Goal: Task Accomplishment & Management: Complete application form

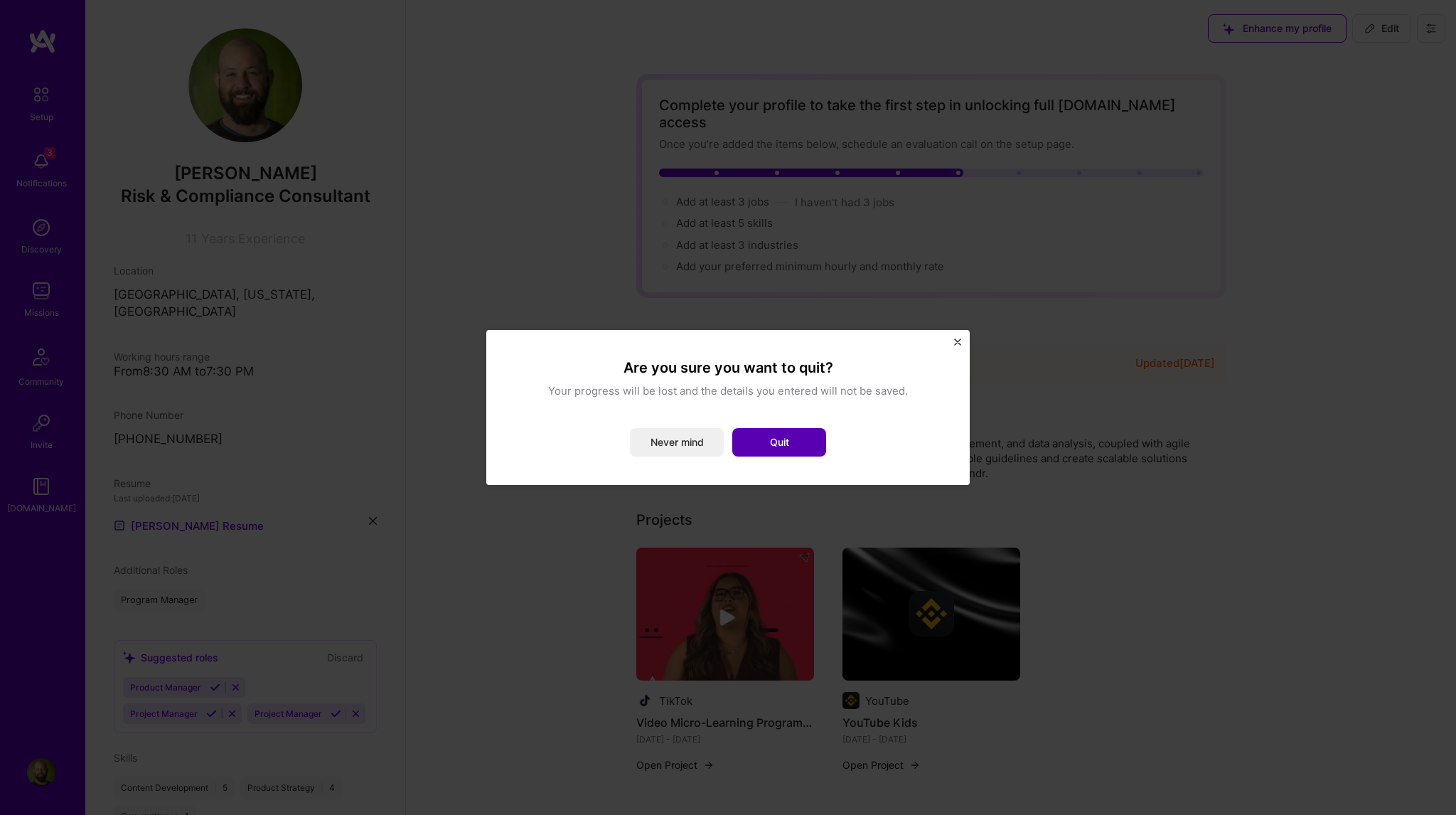
scroll to position [459, 0]
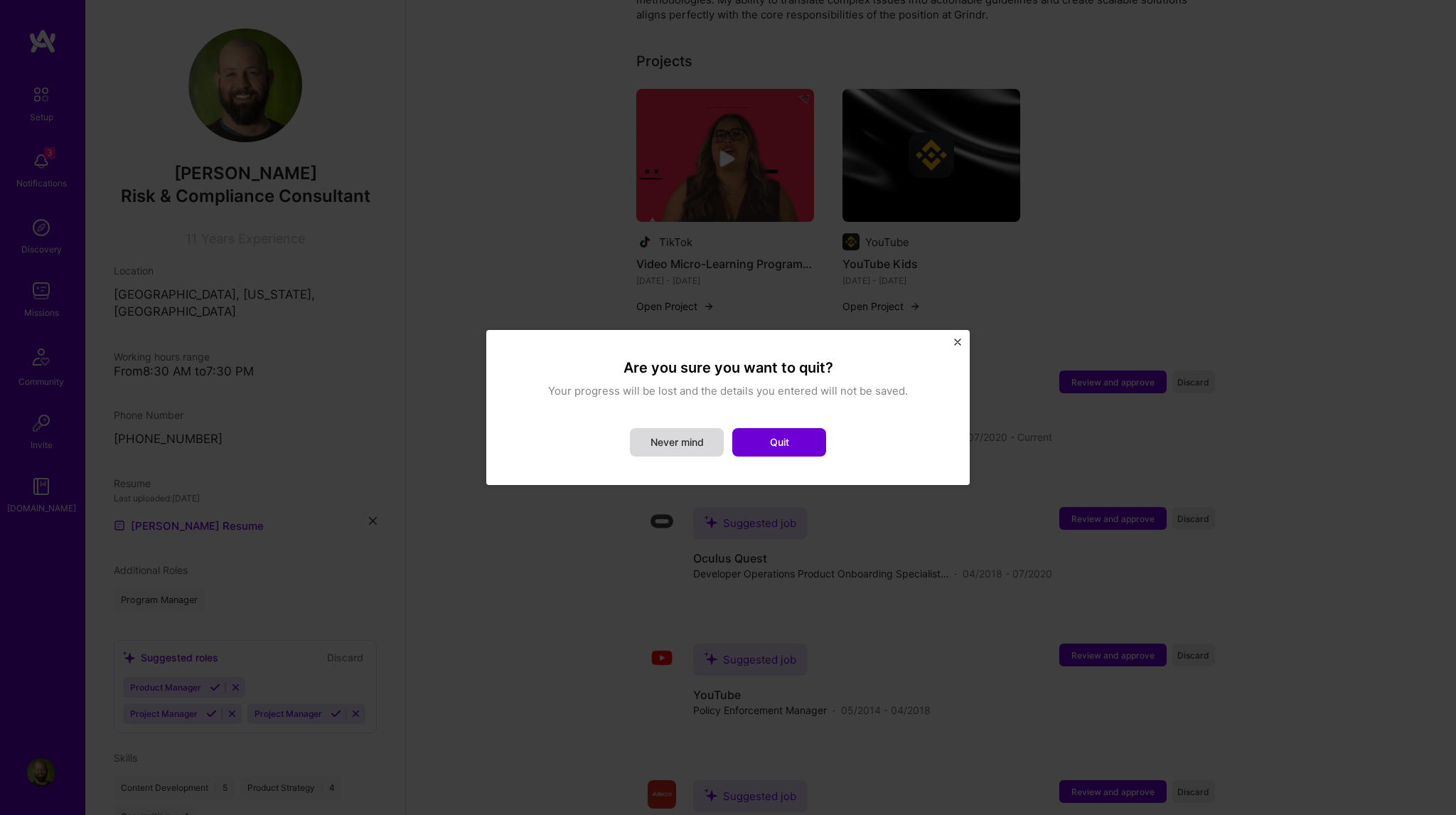
click at [674, 444] on button "Never mind" at bounding box center [677, 442] width 94 height 28
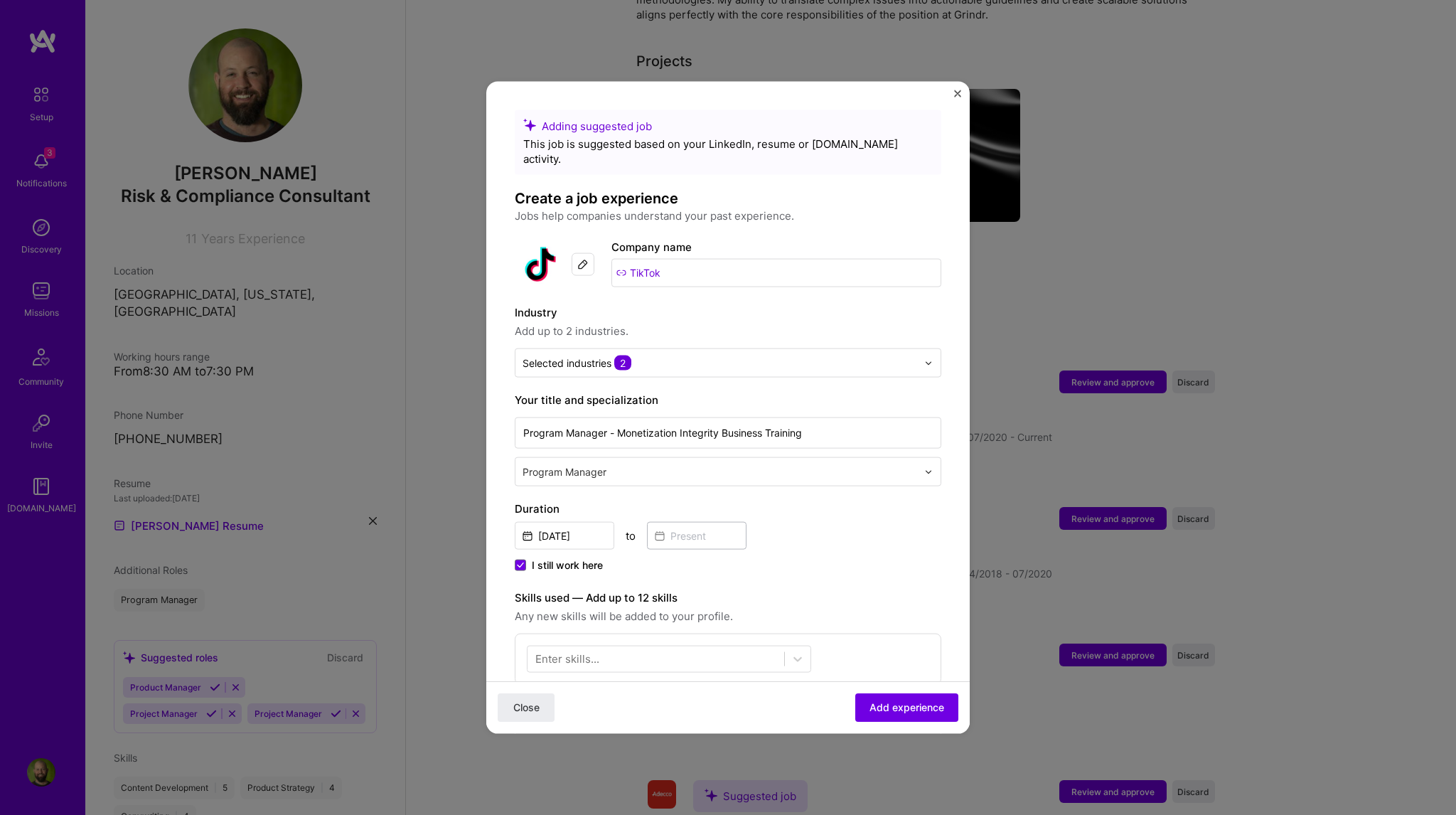
click at [543, 709] on button "Close" at bounding box center [526, 707] width 57 height 28
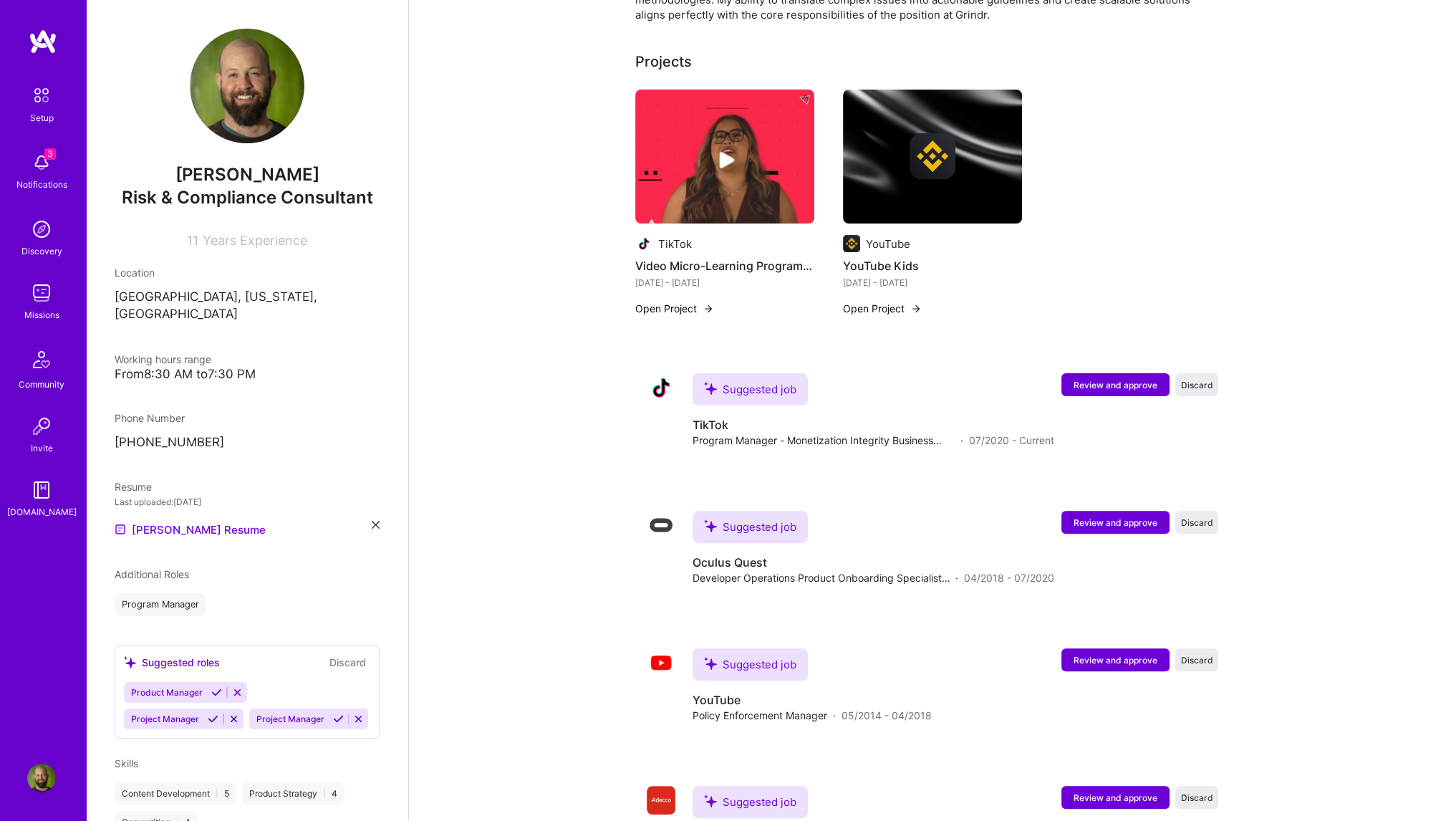
click at [38, 168] on img at bounding box center [41, 162] width 28 height 28
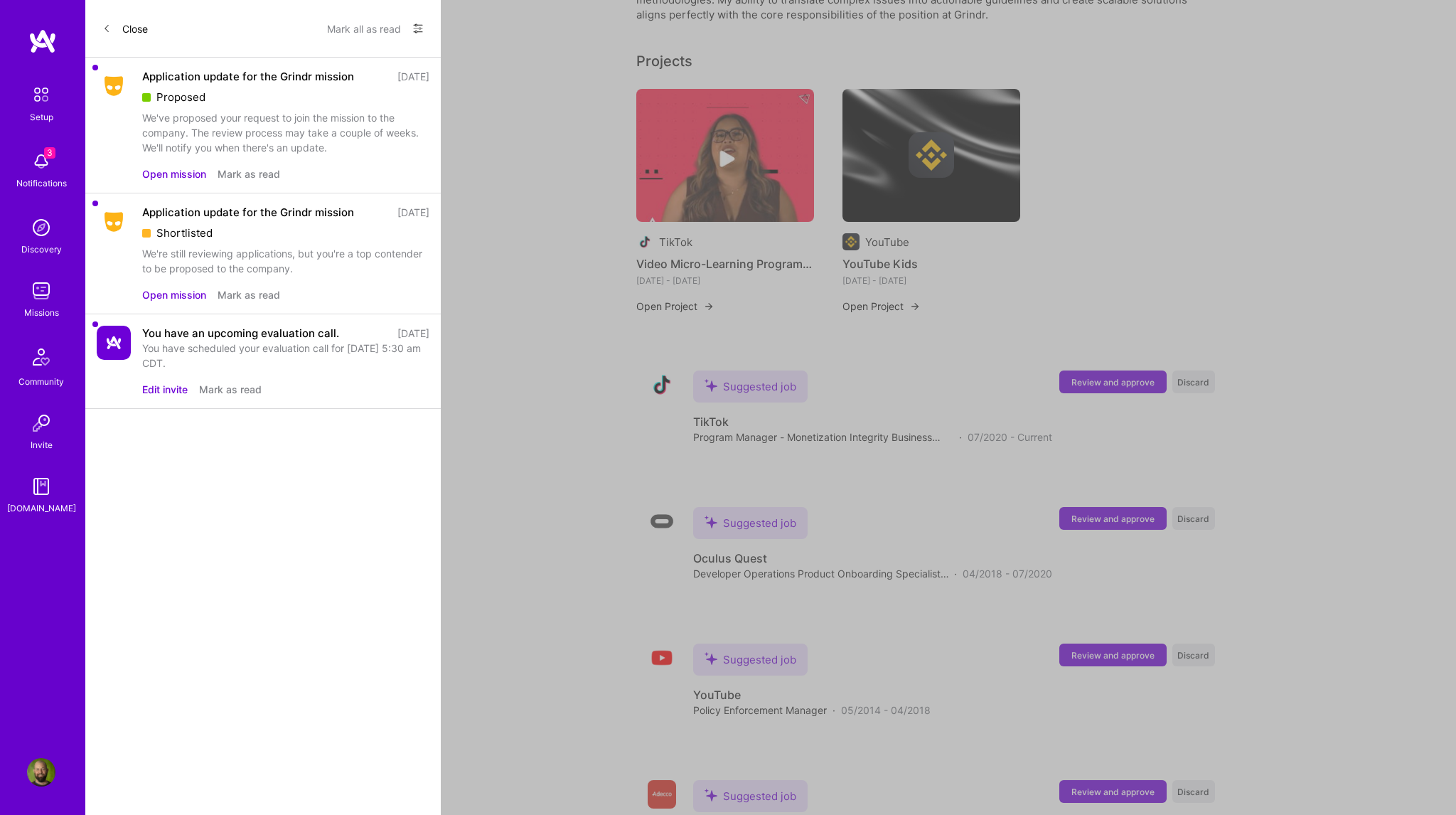
click at [182, 175] on button "Open mission" at bounding box center [174, 174] width 64 height 15
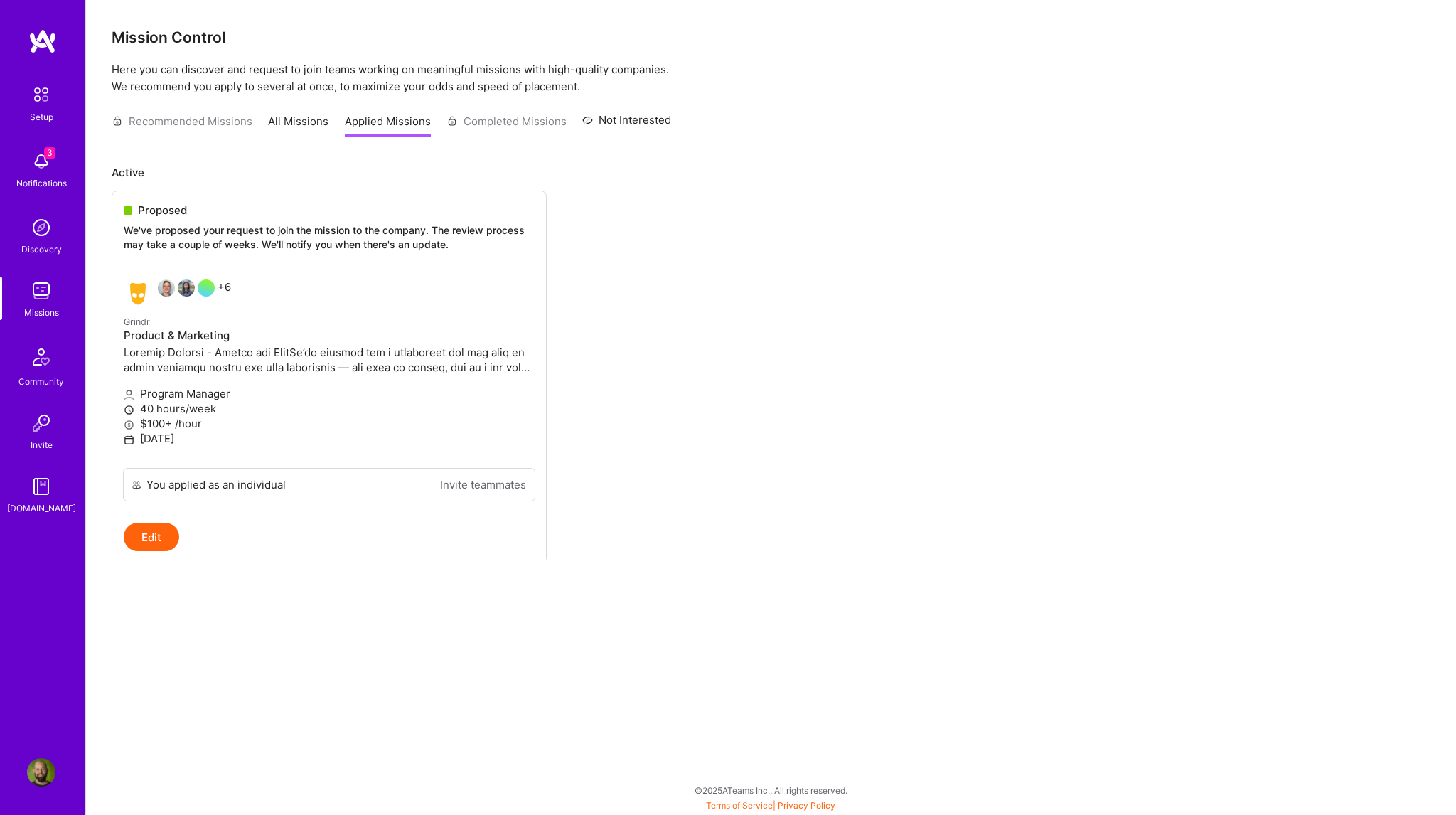
click at [290, 123] on link "All Missions" at bounding box center [297, 125] width 60 height 23
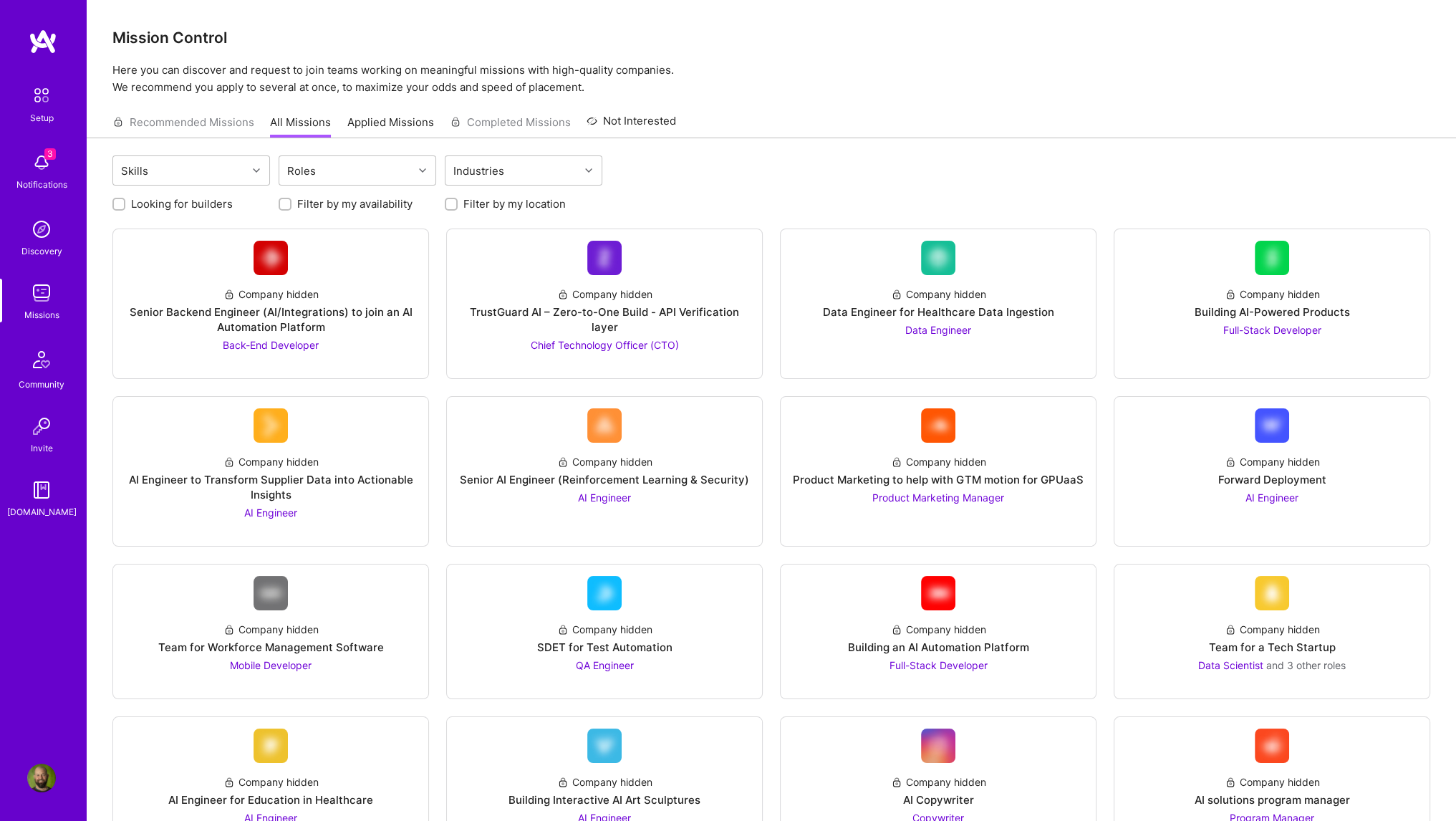
click at [39, 169] on img at bounding box center [41, 162] width 28 height 28
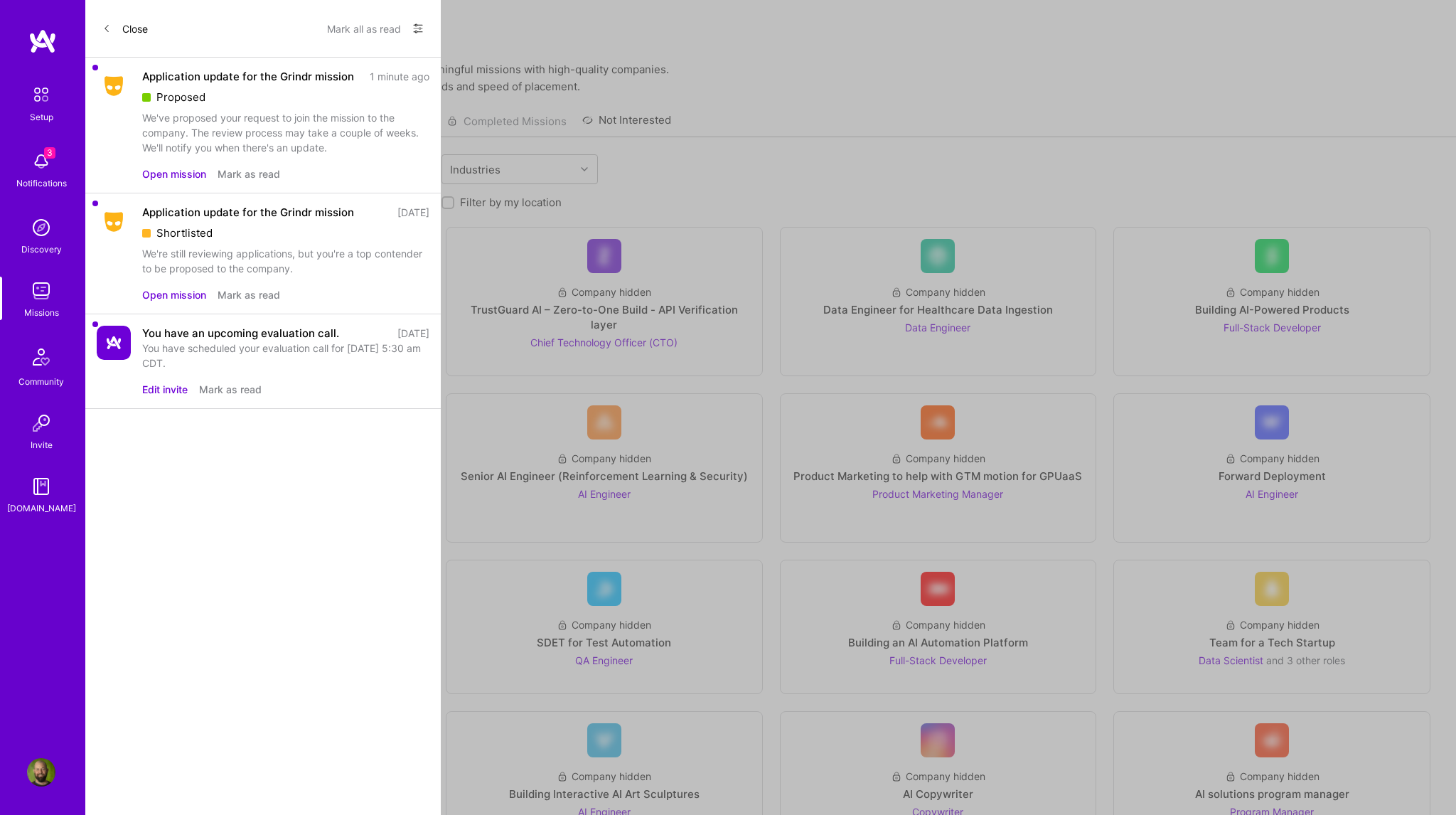
click at [234, 174] on button "Mark as read" at bounding box center [249, 174] width 62 height 15
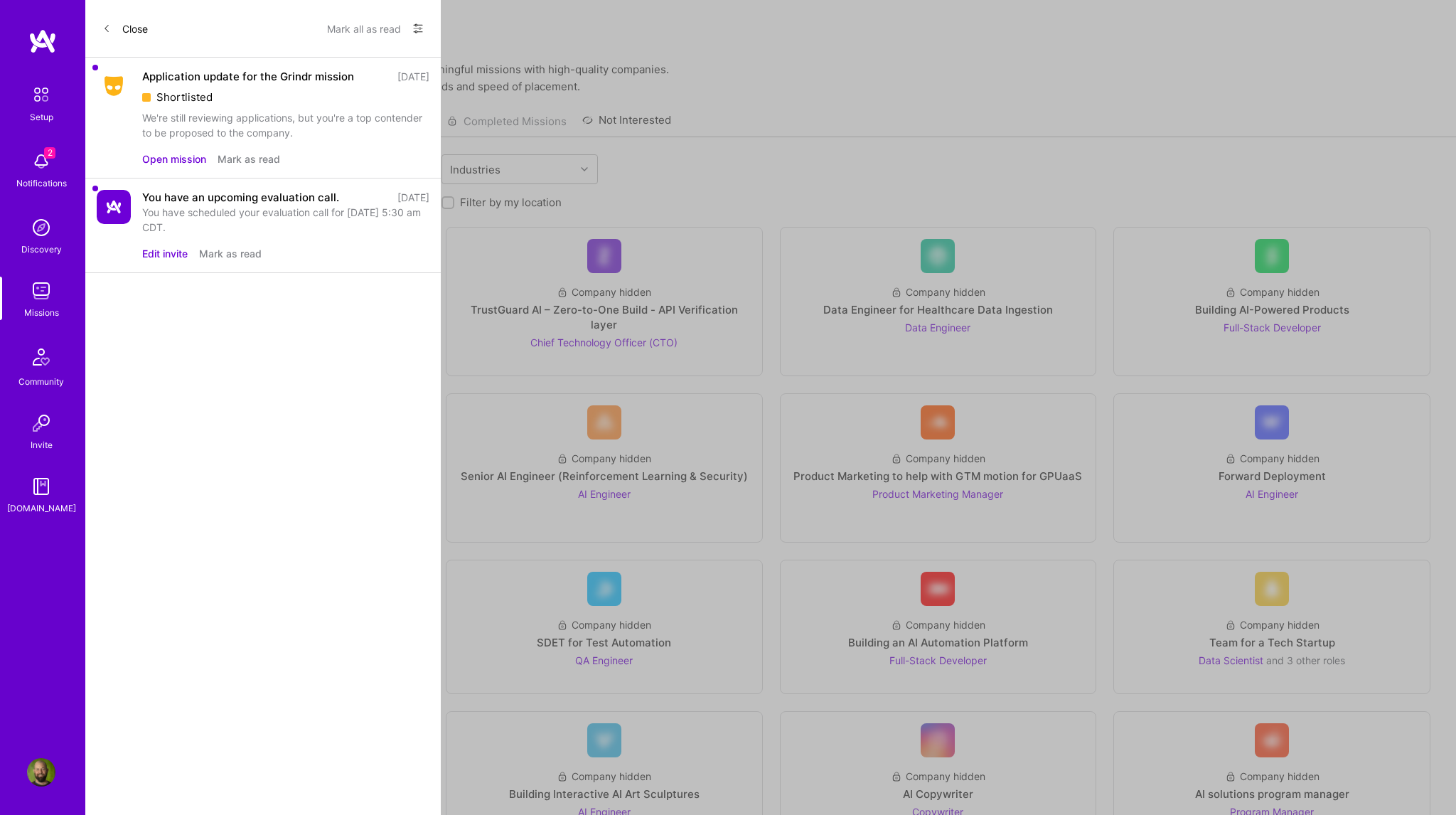
click at [244, 164] on button "Mark as read" at bounding box center [249, 159] width 62 height 15
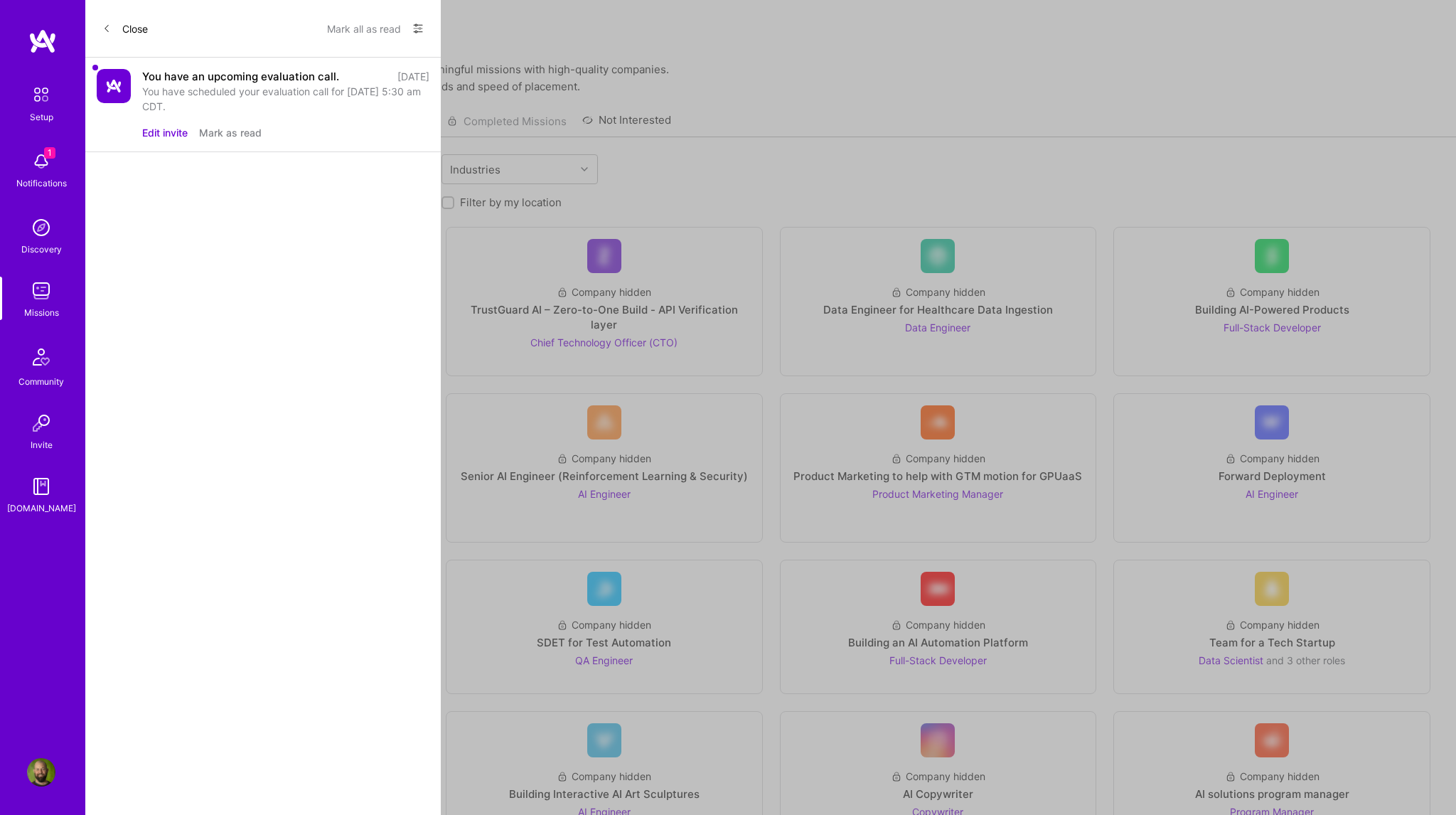
click at [213, 141] on div "You have an upcoming evaluation call. [DATE] You have scheduled your evaluation…" at bounding box center [263, 105] width 355 height 95
click at [219, 136] on button "Mark as read" at bounding box center [230, 132] width 62 height 15
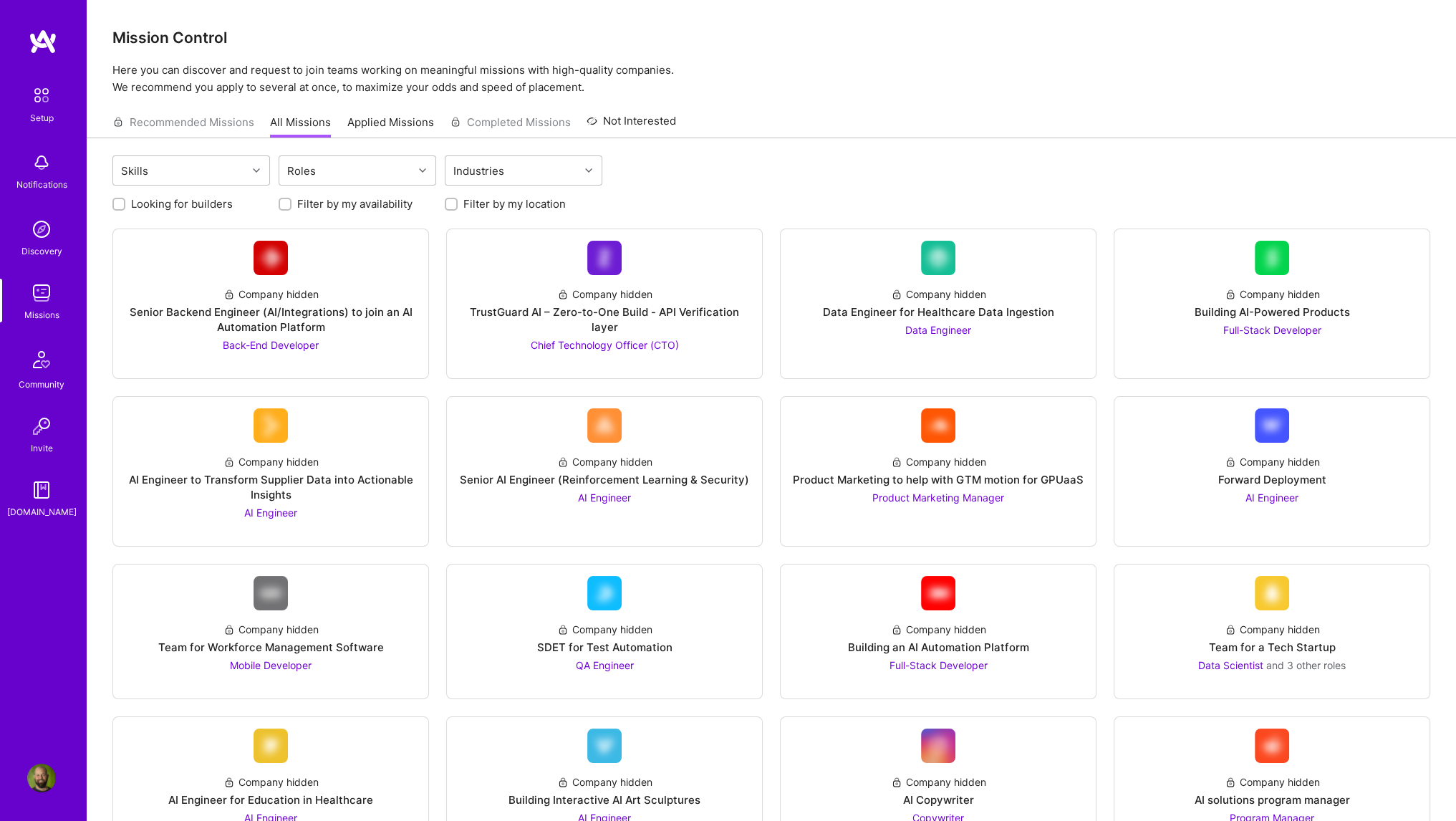
click at [42, 98] on img at bounding box center [41, 95] width 30 height 30
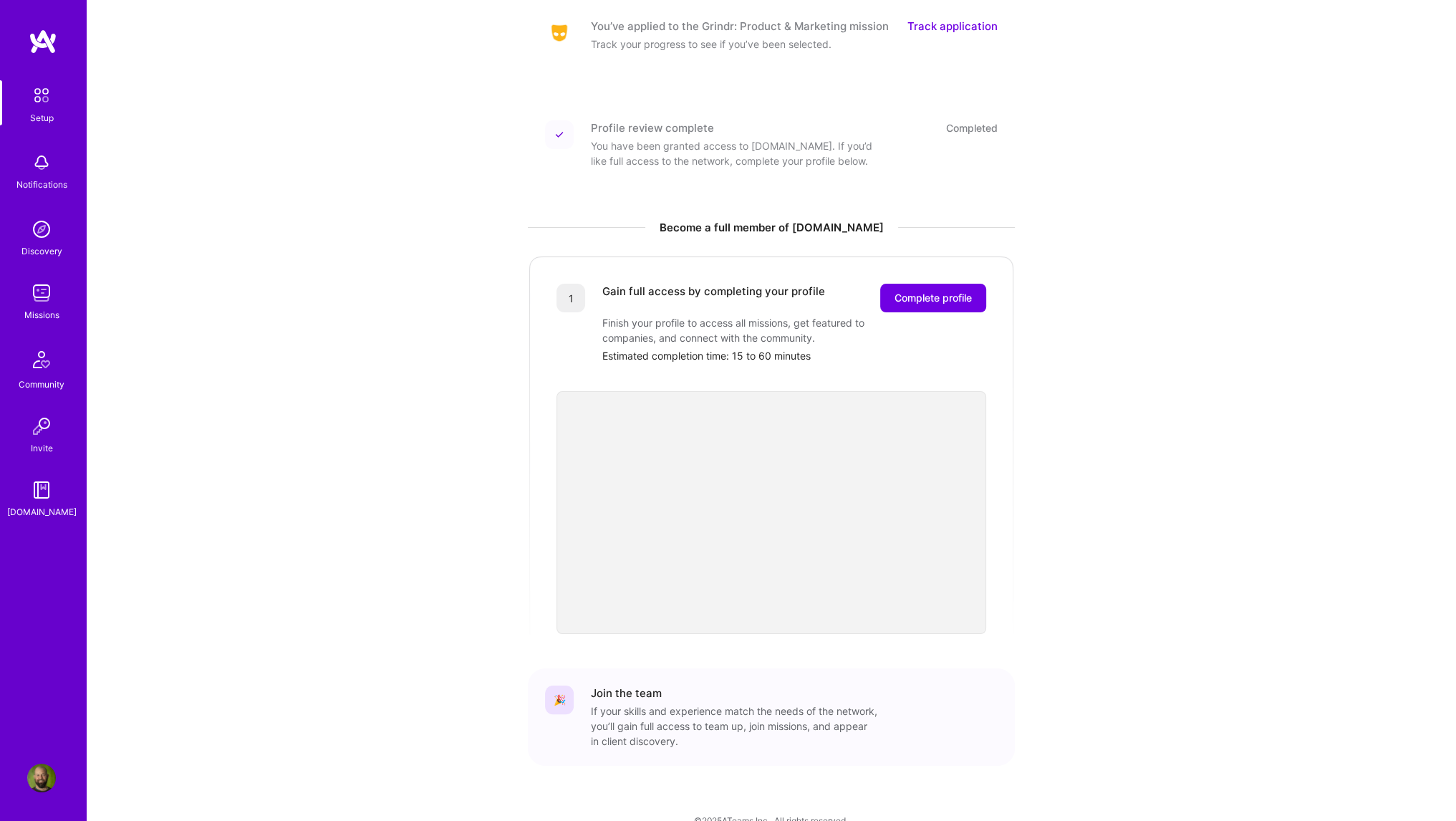
scroll to position [222, 0]
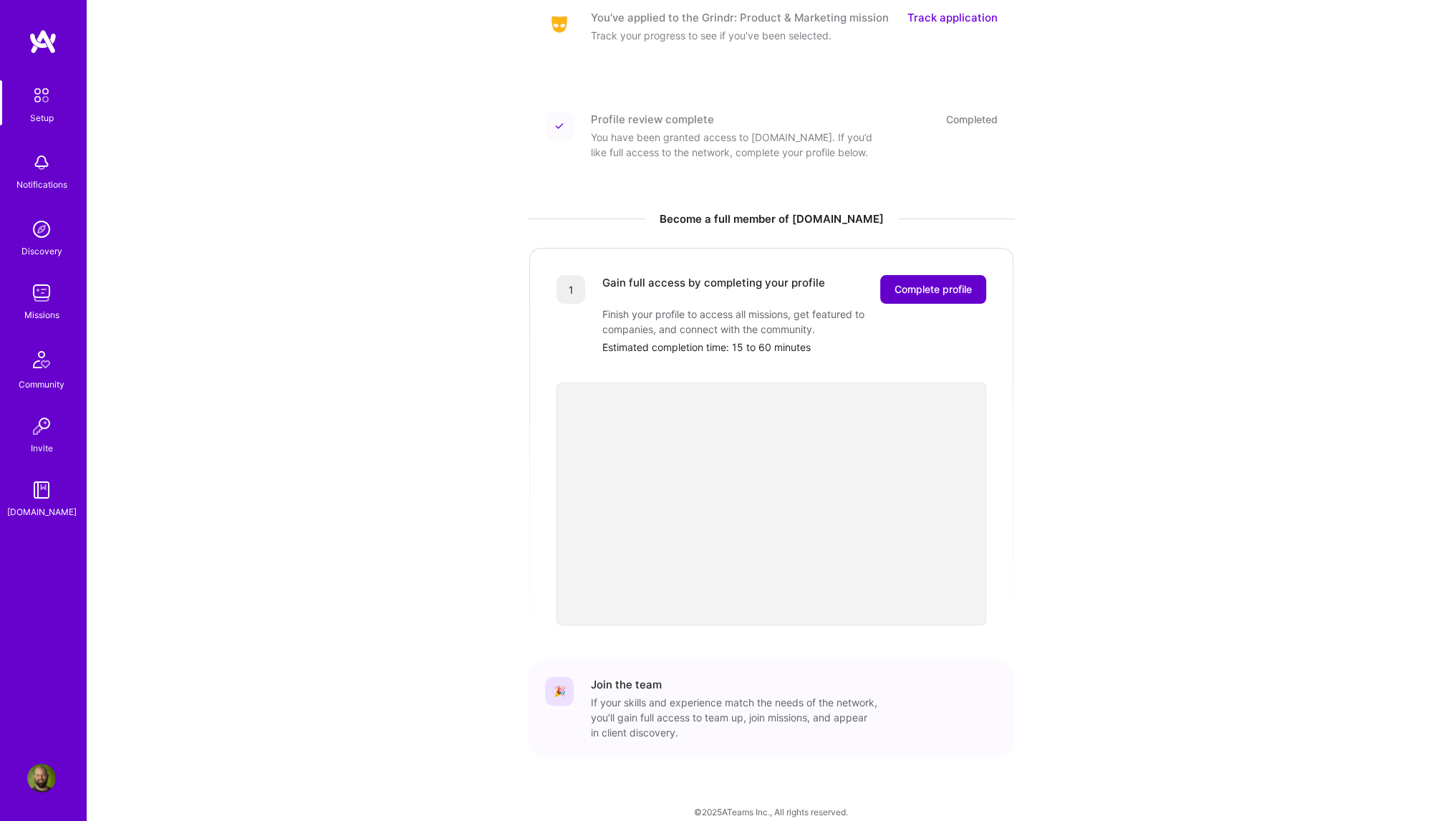
click at [923, 282] on span "Complete profile" at bounding box center [933, 289] width 77 height 15
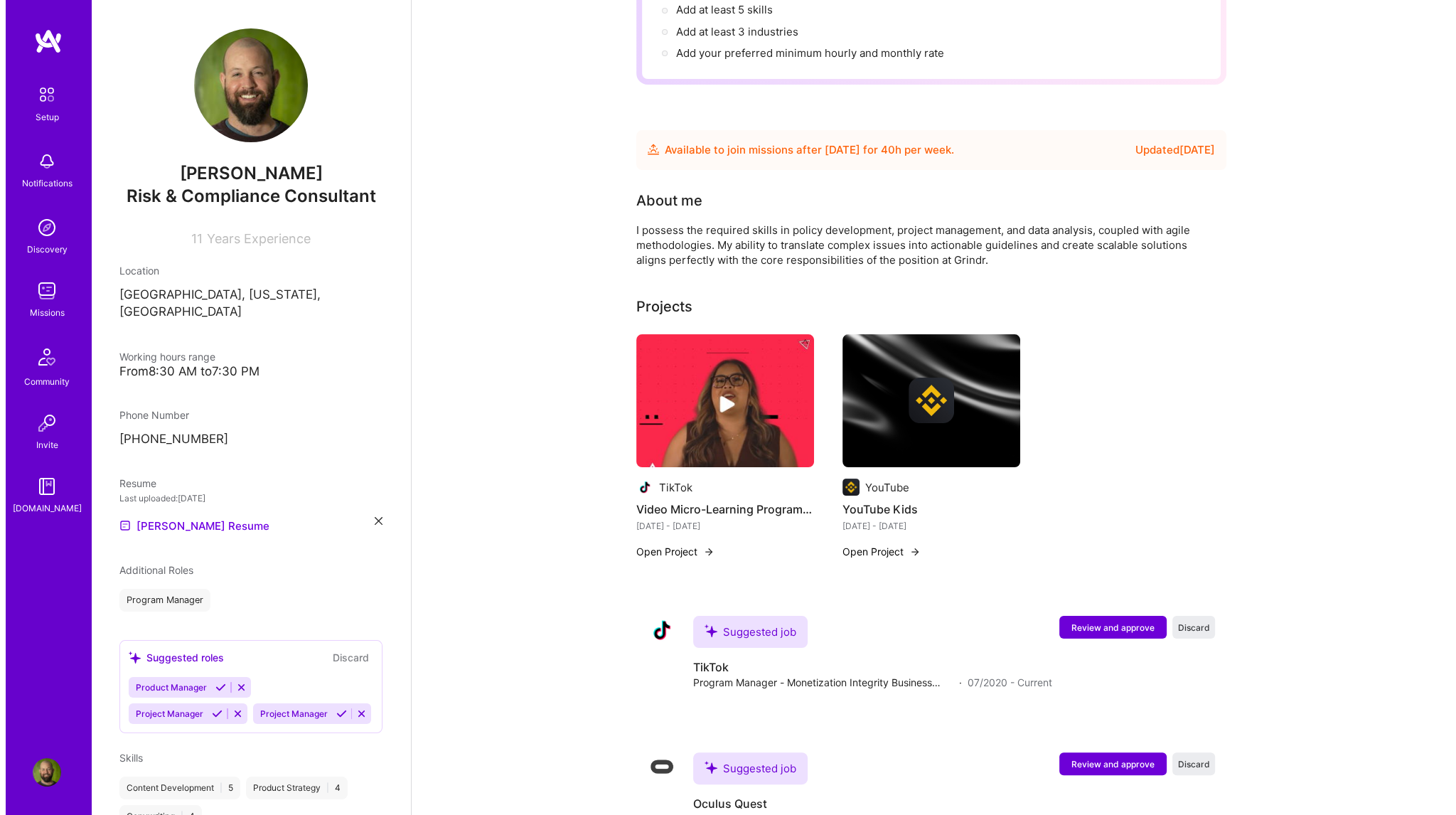
scroll to position [426, 0]
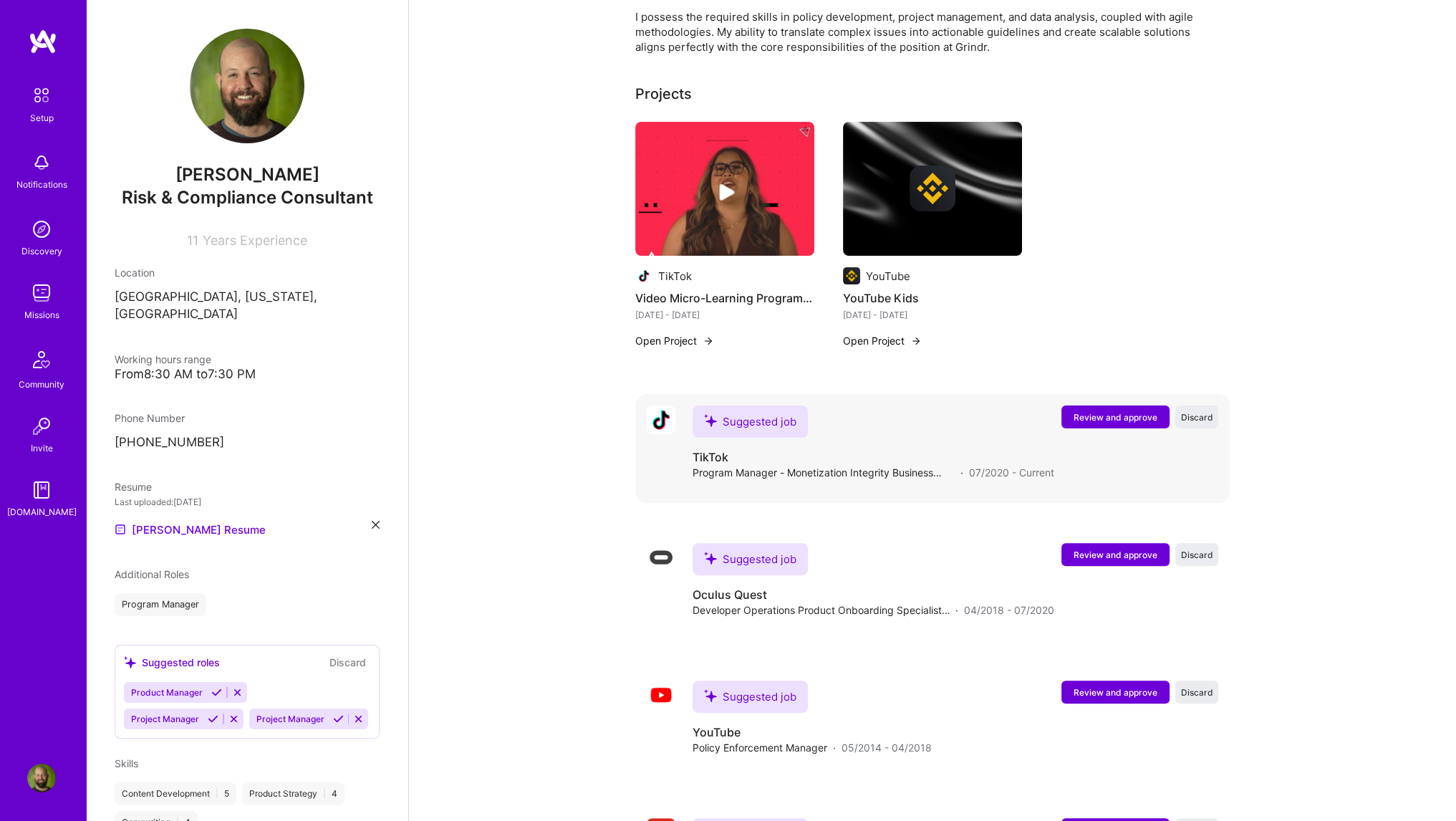
click at [1137, 411] on span "Review and approve" at bounding box center [1116, 417] width 84 height 12
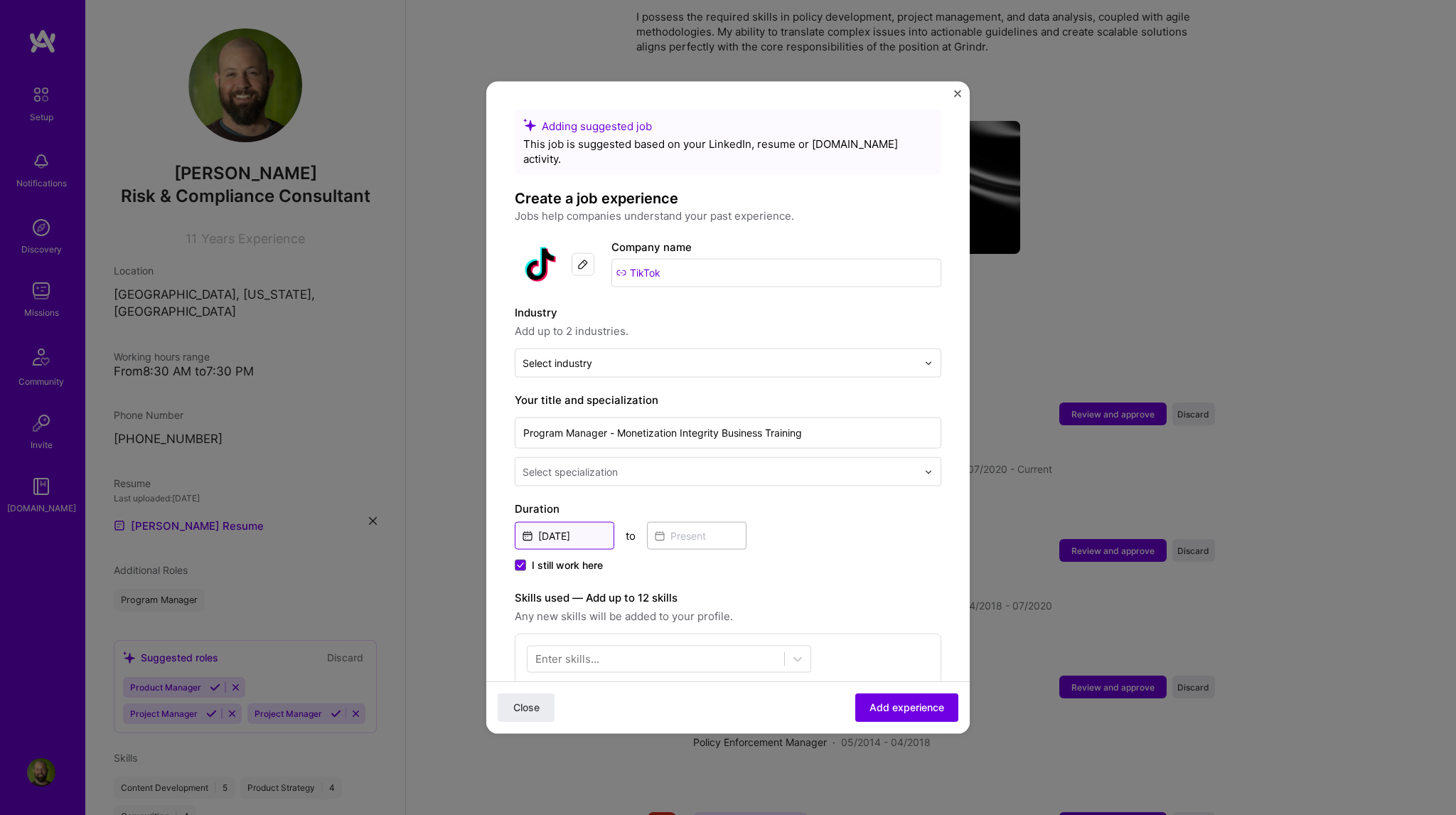
click at [545, 522] on input "[DATE]" at bounding box center [564, 536] width 100 height 28
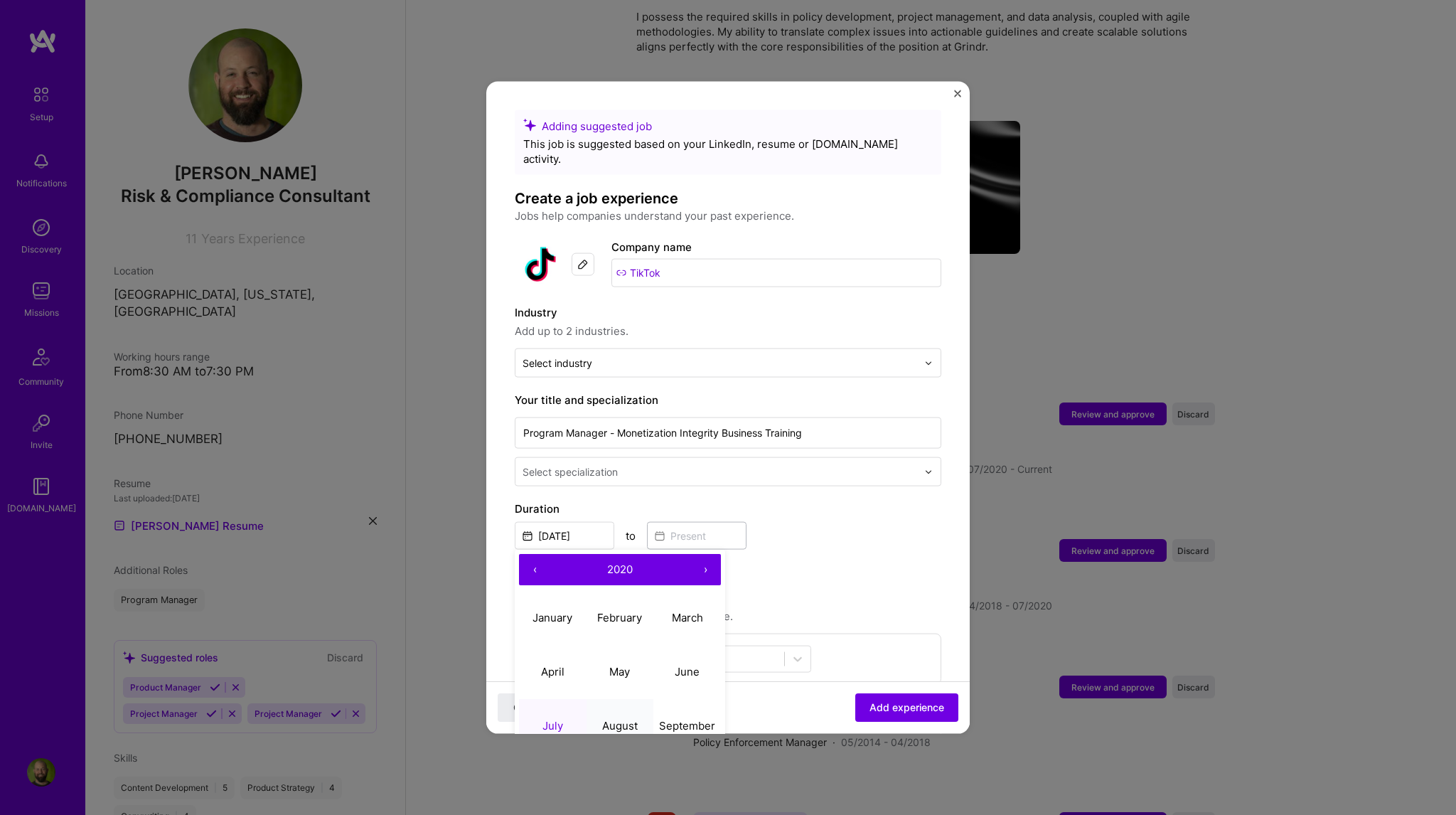
click at [623, 718] on abbr "August" at bounding box center [619, 725] width 35 height 14
type input "[DATE]"
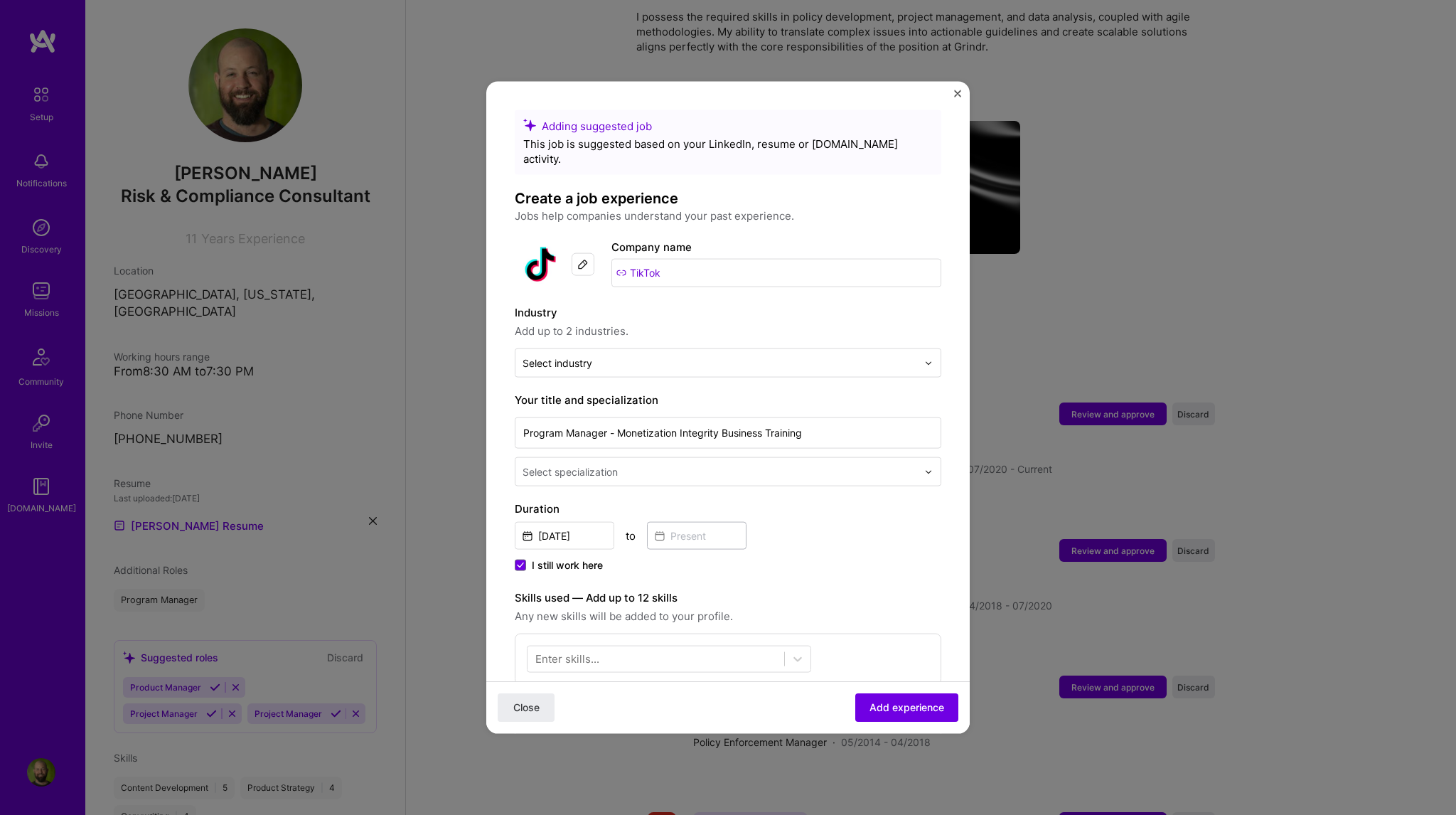
click at [897, 530] on div "[DATE] to" at bounding box center [727, 534] width 426 height 30
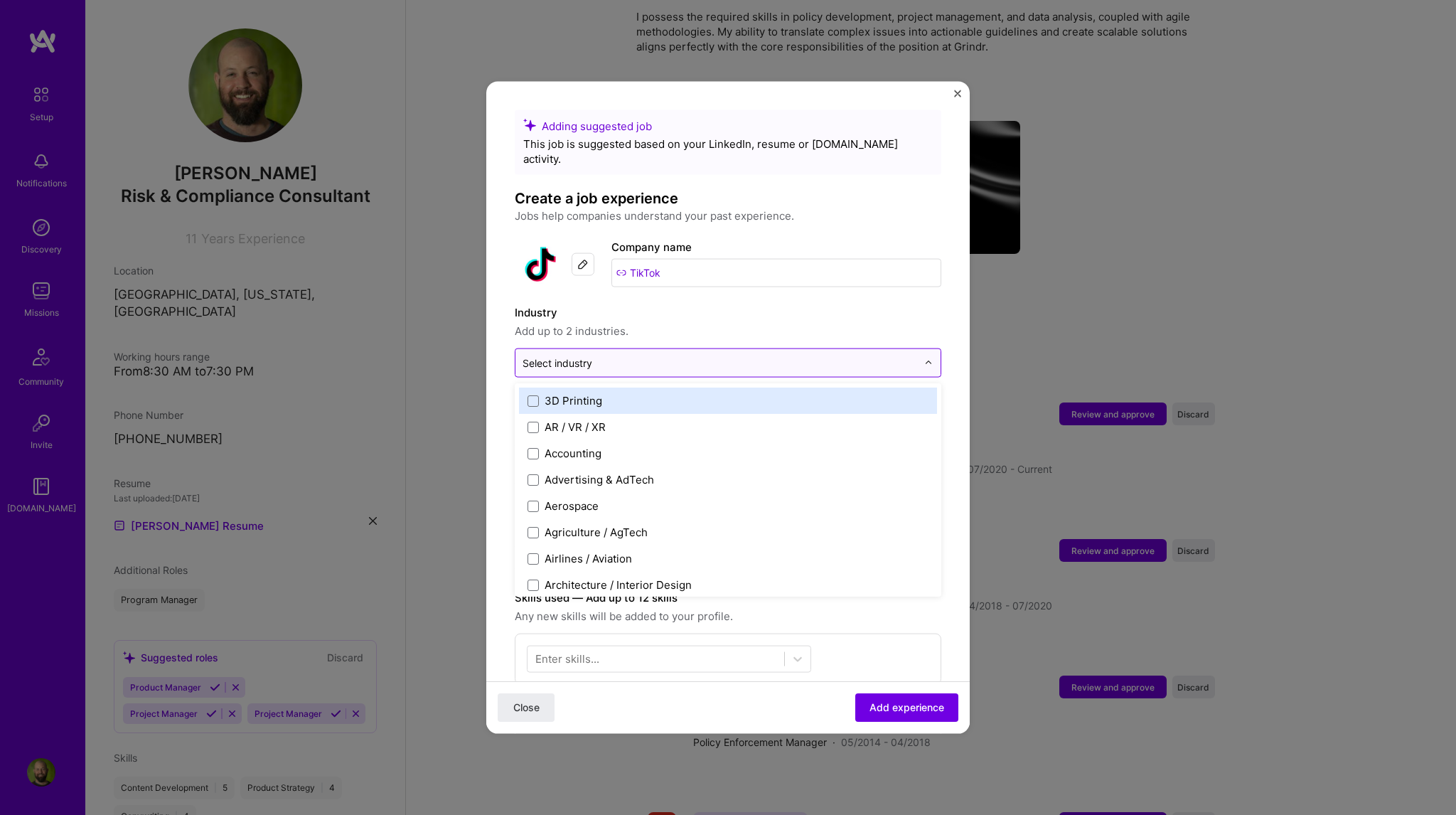
click at [681, 355] on input "text" at bounding box center [719, 363] width 394 height 15
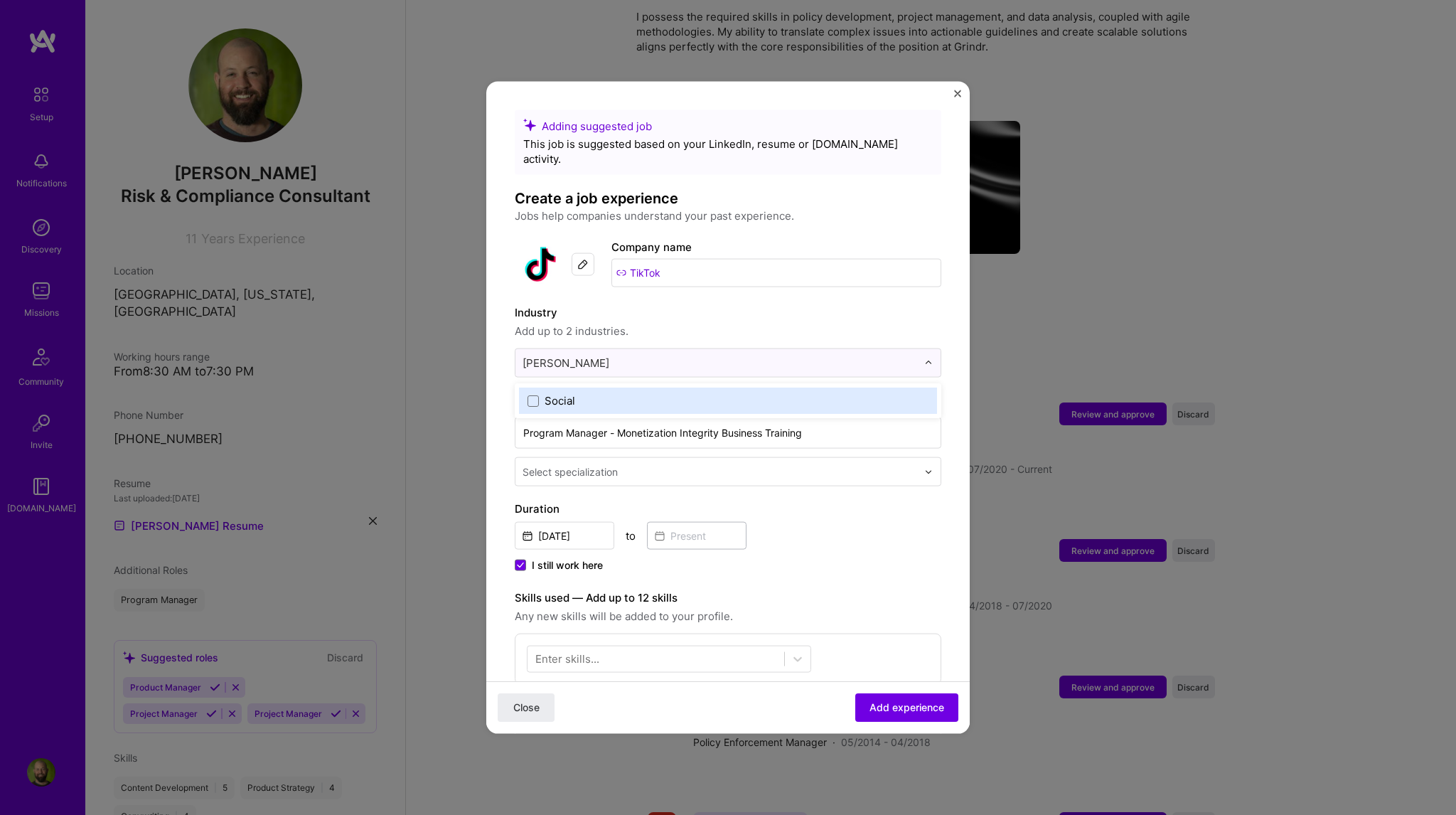
type input "social"
click at [531, 394] on span at bounding box center [533, 400] width 12 height 12
type input "media"
click at [530, 394] on span at bounding box center [533, 400] width 12 height 12
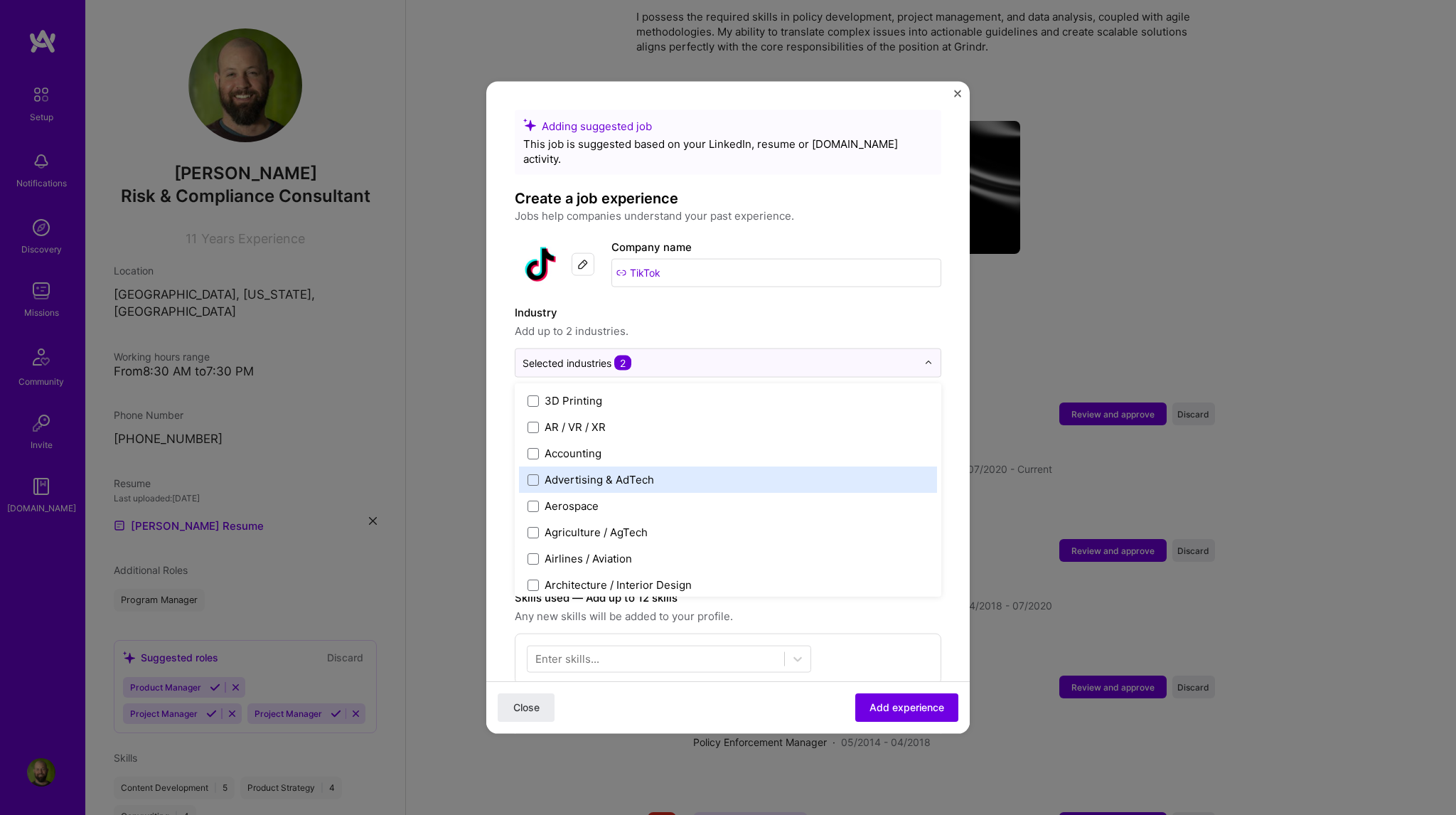
click at [473, 421] on div "Adding suggested job This job is suggested based on your LinkedIn, resume or [D…" at bounding box center [728, 408] width 1456 height 815
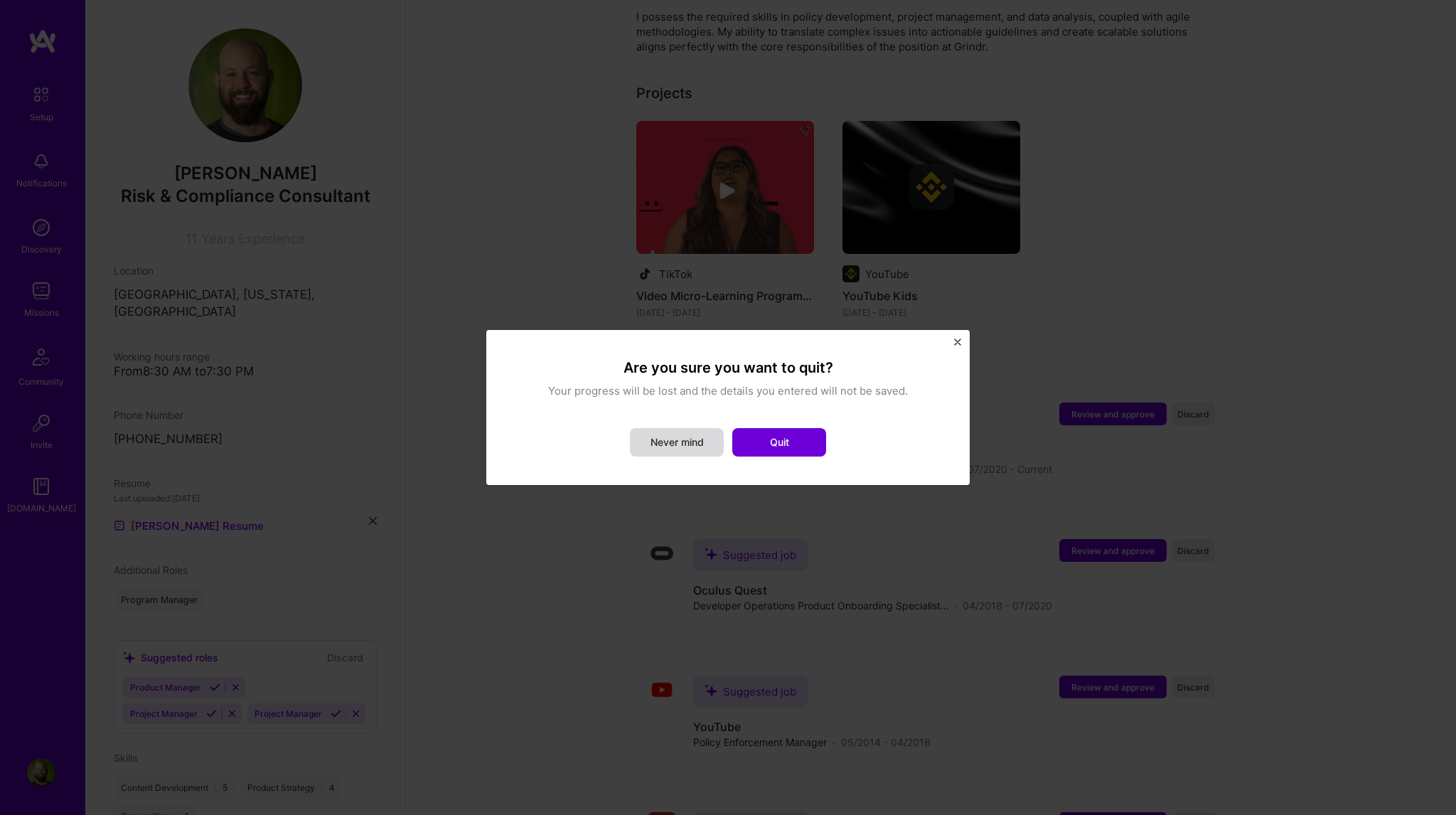
click at [670, 442] on button "Never mind" at bounding box center [677, 442] width 94 height 28
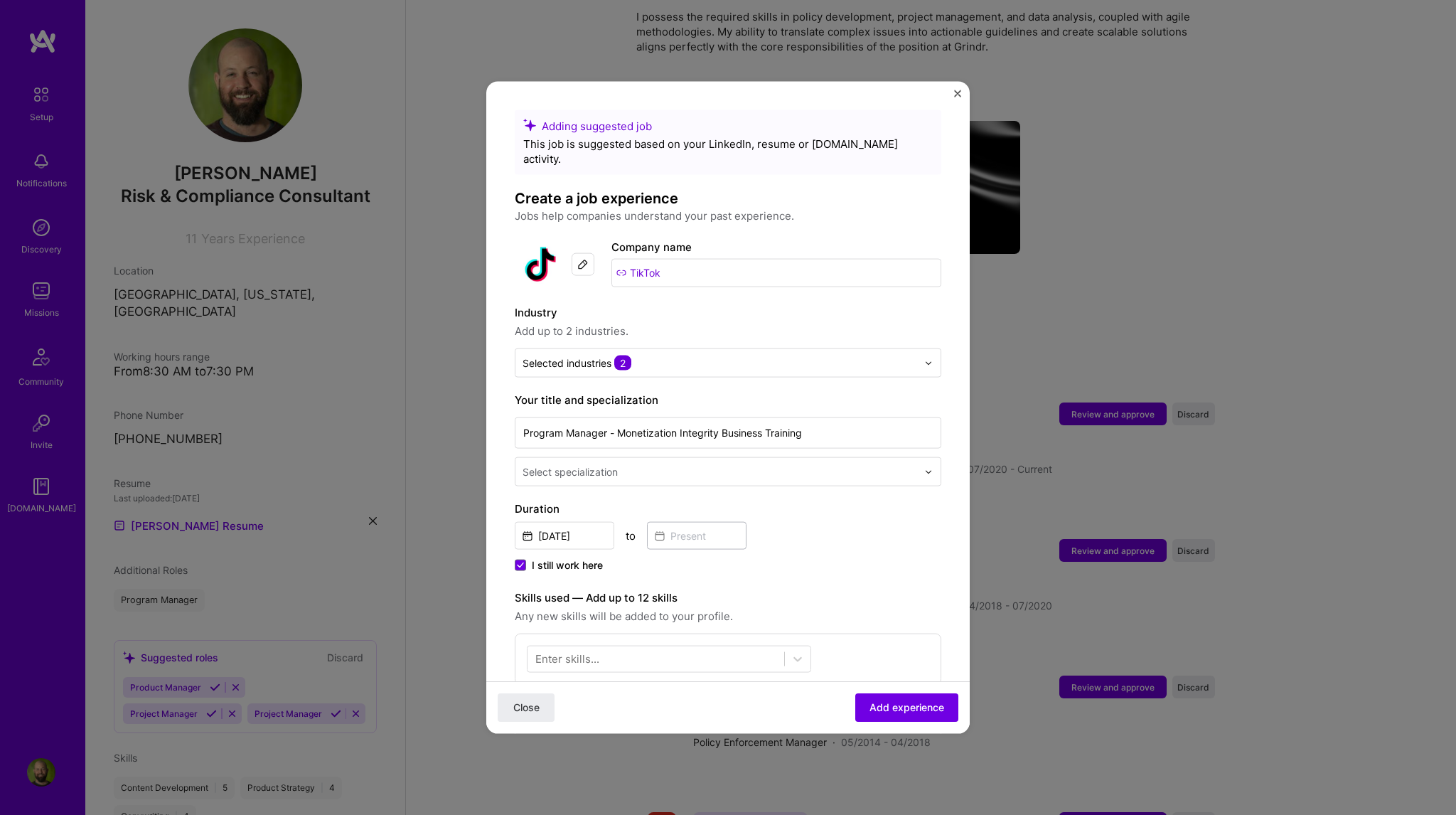
click at [665, 464] on input "text" at bounding box center [721, 471] width 397 height 15
type input "program"
click at [596, 497] on div "Program Manager" at bounding box center [728, 510] width 418 height 26
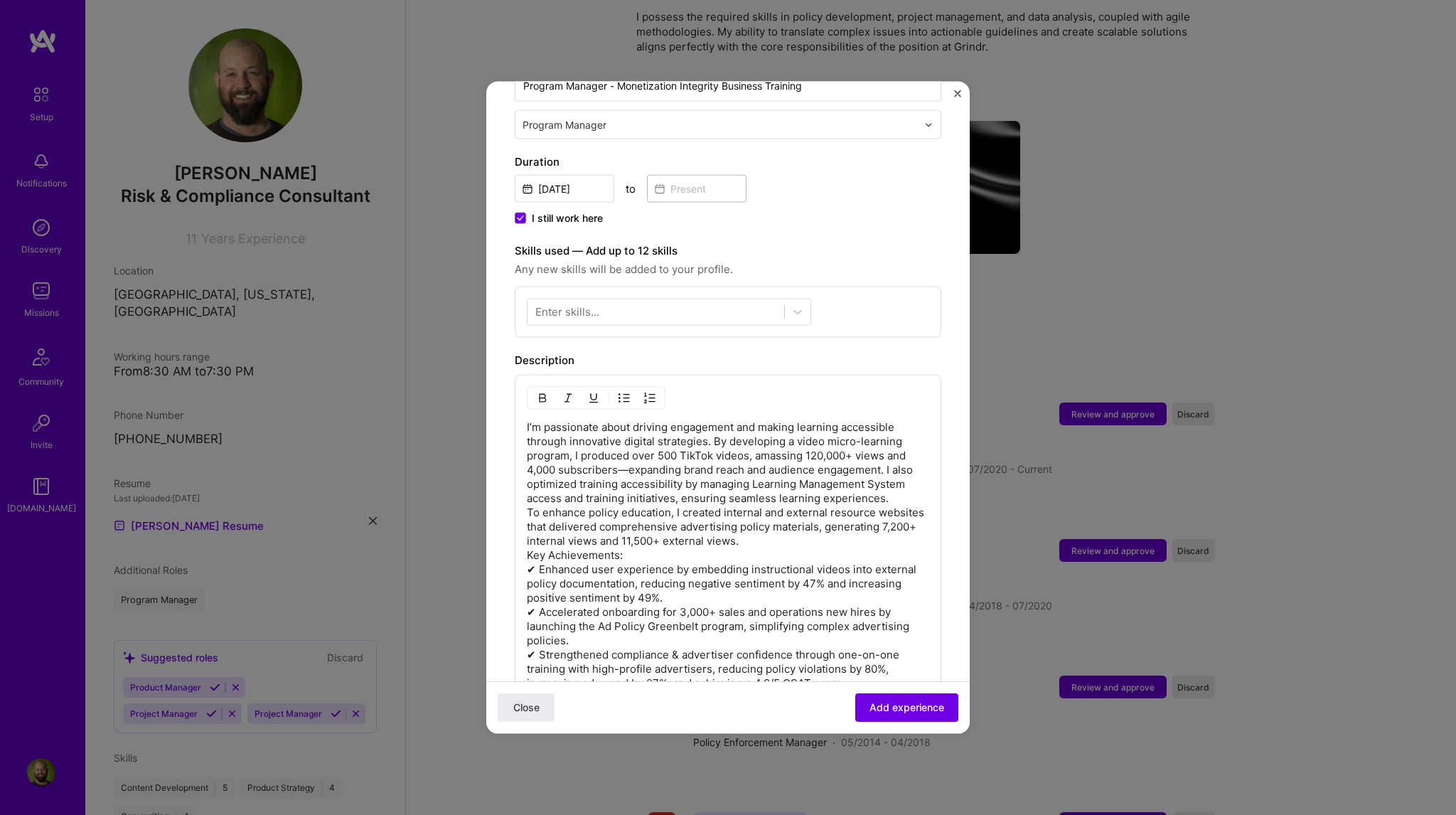
scroll to position [355, 0]
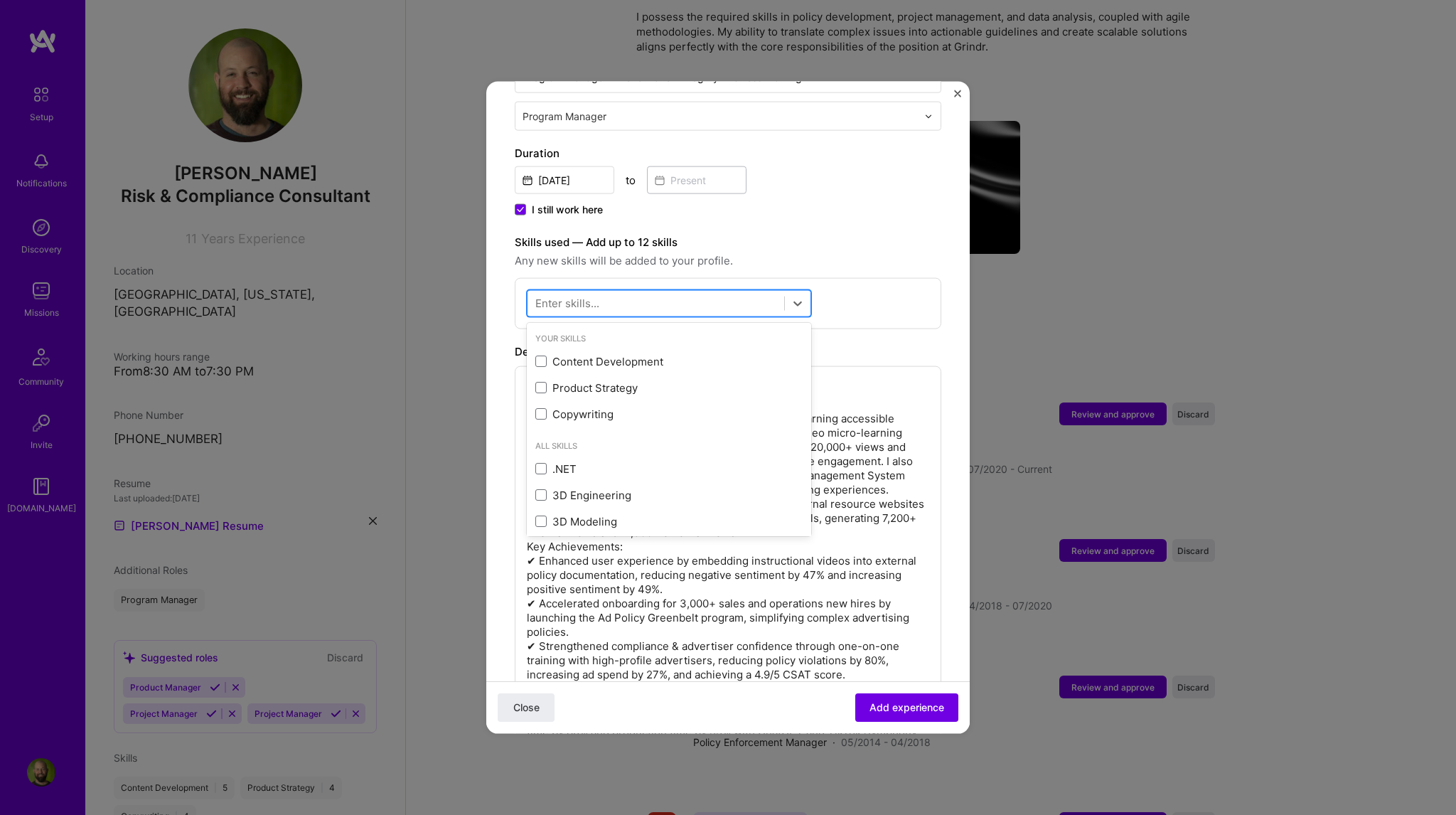
click at [672, 292] on div at bounding box center [656, 303] width 257 height 23
click at [543, 355] on span at bounding box center [541, 361] width 12 height 12
click at [0, 0] on input "checkbox" at bounding box center [0, 0] width 0 height 0
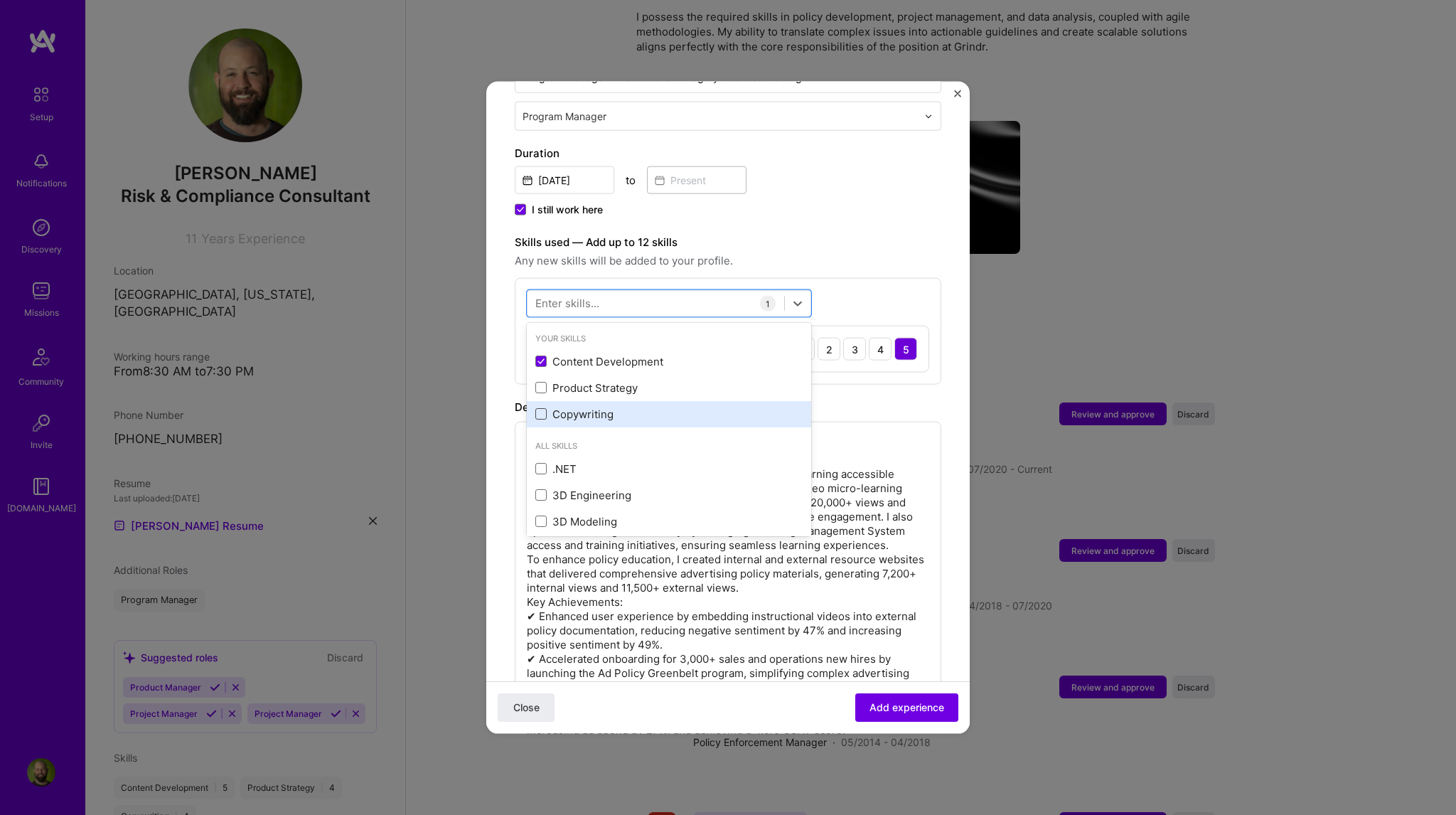
click at [543, 408] on span at bounding box center [541, 414] width 12 height 12
click at [0, 0] on input "checkbox" at bounding box center [0, 0] width 0 height 0
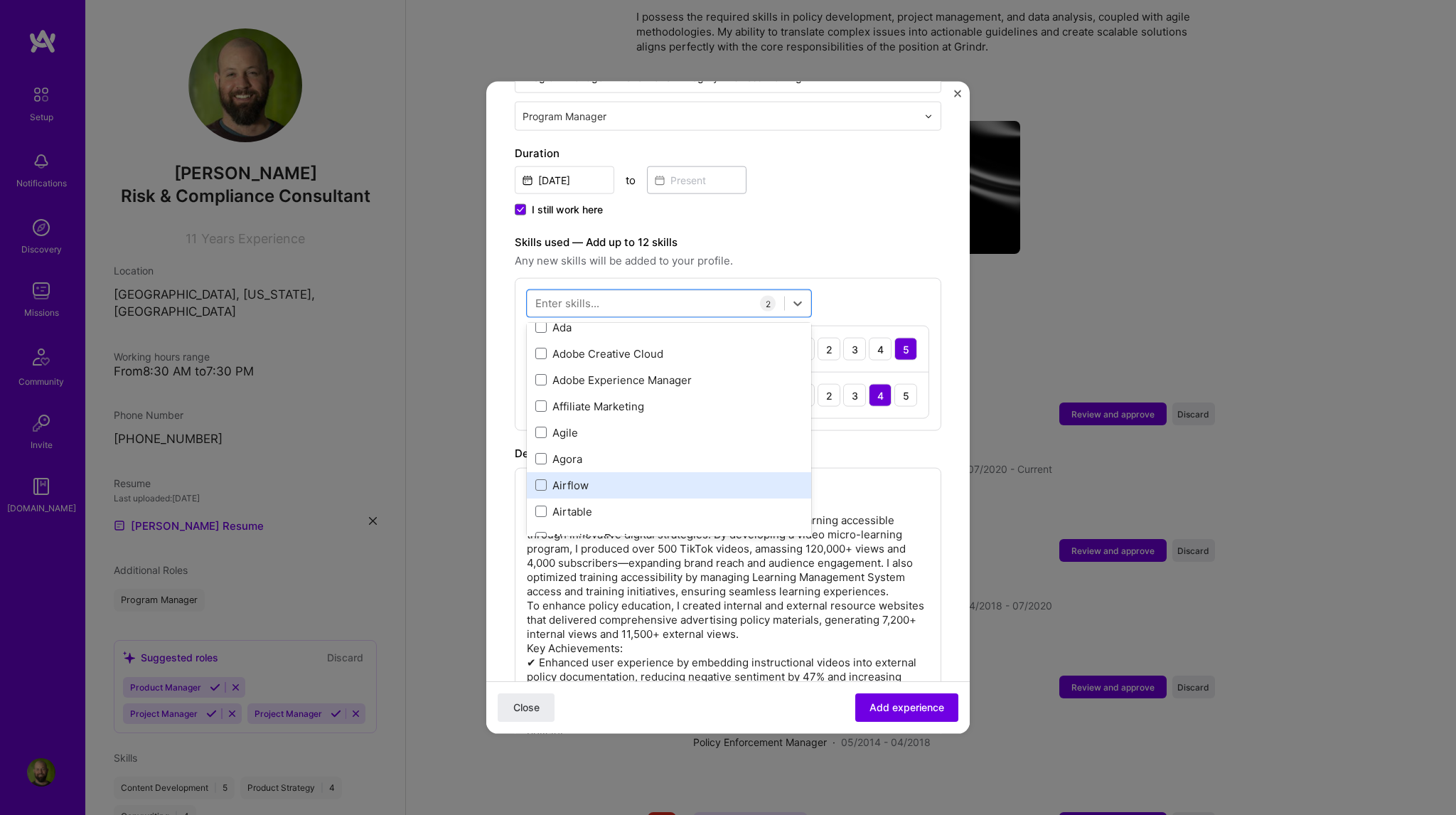
scroll to position [569, 0]
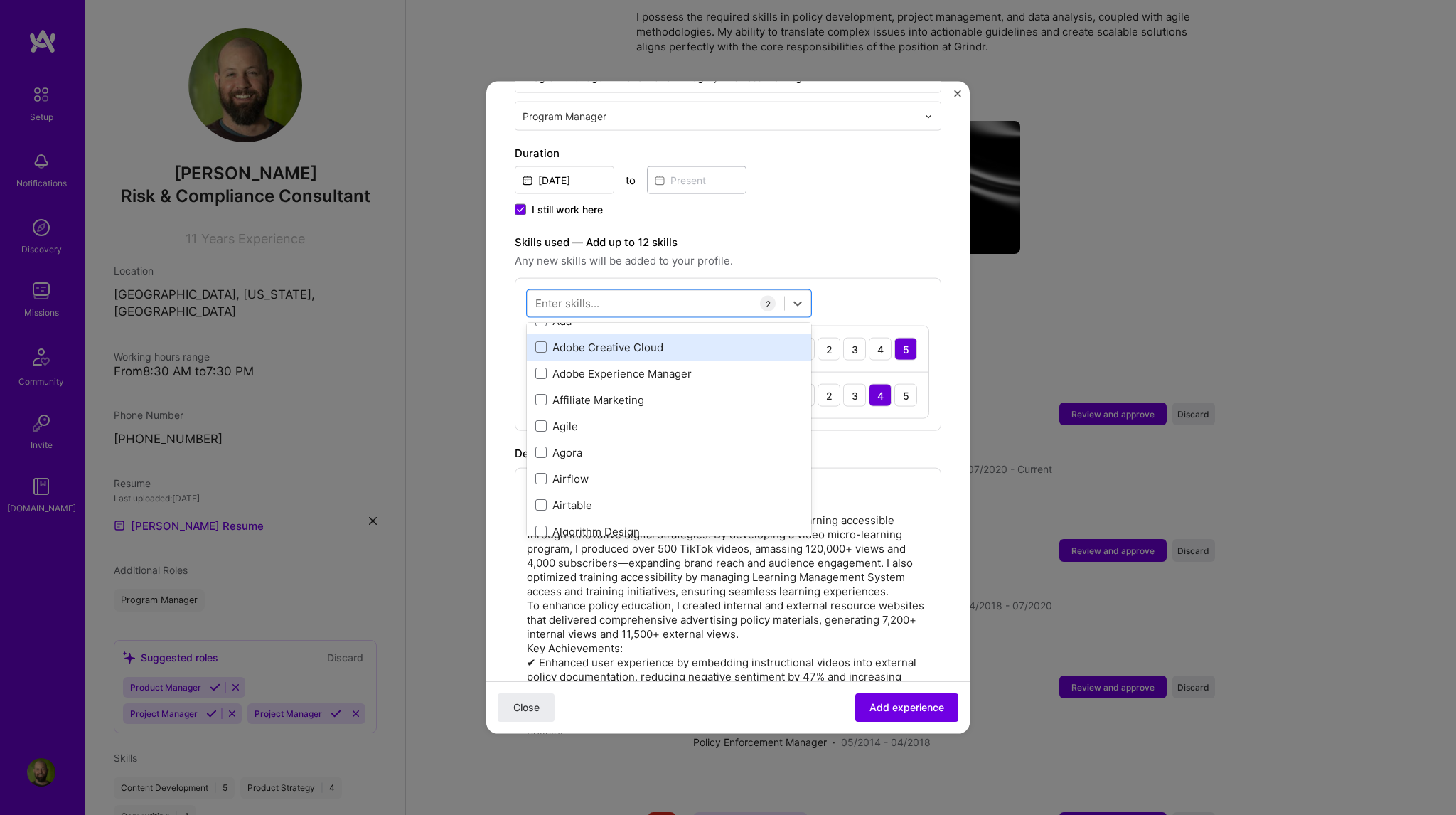
click at [535, 334] on div "Adobe Creative Cloud" at bounding box center [669, 347] width 284 height 26
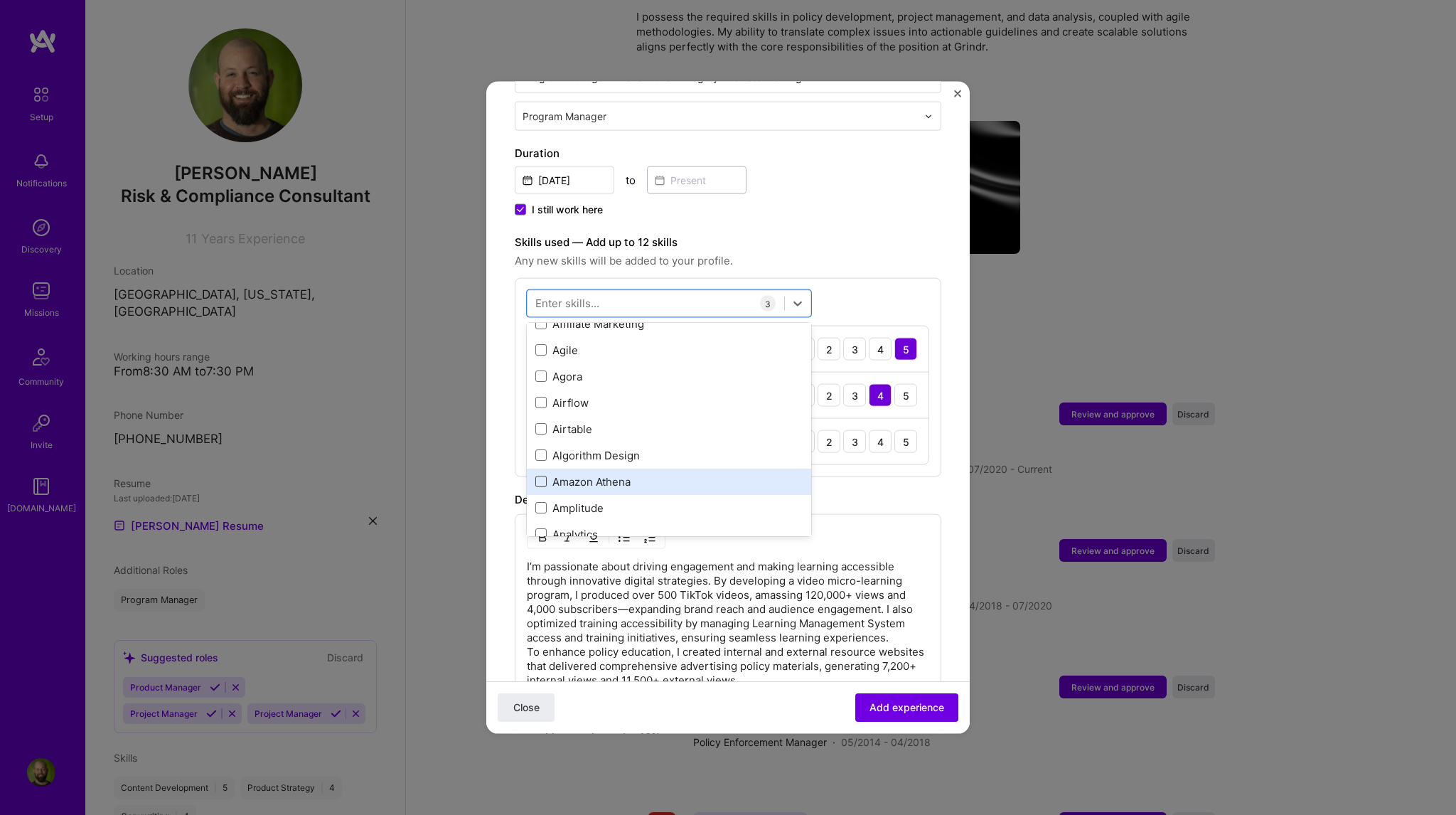
scroll to position [640, 0]
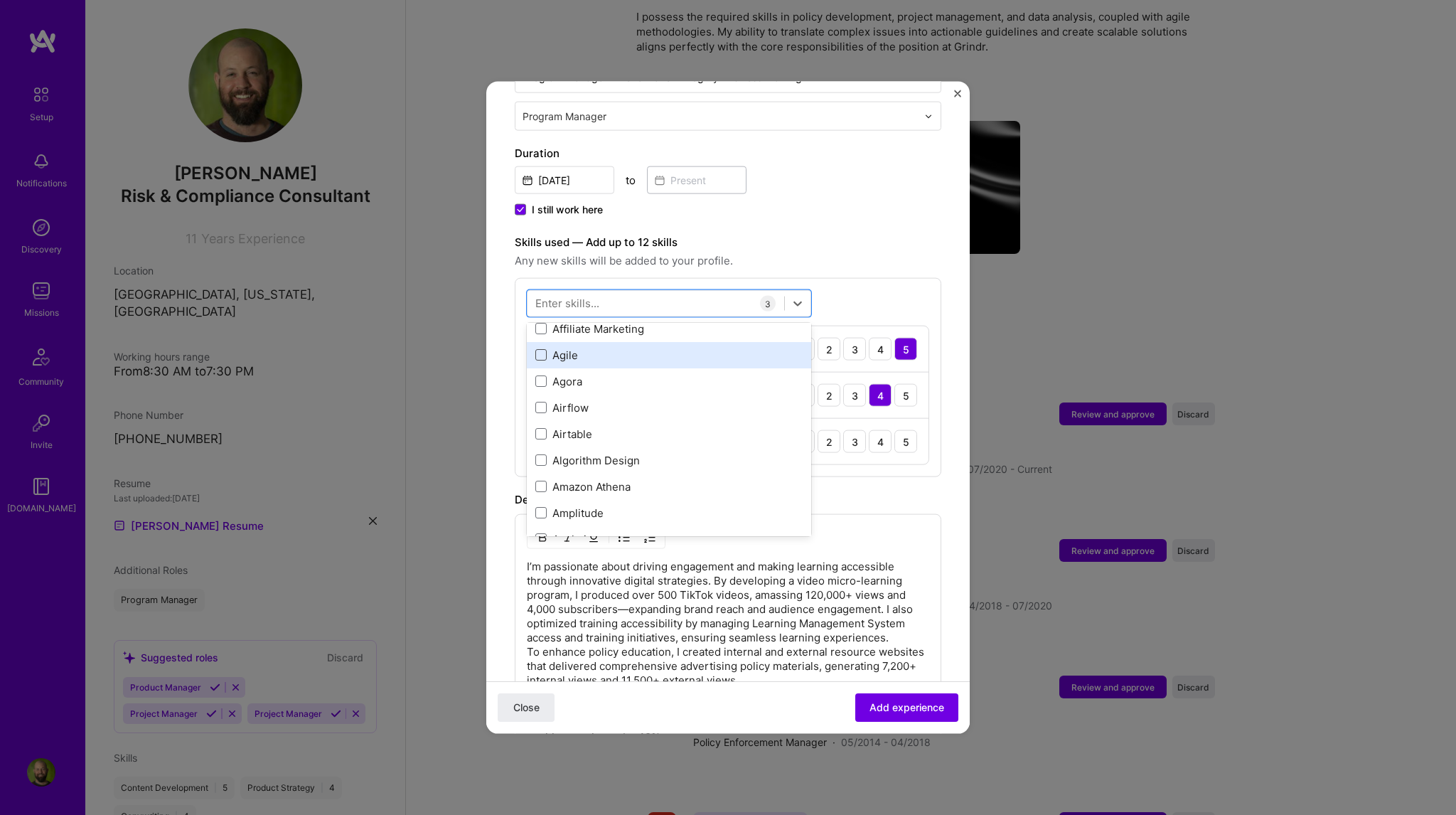
click at [544, 349] on span at bounding box center [541, 355] width 12 height 12
click at [0, 0] on input "checkbox" at bounding box center [0, 0] width 0 height 0
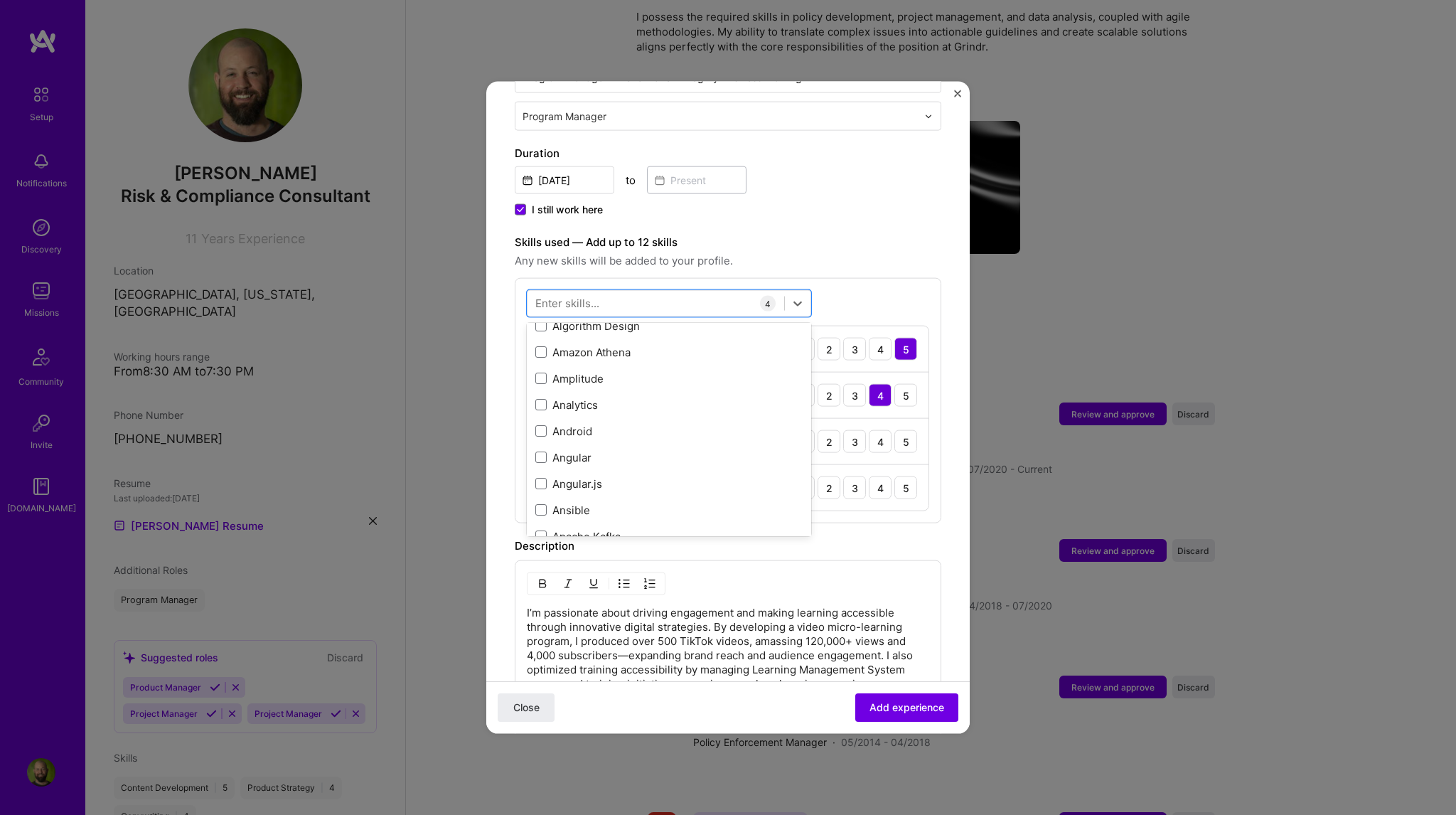
scroll to position [782, 0]
click at [543, 391] on span at bounding box center [541, 397] width 12 height 12
click at [0, 0] on input "checkbox" at bounding box center [0, 0] width 0 height 0
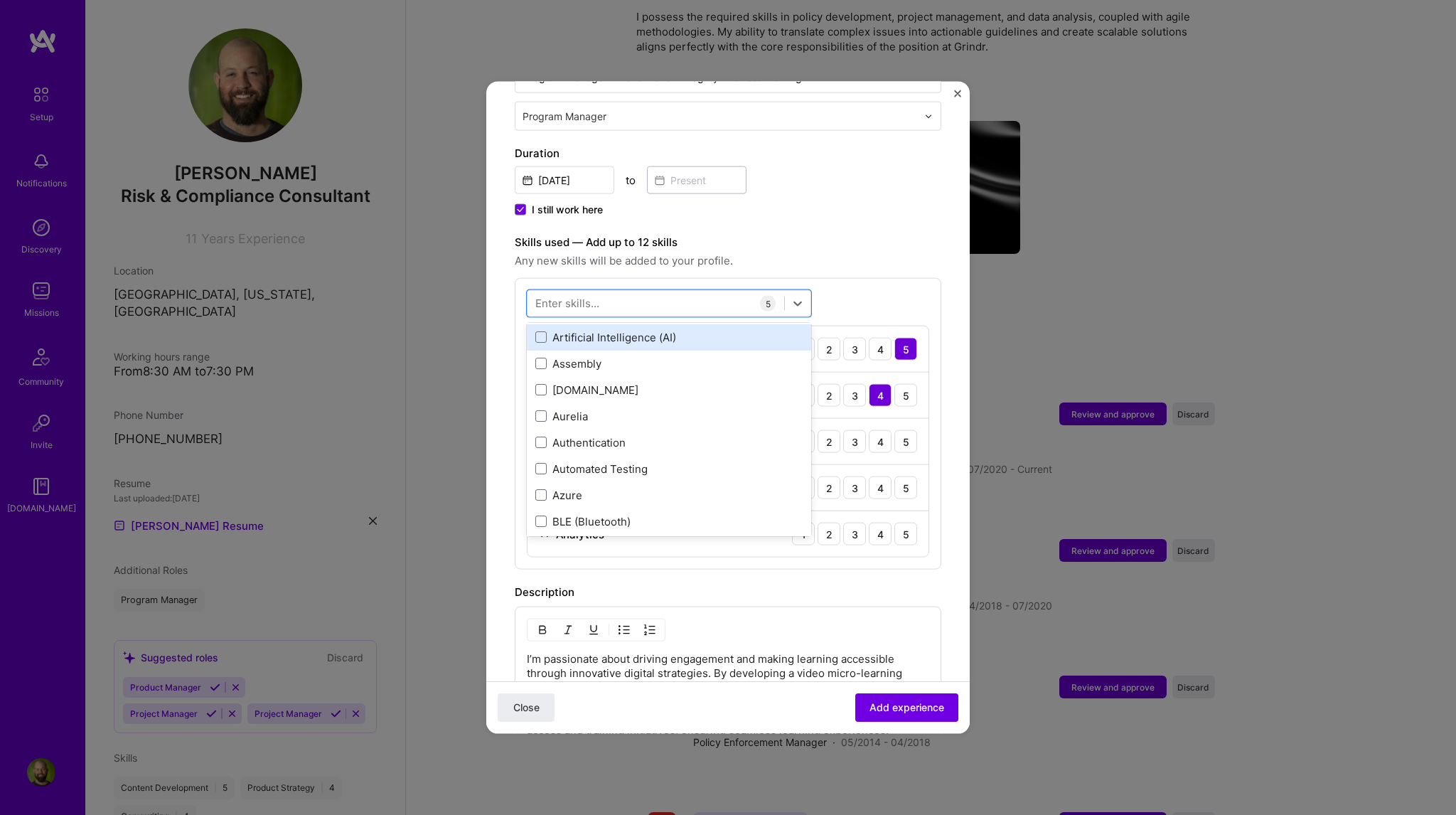
scroll to position [1138, 0]
click at [542, 325] on span at bounding box center [541, 331] width 12 height 12
click at [0, 0] on input "checkbox" at bounding box center [0, 0] width 0 height 0
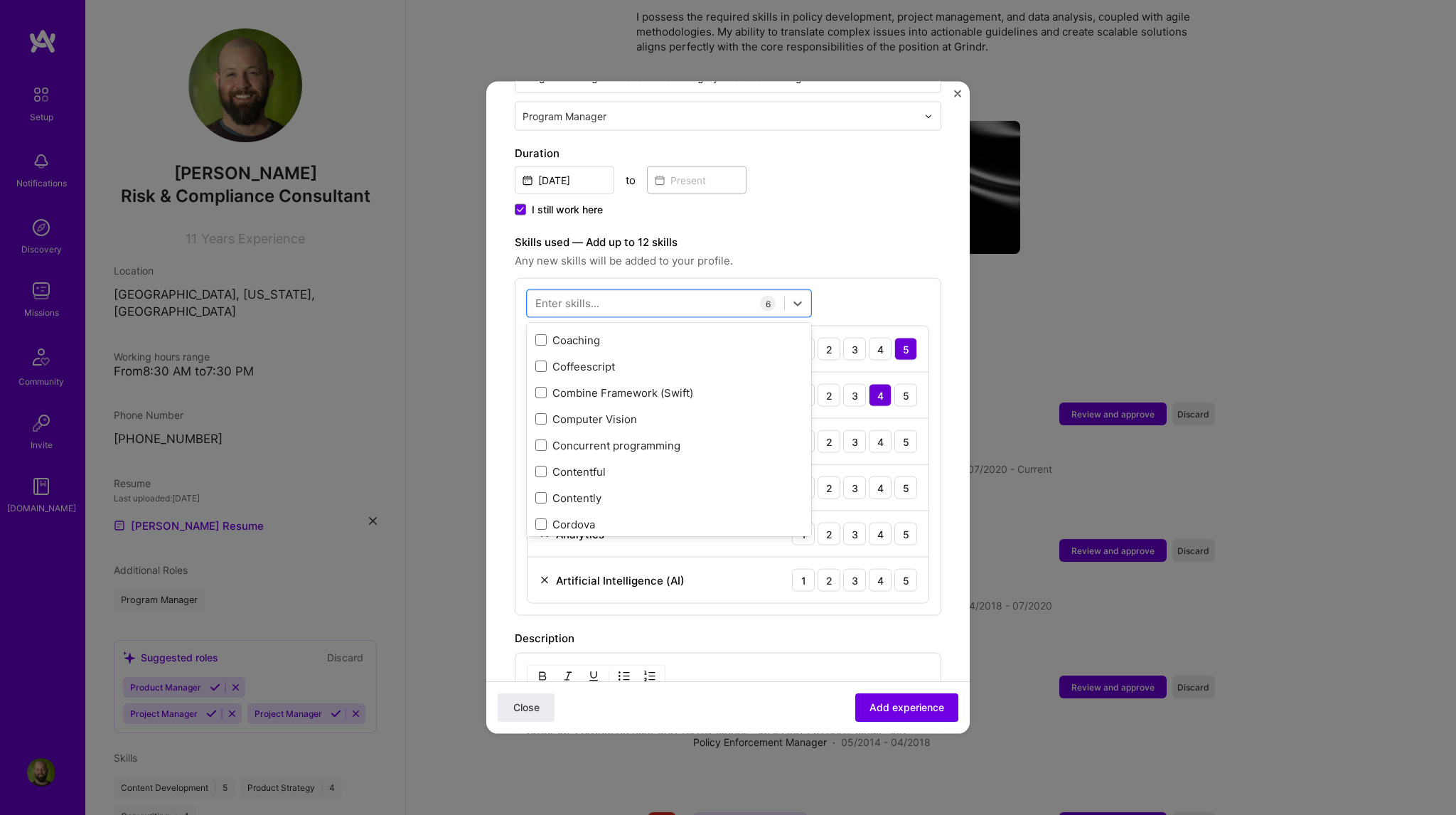
scroll to position [1920, 0]
click at [543, 332] on span at bounding box center [541, 338] width 12 height 12
click at [0, 0] on input "checkbox" at bounding box center [0, 0] width 0 height 0
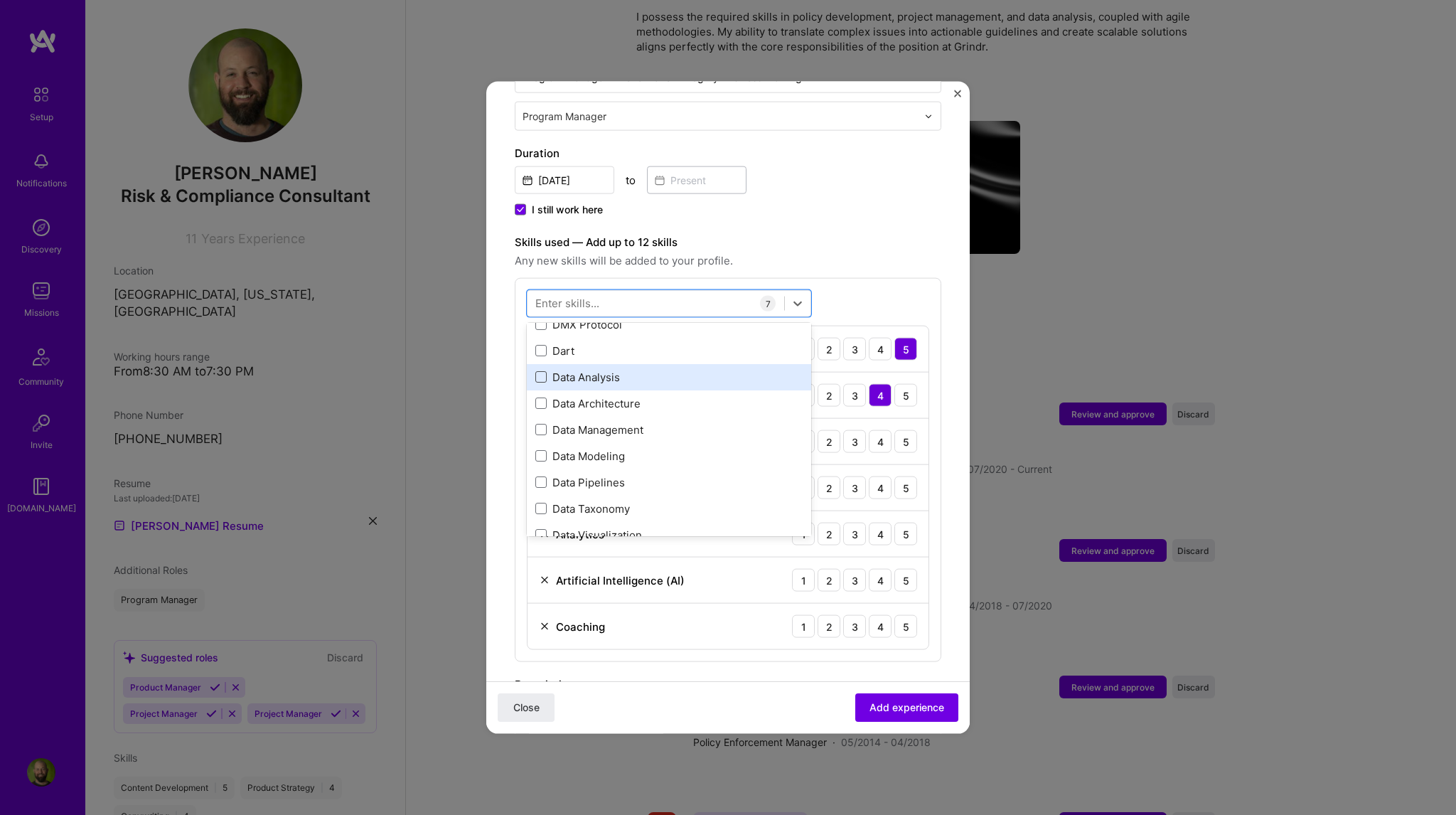
click at [543, 371] on span at bounding box center [541, 377] width 12 height 12
click at [0, 0] on input "checkbox" at bounding box center [0, 0] width 0 height 0
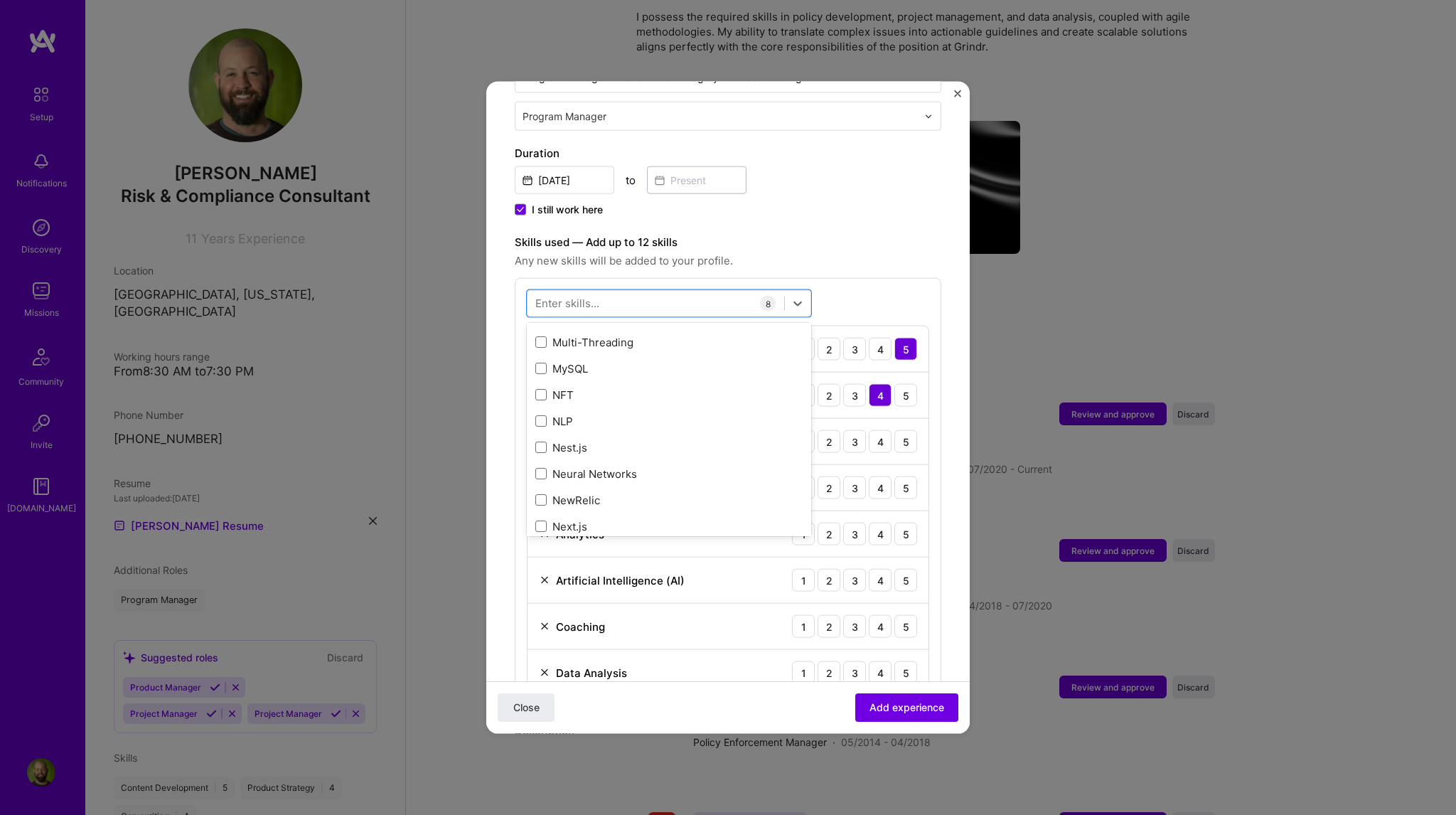
scroll to position [5688, 0]
click at [543, 352] on span at bounding box center [541, 358] width 12 height 12
click at [0, 0] on input "checkbox" at bounding box center [0, 0] width 0 height 0
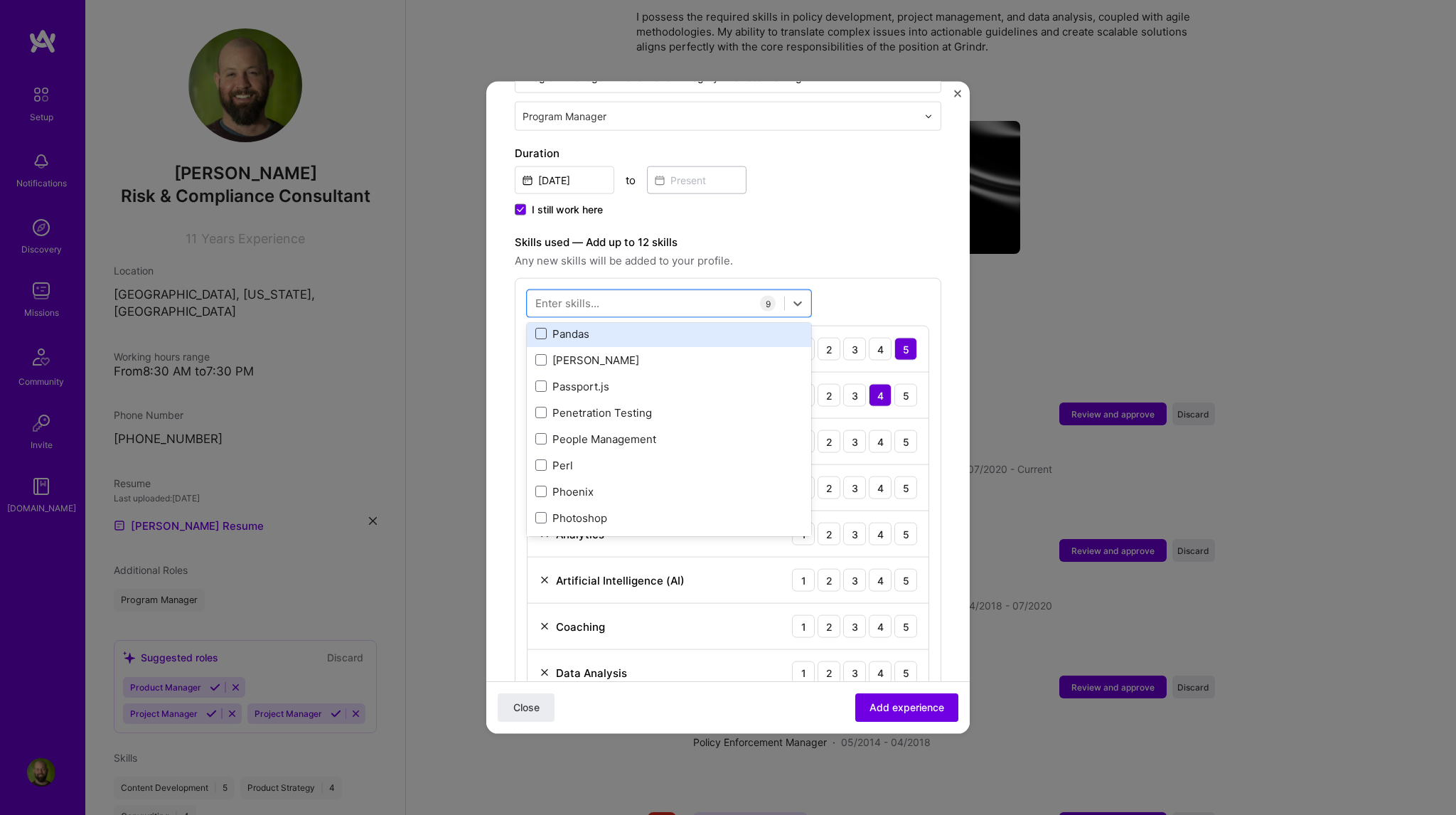
click at [539, 328] on span at bounding box center [541, 334] width 12 height 12
click at [0, 0] on input "checkbox" at bounding box center [0, 0] width 0 height 0
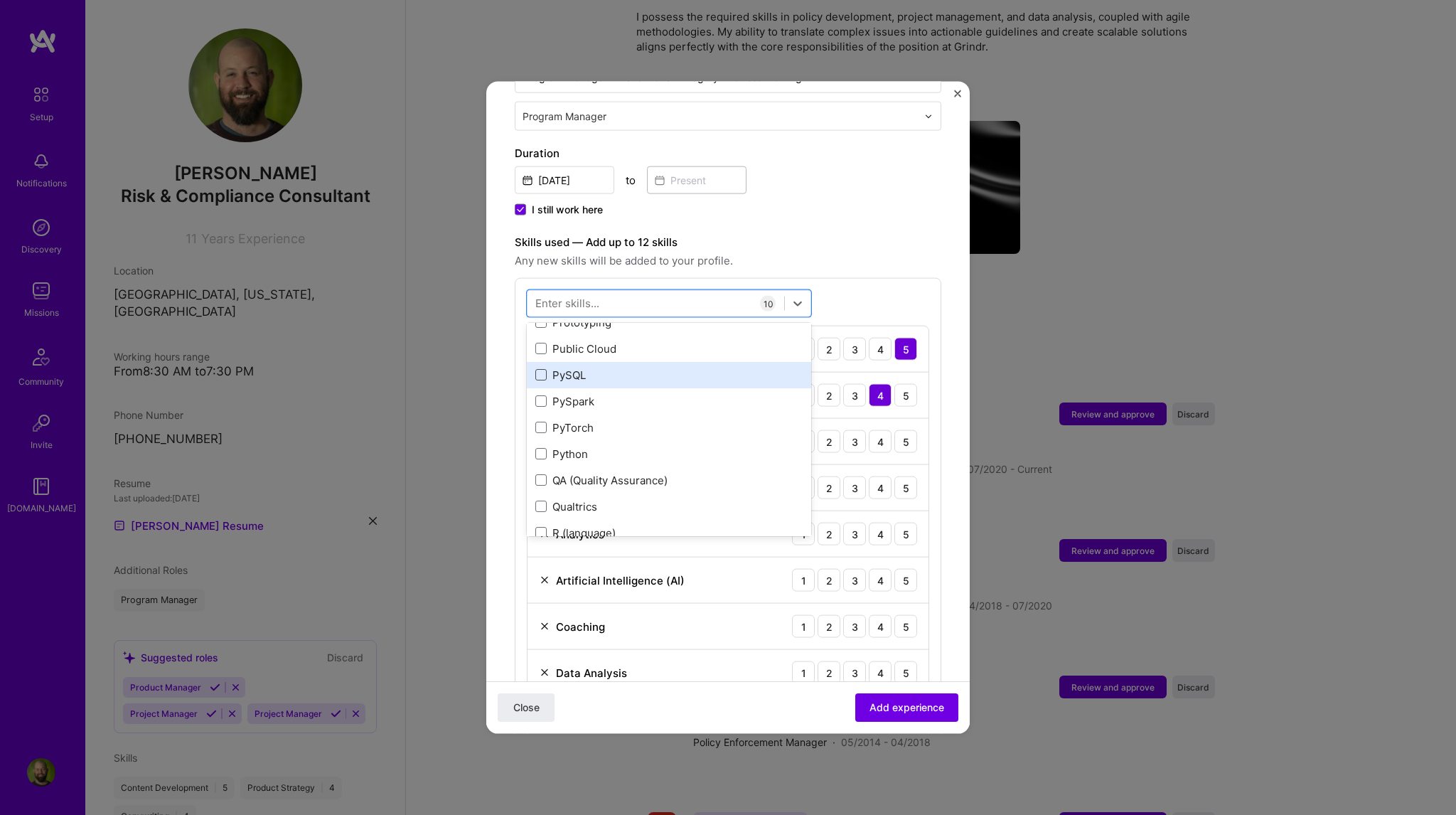
scroll to position [6755, 0]
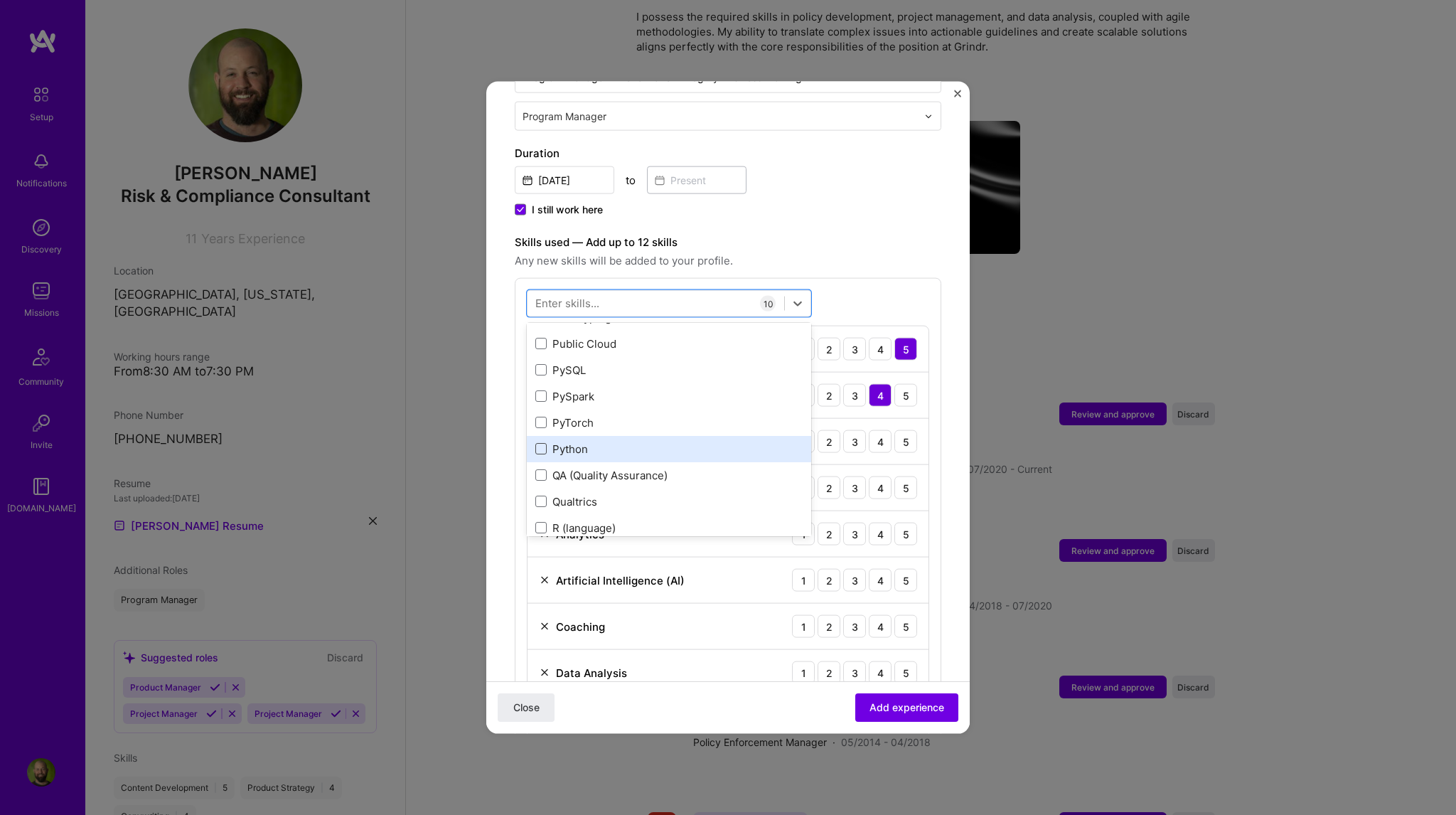
click at [543, 443] on span at bounding box center [541, 449] width 12 height 12
click at [0, 0] on input "checkbox" at bounding box center [0, 0] width 0 height 0
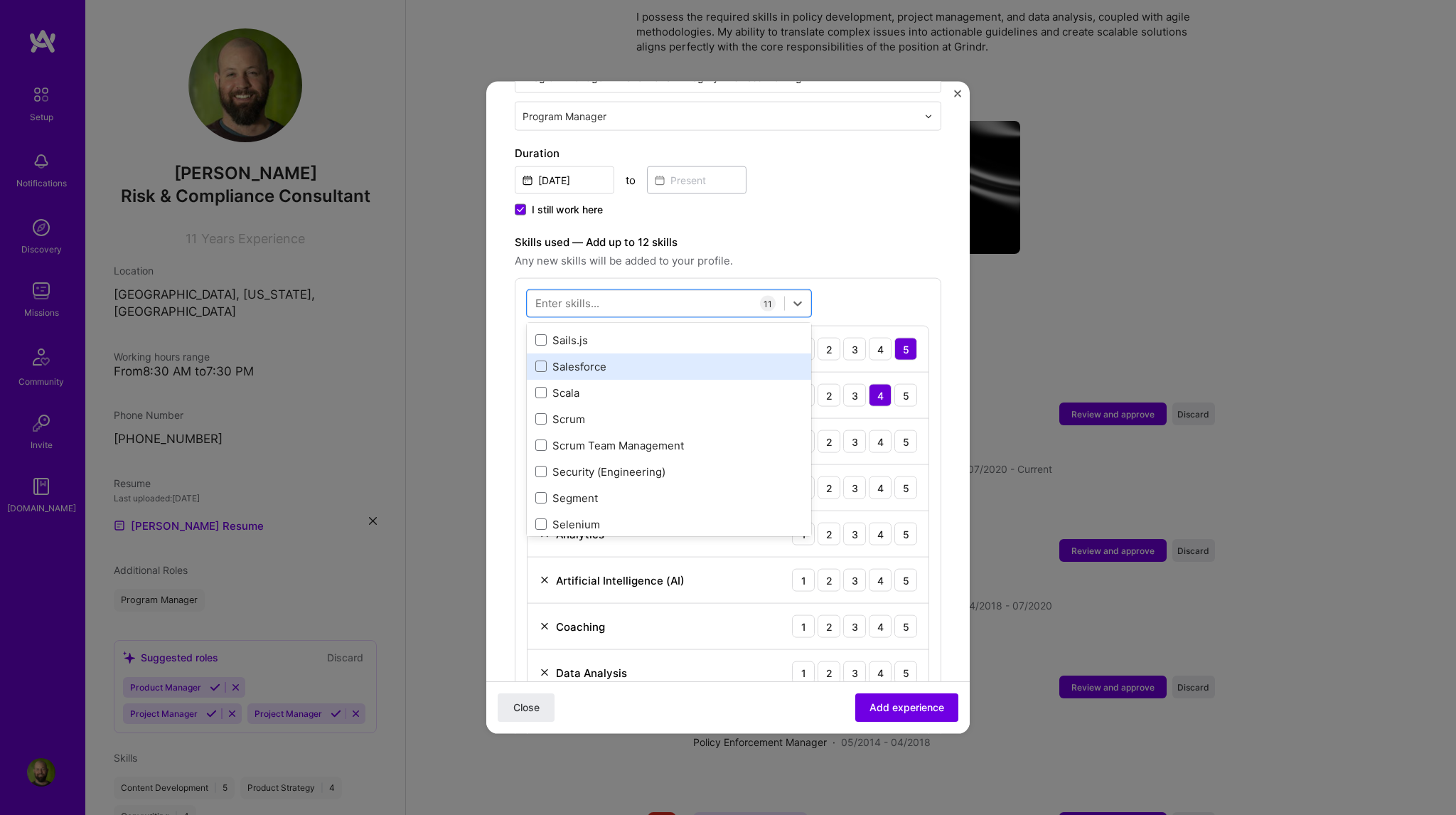
scroll to position [7679, 0]
click at [543, 413] on span at bounding box center [541, 419] width 12 height 12
click at [0, 0] on input "checkbox" at bounding box center [0, 0] width 0 height 0
click at [545, 357] on span at bounding box center [541, 363] width 12 height 12
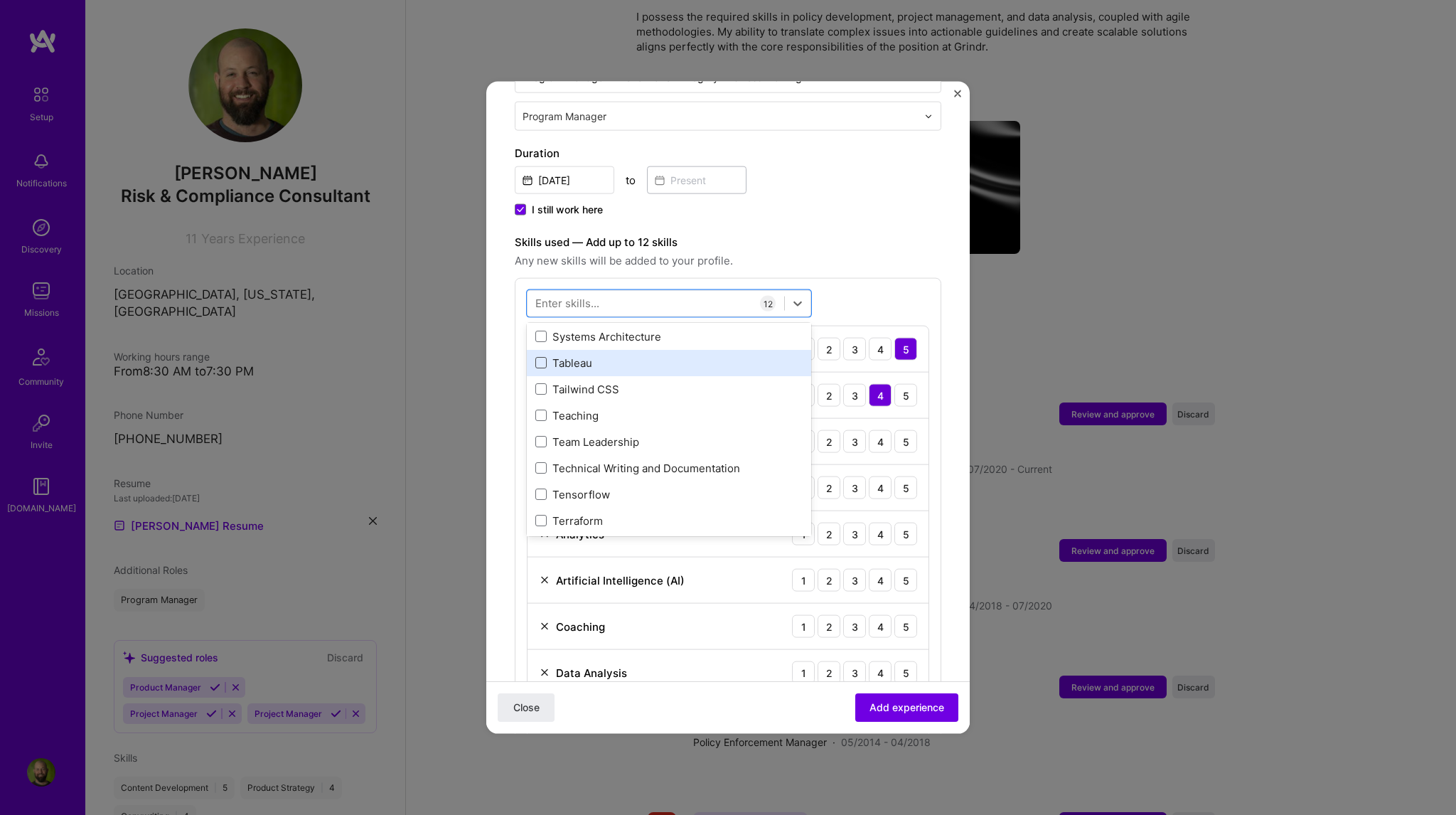
click at [0, 0] on input "checkbox" at bounding box center [0, 0] width 0 height 0
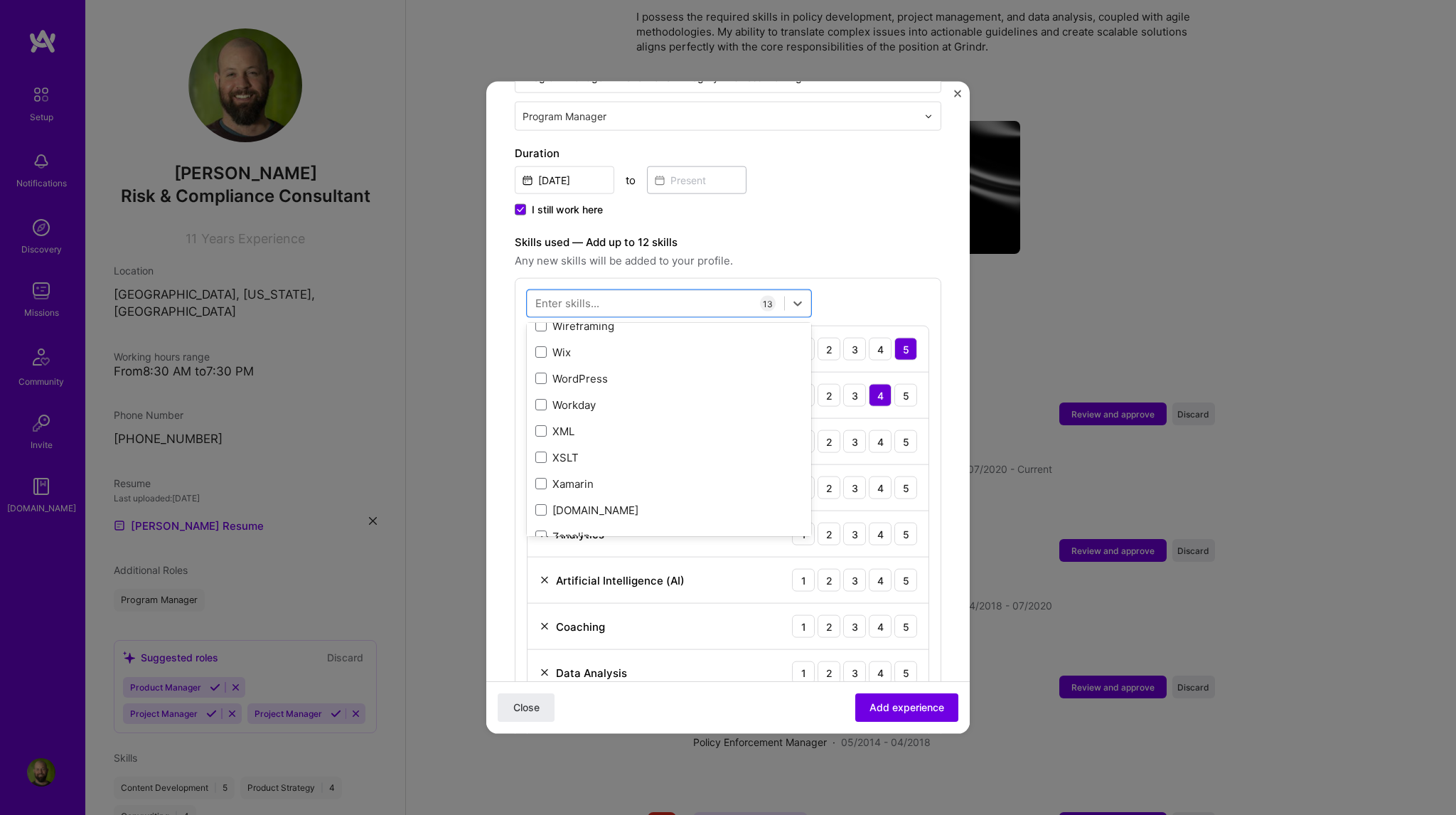
scroll to position [9580, 0]
click at [879, 234] on label "Skills used — Add up to 12 skills" at bounding box center [727, 242] width 426 height 17
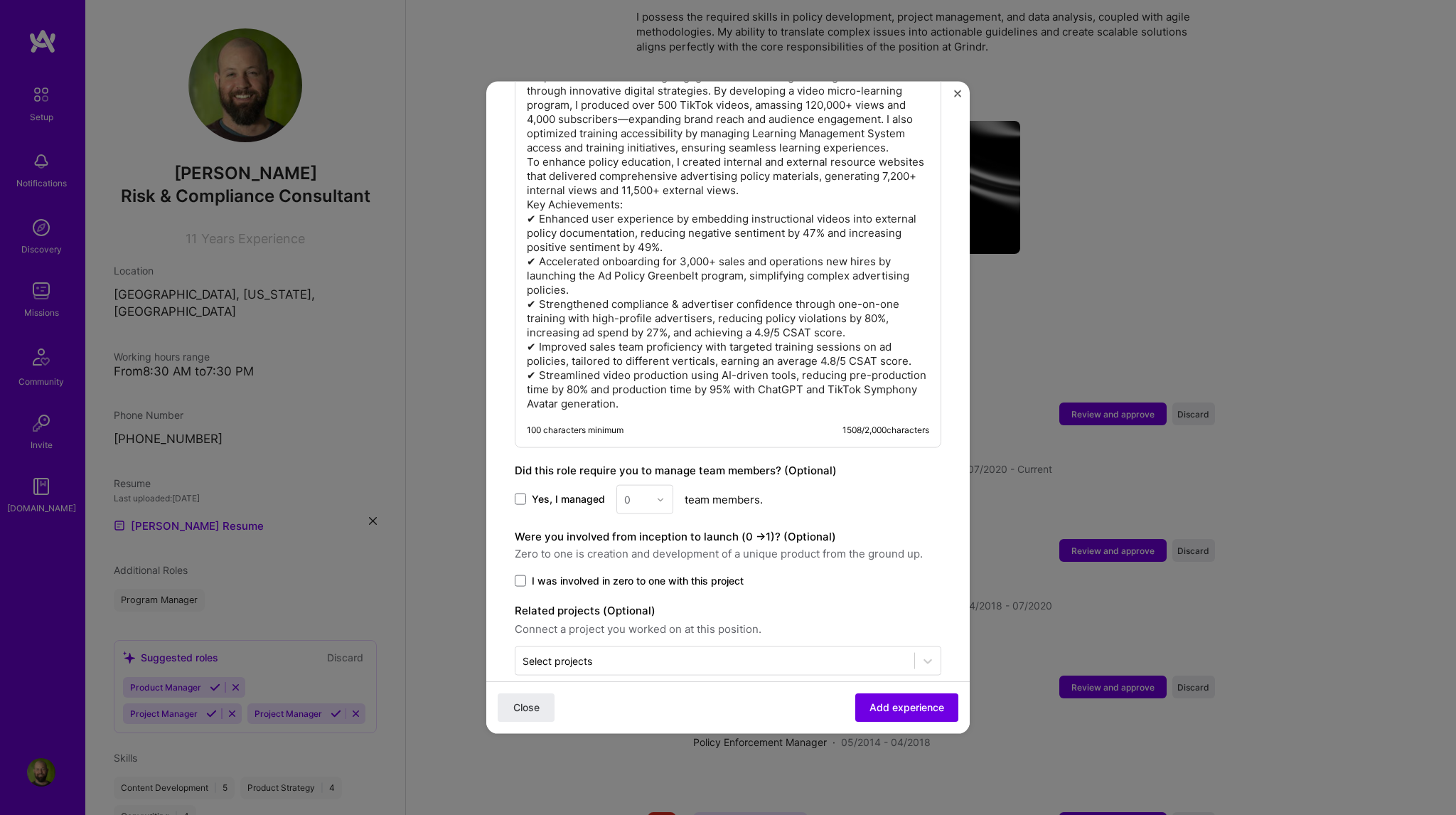
scroll to position [1309, 0]
click at [515, 573] on span at bounding box center [520, 579] width 12 height 12
click at [0, 0] on input "I was involved in zero to one with this project" at bounding box center [0, 0] width 0 height 0
click at [608, 651] on input "text" at bounding box center [714, 659] width 384 height 15
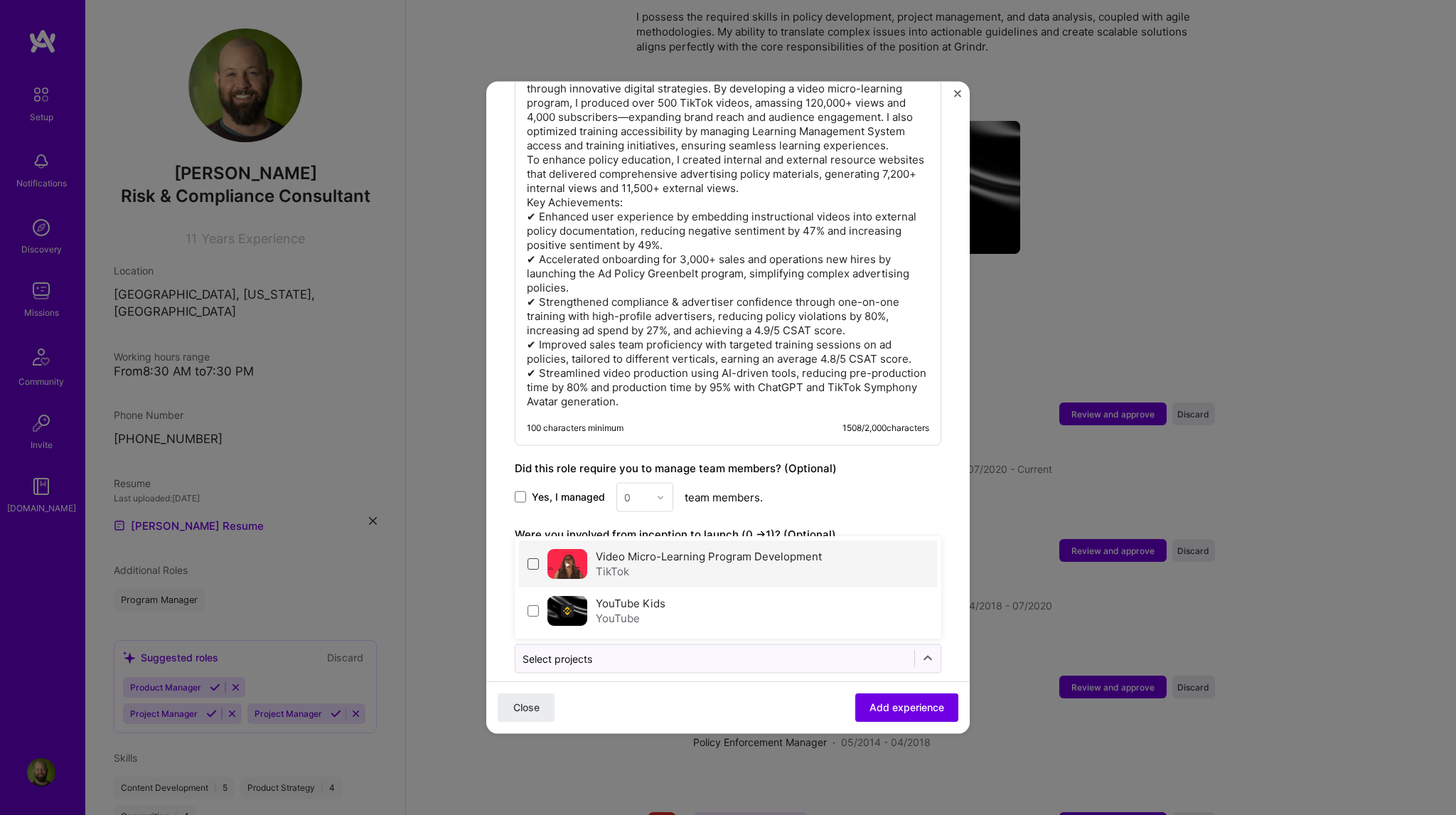
click at [535, 558] on span at bounding box center [533, 564] width 12 height 12
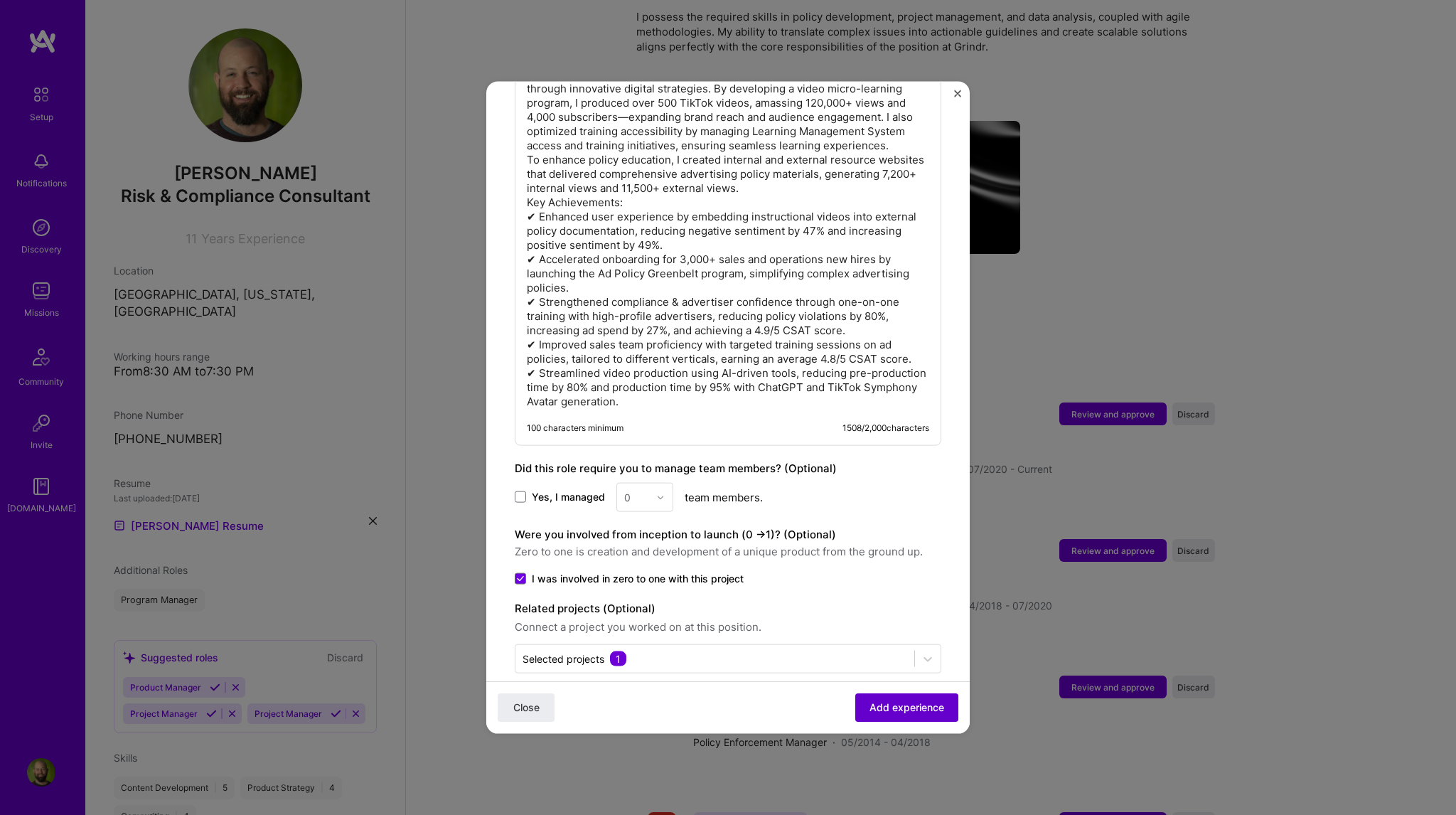
click at [903, 705] on span "Add experience" at bounding box center [906, 708] width 75 height 14
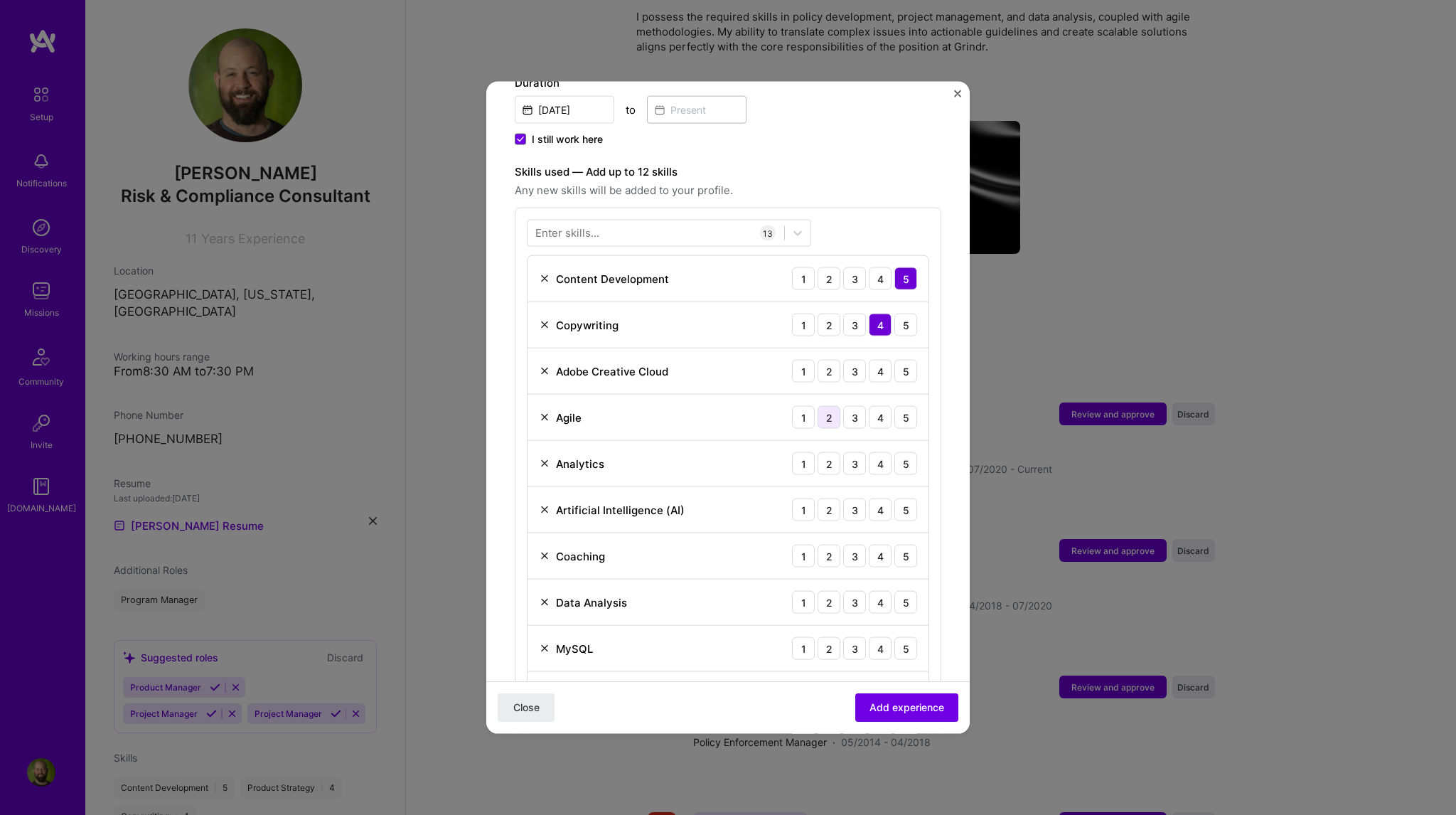
scroll to position [421, 0]
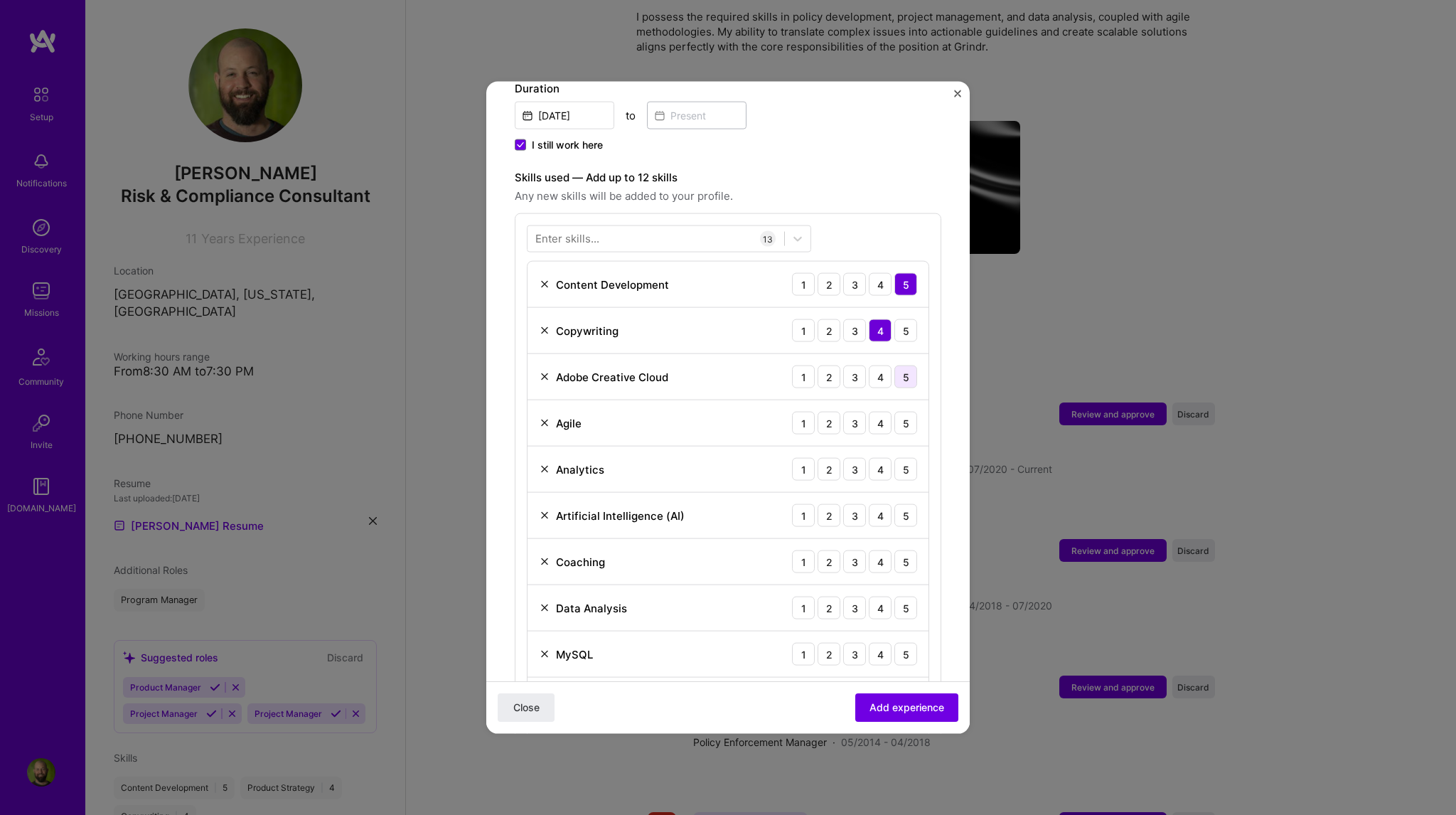
click at [894, 366] on div "5" at bounding box center [905, 376] width 22 height 22
click at [900, 412] on div "5" at bounding box center [905, 423] width 22 height 22
click at [874, 458] on div "4" at bounding box center [879, 469] width 22 height 22
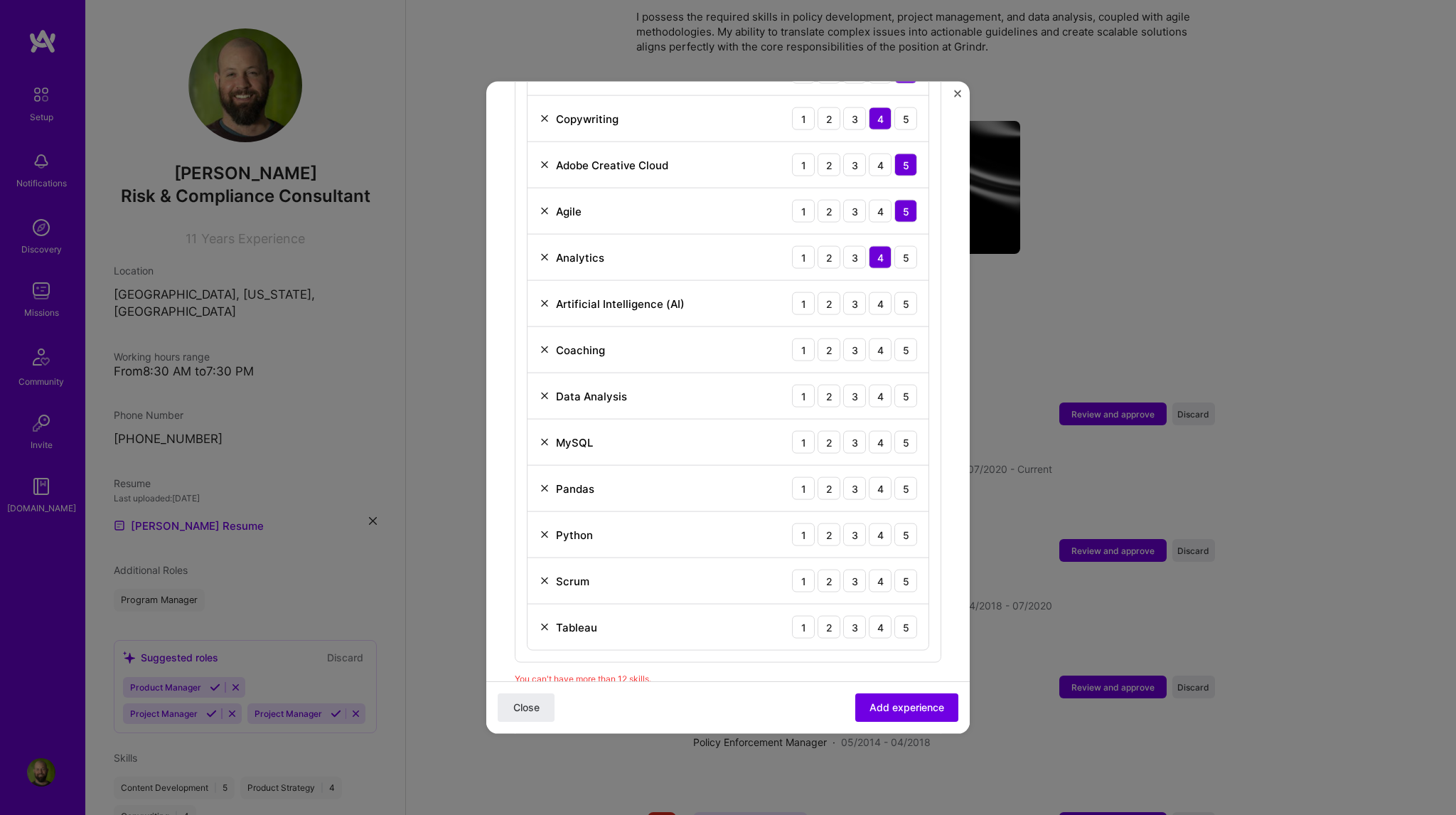
scroll to position [633, 0]
click at [824, 291] on div "2" at bounding box center [829, 302] width 22 height 22
click at [899, 337] on div "5" at bounding box center [905, 348] width 22 height 22
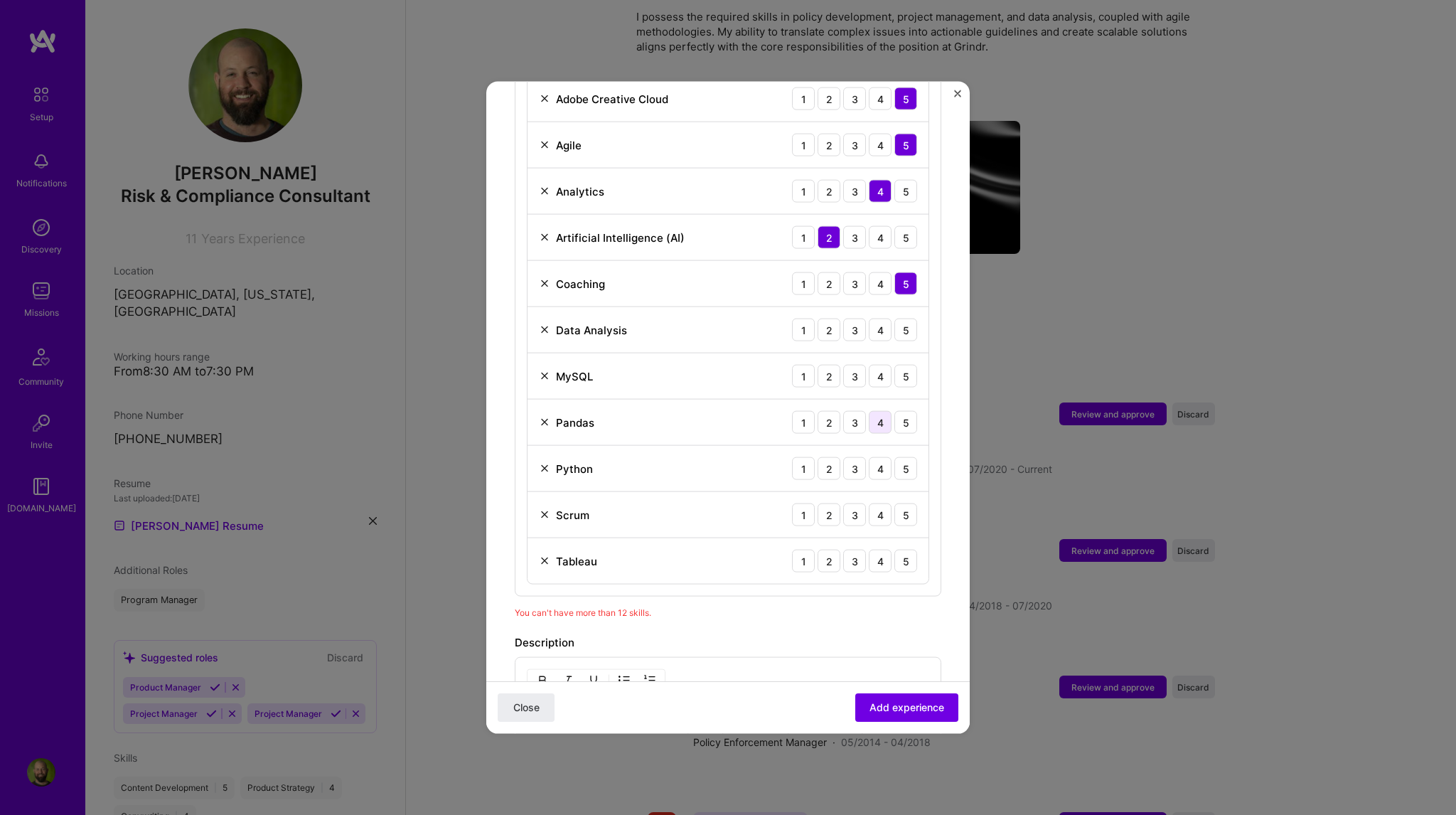
scroll to position [705, 0]
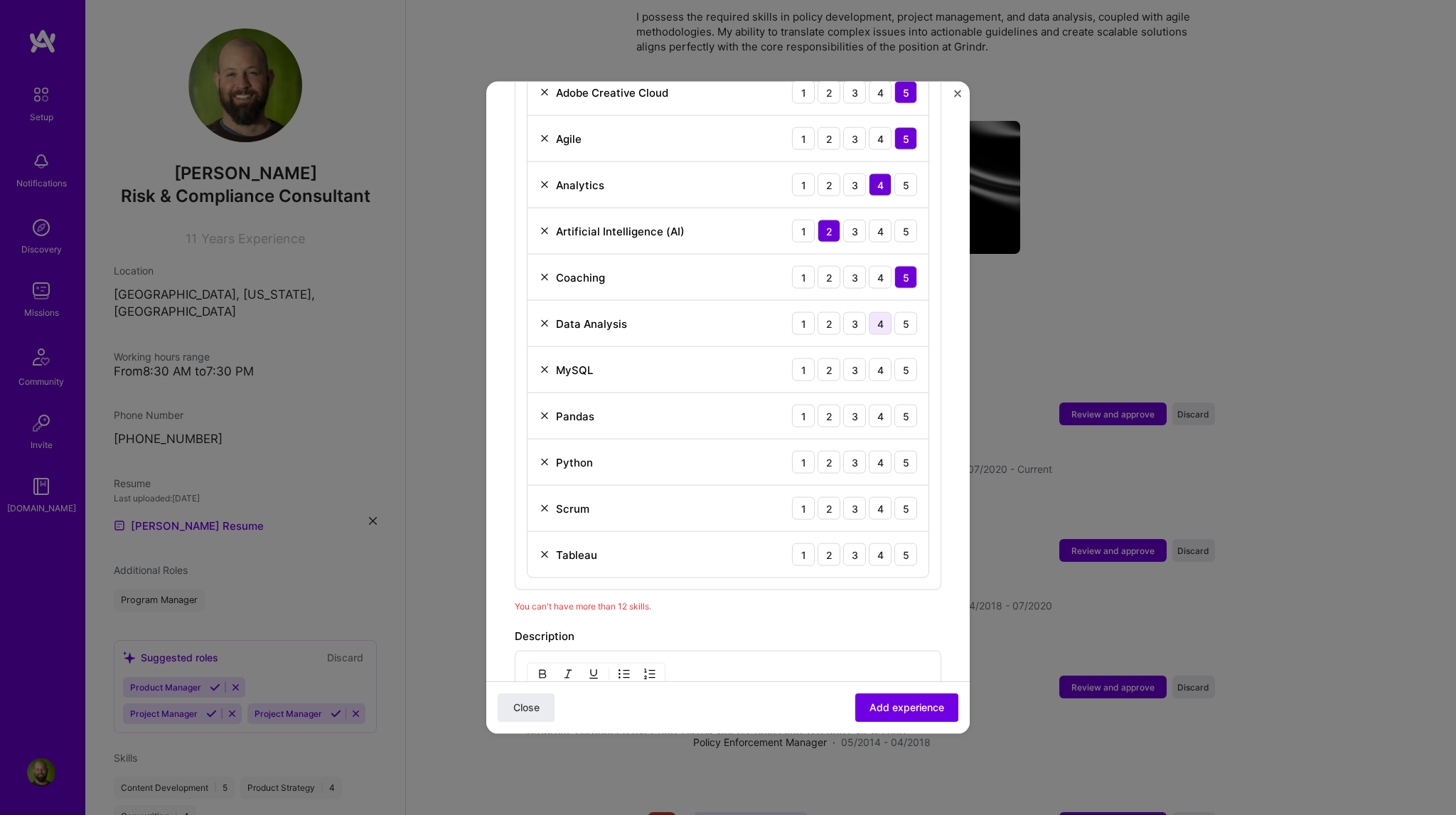
click at [879, 312] on div "4" at bounding box center [879, 323] width 22 height 22
click at [873, 405] on div "4" at bounding box center [879, 415] width 22 height 22
click at [850, 451] on div "3" at bounding box center [854, 462] width 22 height 22
click at [873, 497] on div "4" at bounding box center [879, 508] width 22 height 22
click at [868, 544] on div "4" at bounding box center [879, 554] width 22 height 22
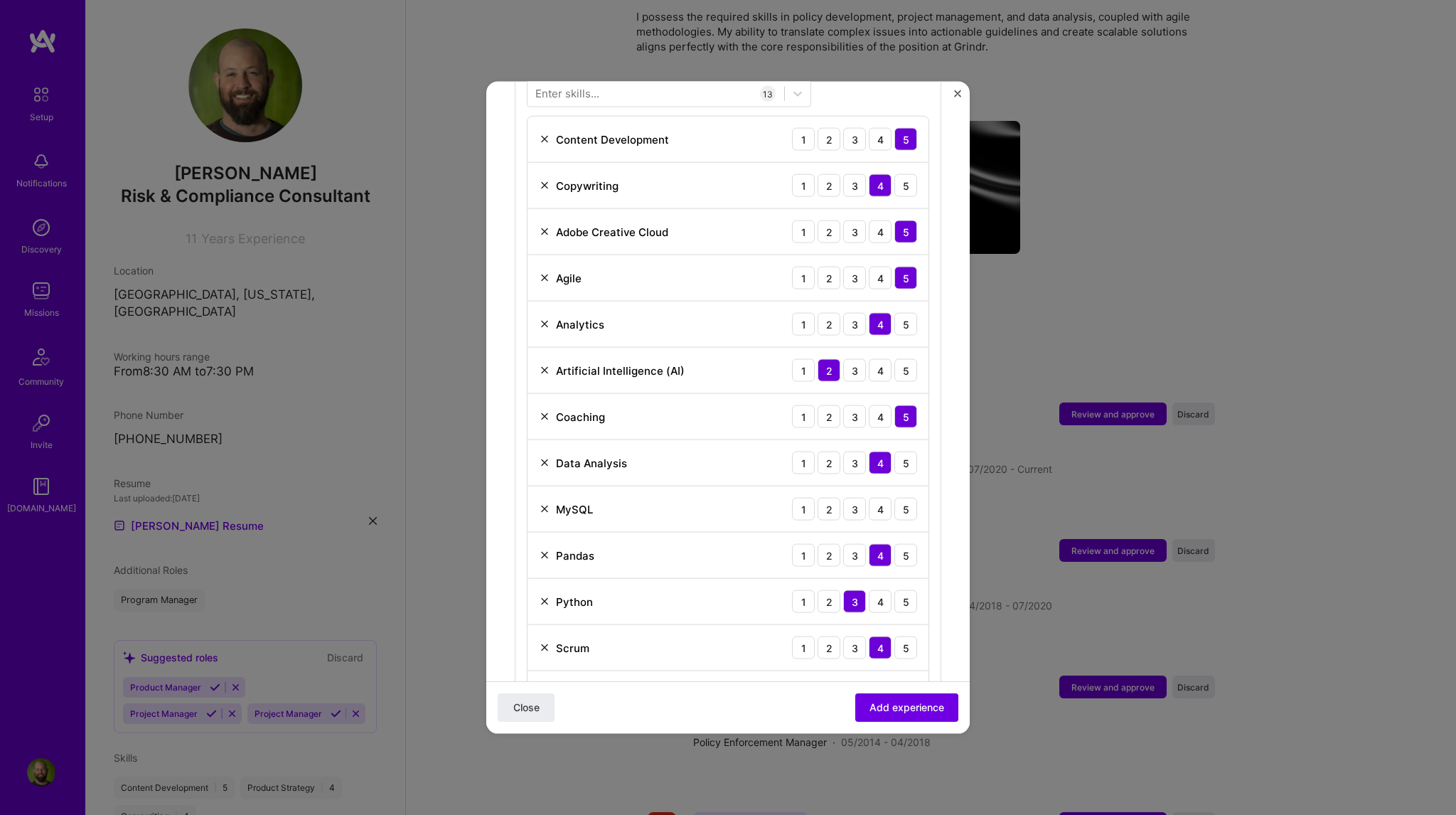
scroll to position [633, 0]
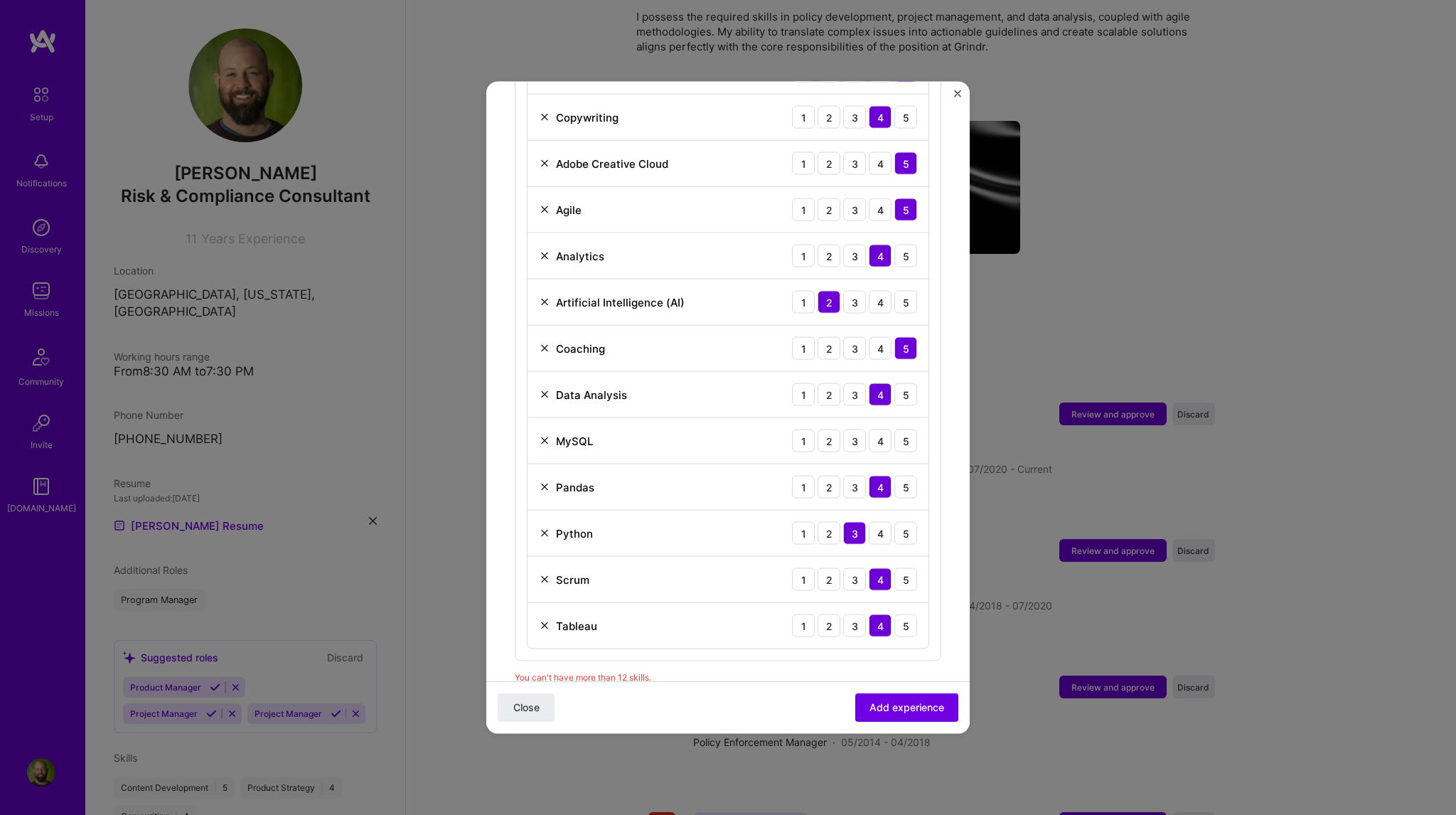
click at [543, 435] on img at bounding box center [545, 441] width 12 height 12
click at [543, 528] on img at bounding box center [545, 533] width 12 height 12
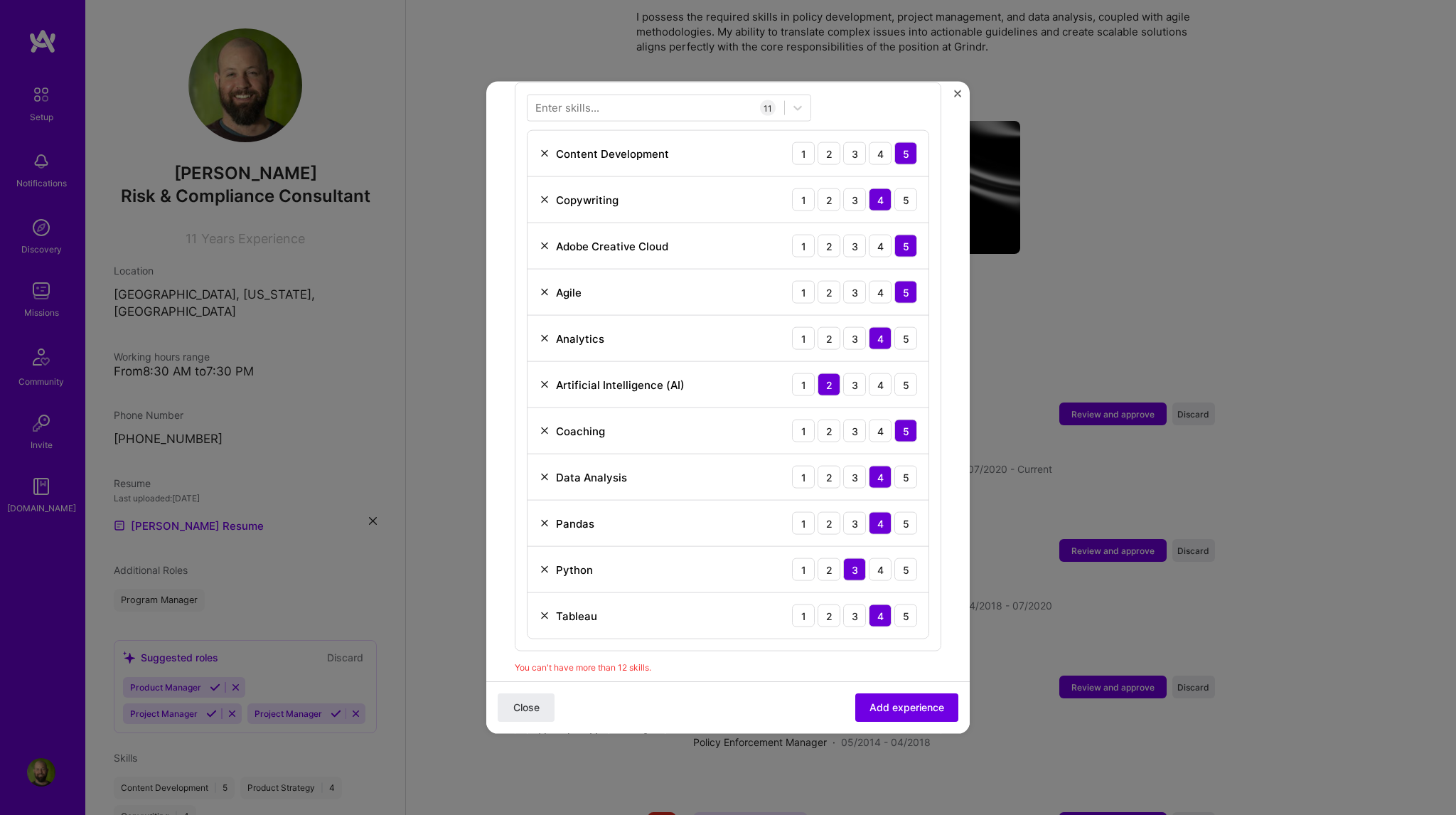
scroll to position [491, 0]
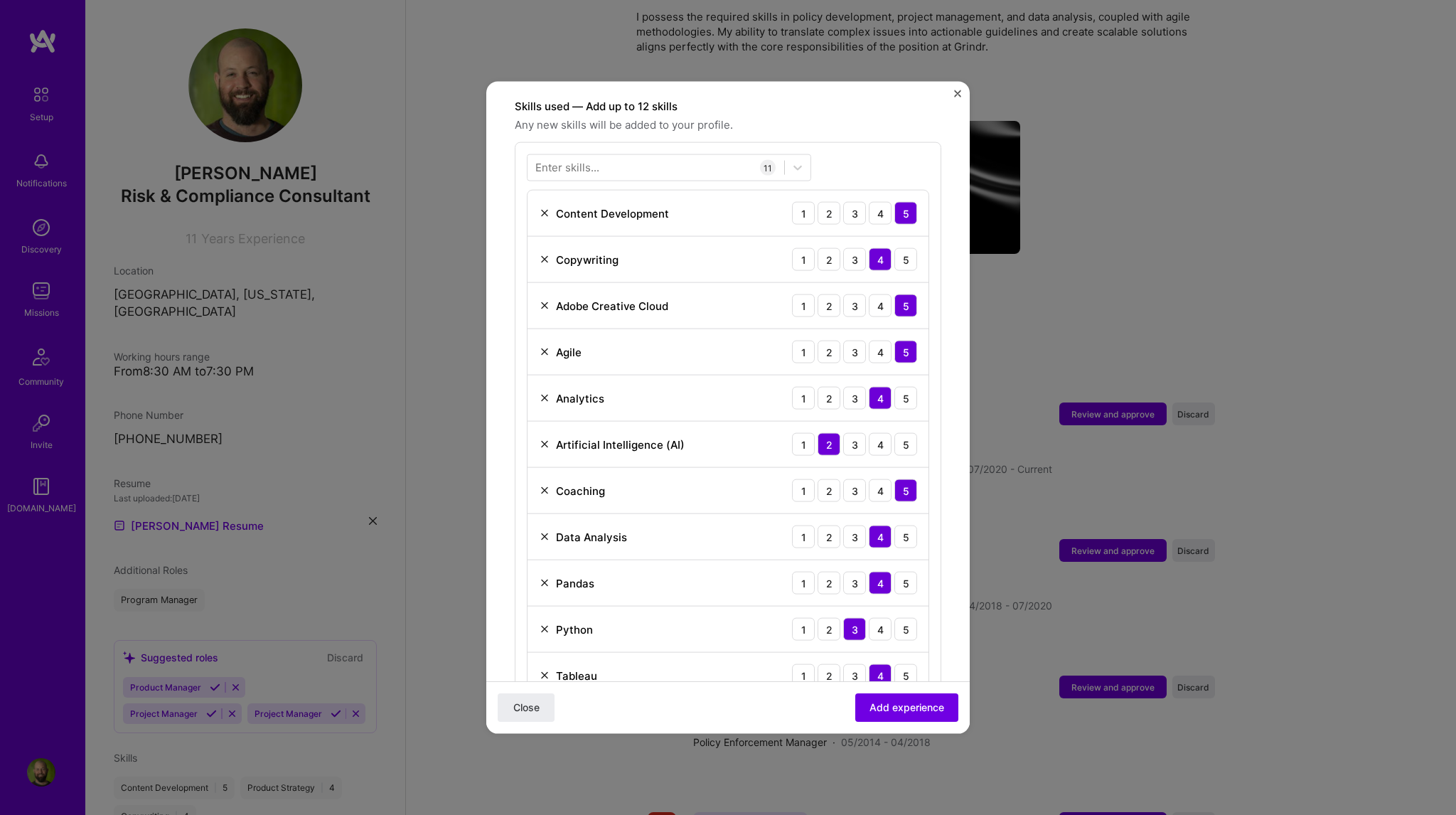
click at [545, 439] on img at bounding box center [545, 444] width 12 height 12
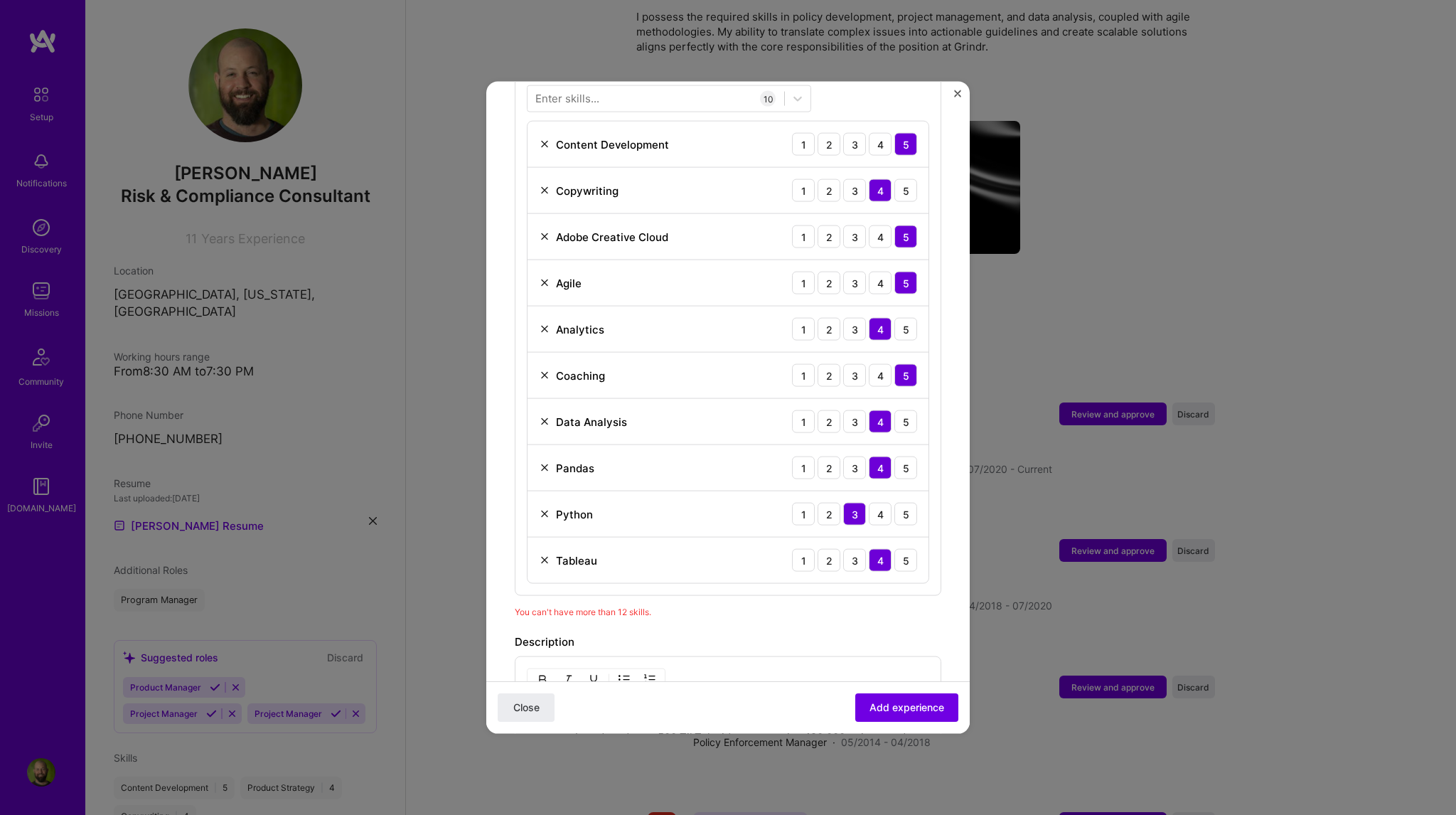
scroll to position [562, 0]
click at [548, 552] on img at bounding box center [545, 558] width 12 height 12
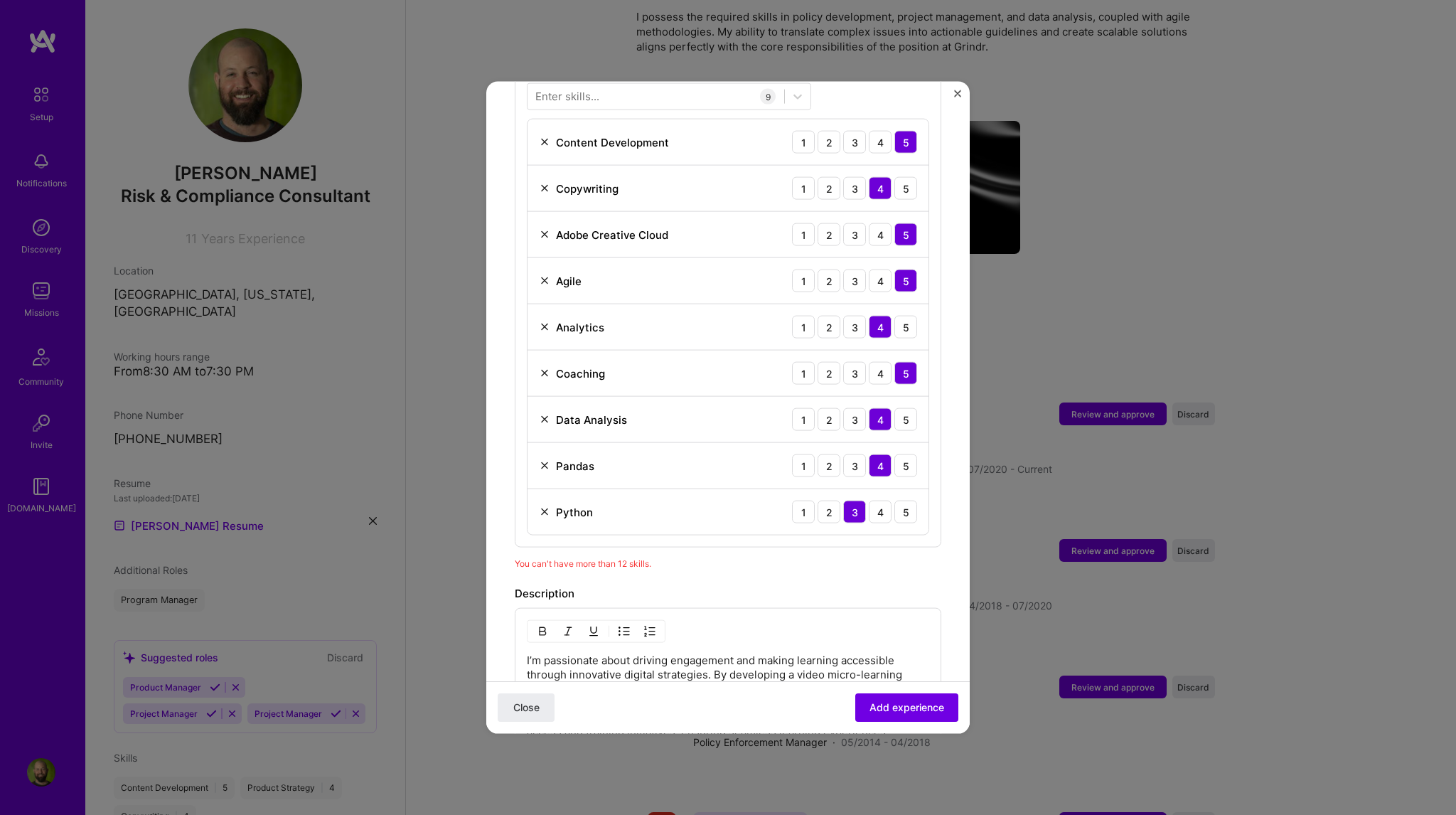
click at [544, 506] on img at bounding box center [545, 512] width 12 height 12
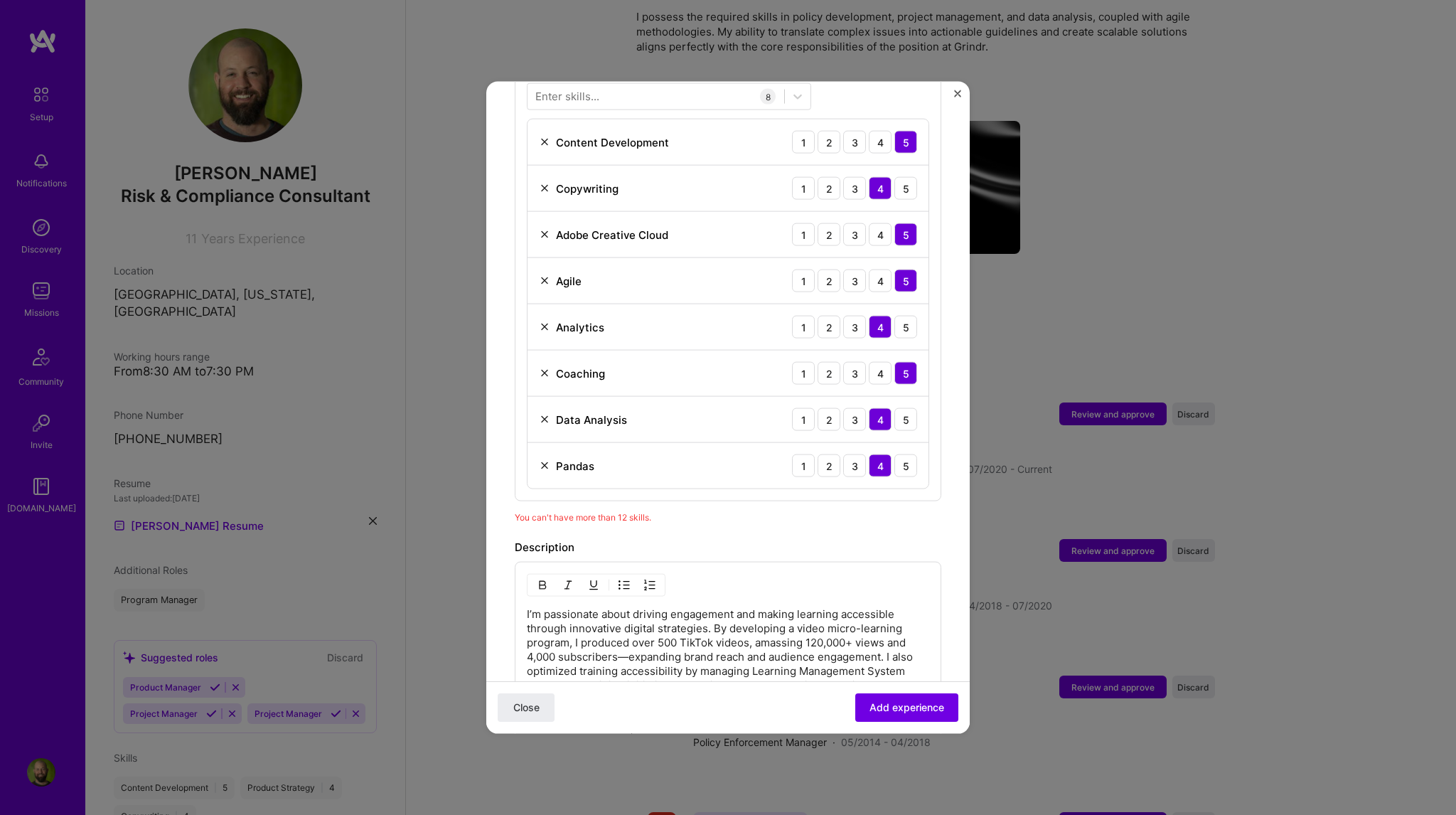
click at [546, 460] on img at bounding box center [545, 466] width 12 height 12
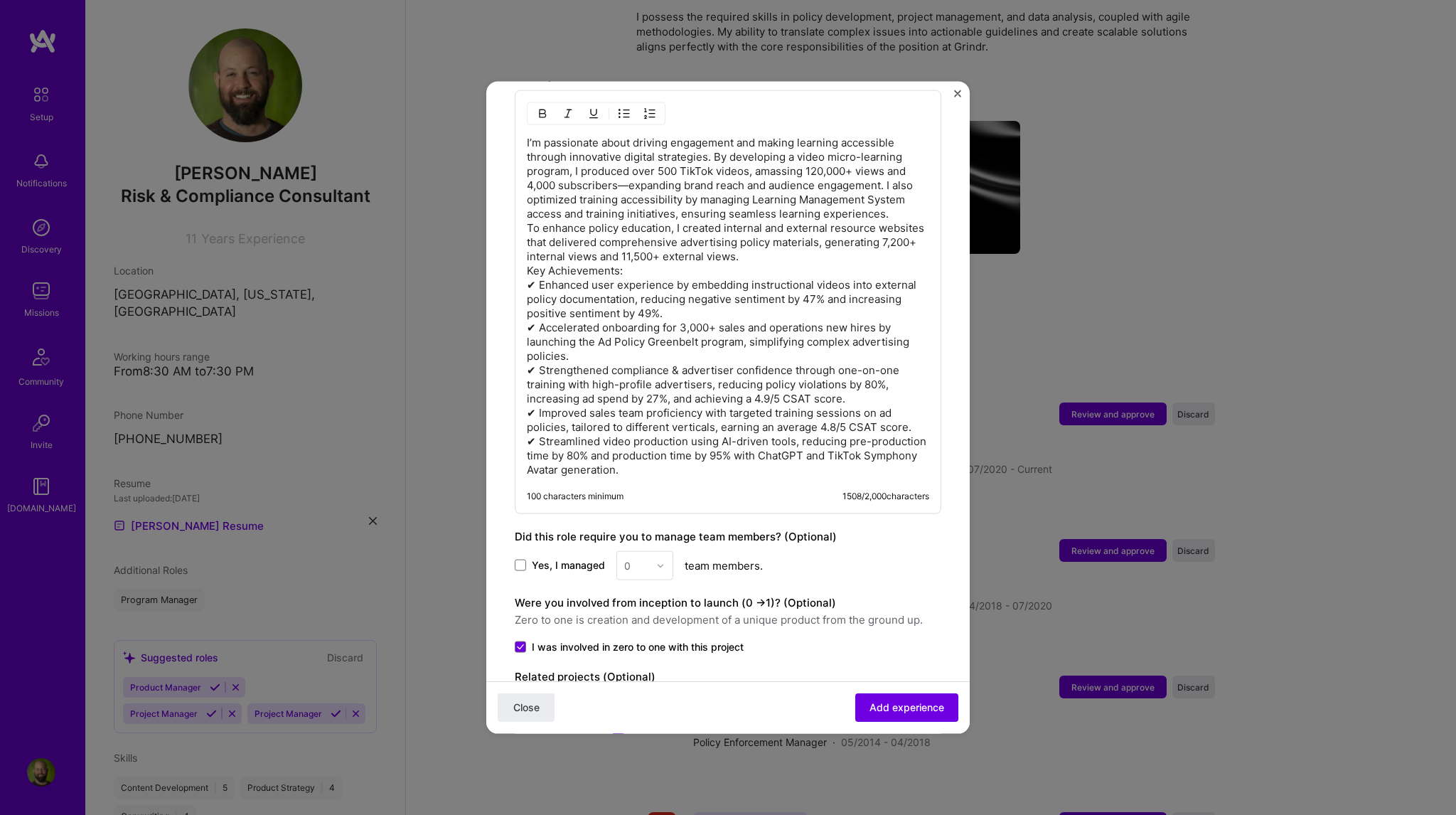
scroll to position [1057, 0]
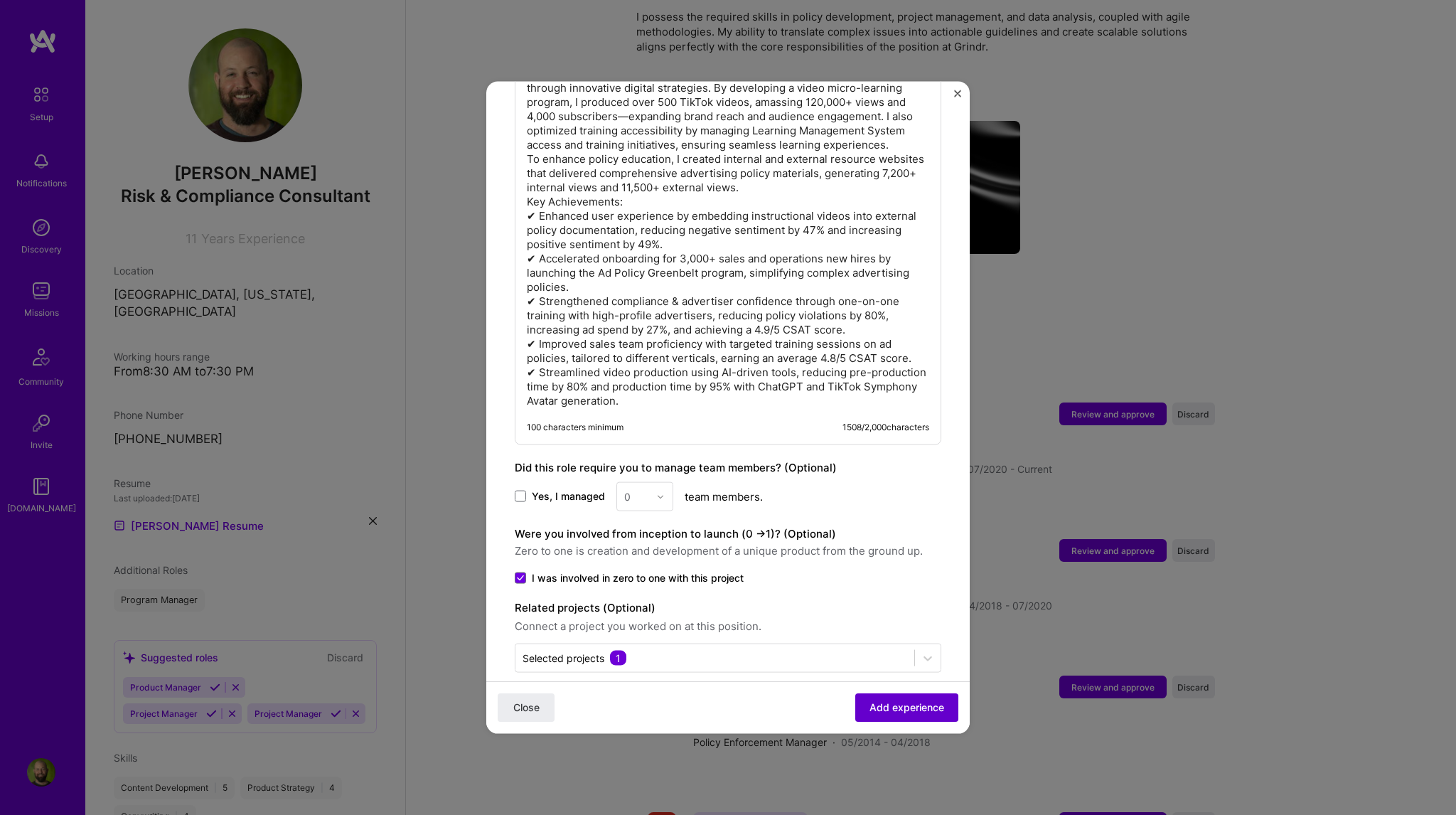
click at [907, 707] on span "Add experience" at bounding box center [906, 708] width 75 height 14
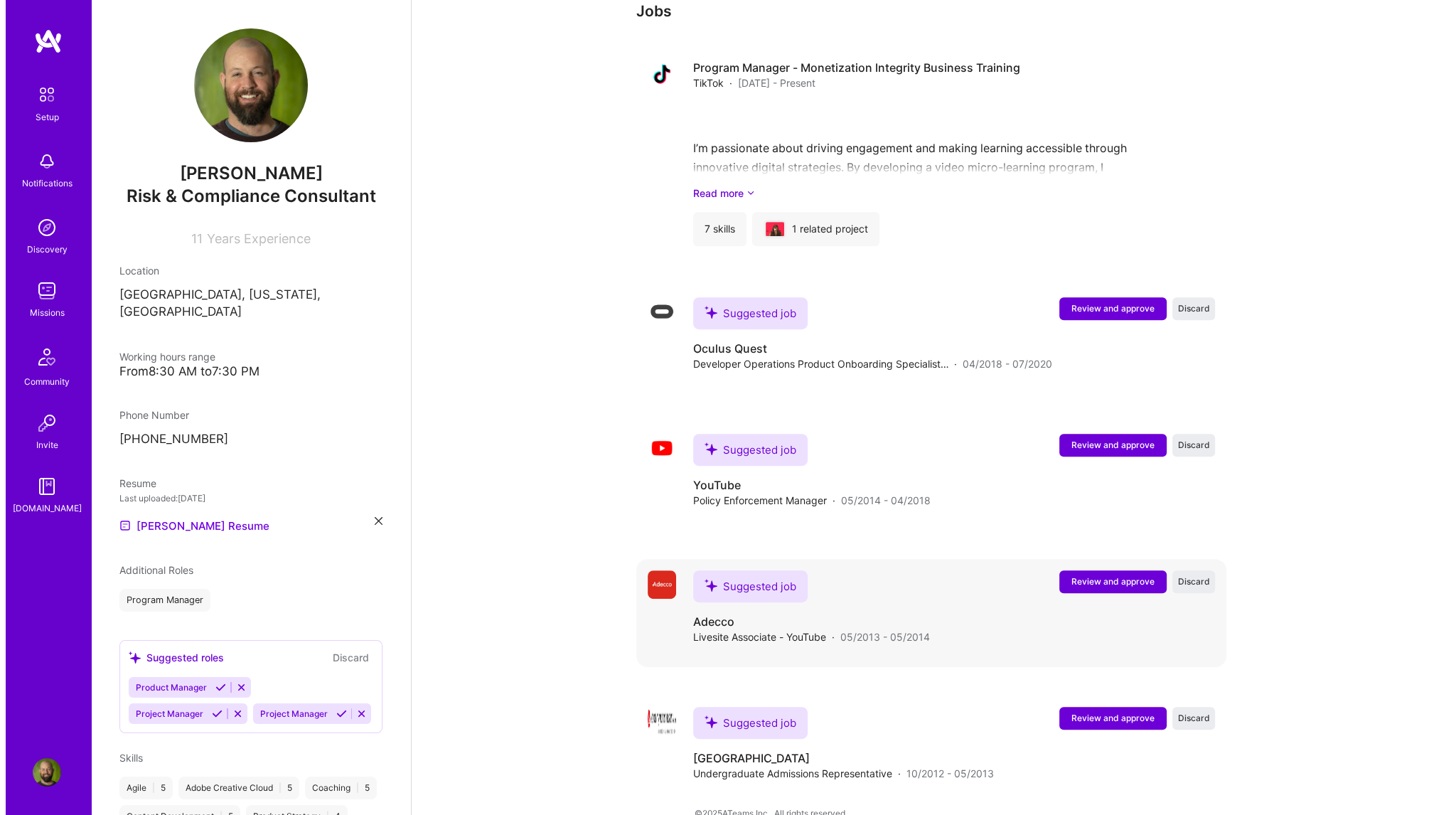
scroll to position [798, 0]
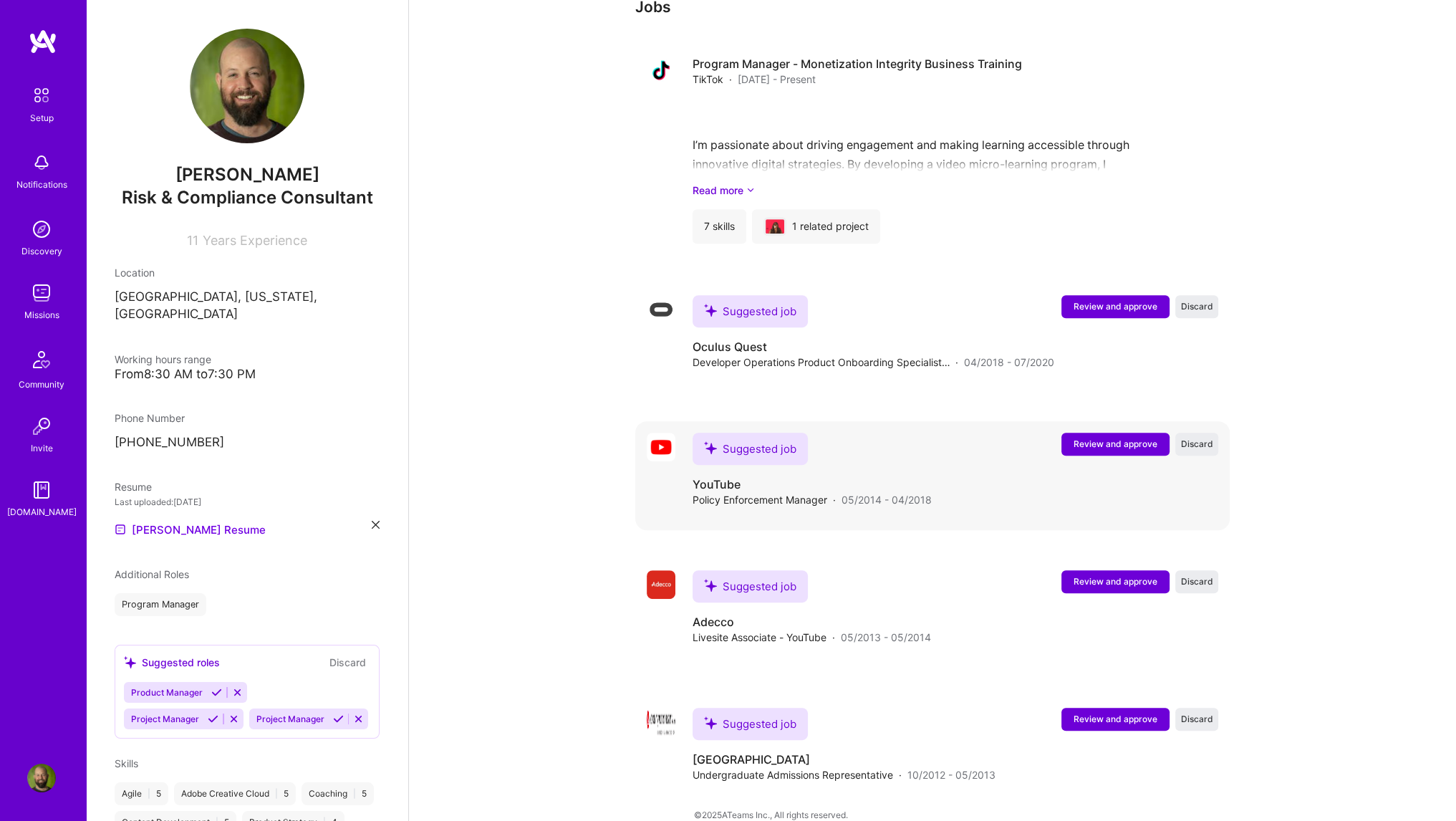
click at [1105, 437] on span "Review and approve" at bounding box center [1116, 443] width 84 height 12
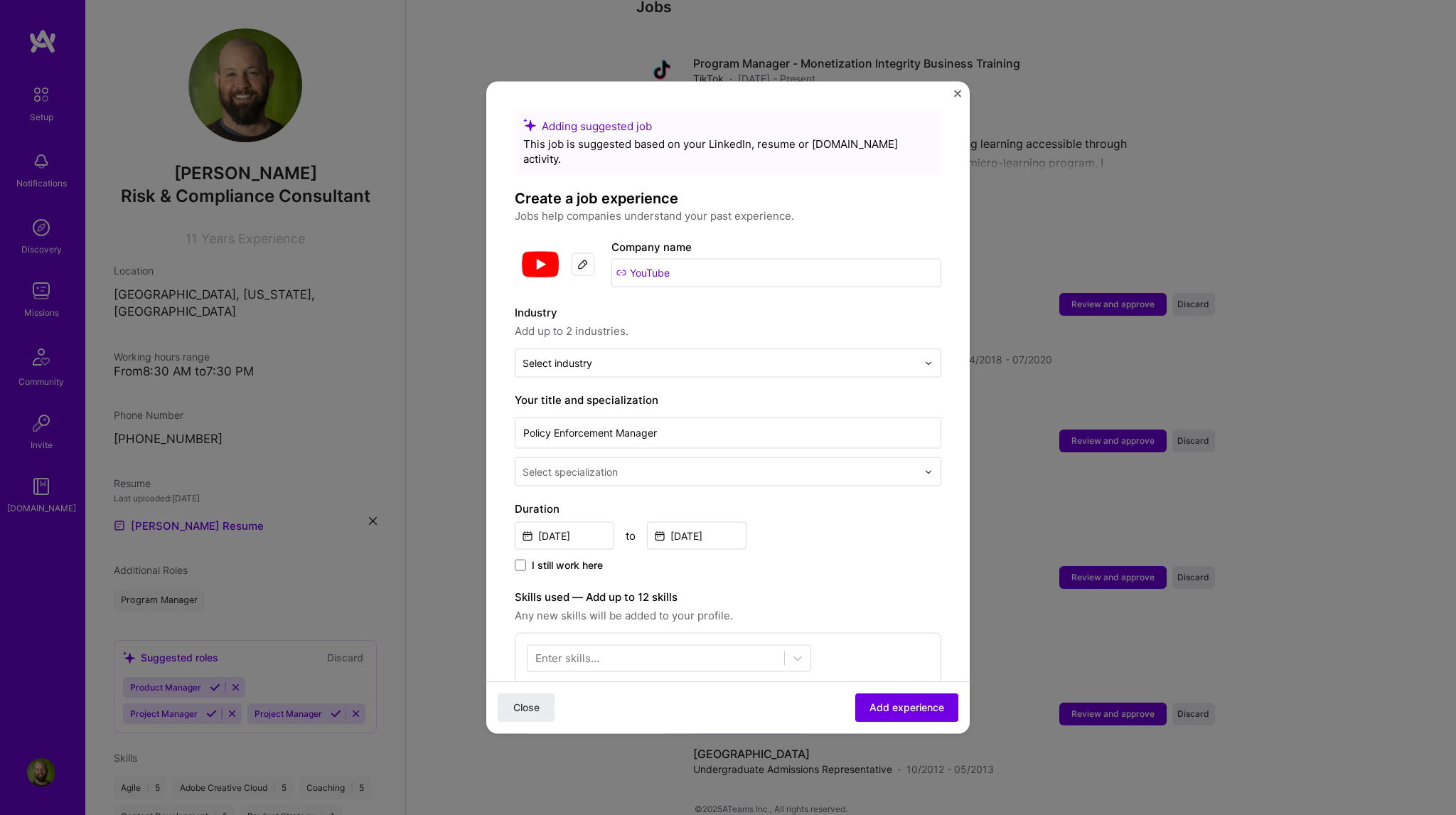
click at [694, 464] on input "text" at bounding box center [721, 471] width 397 height 15
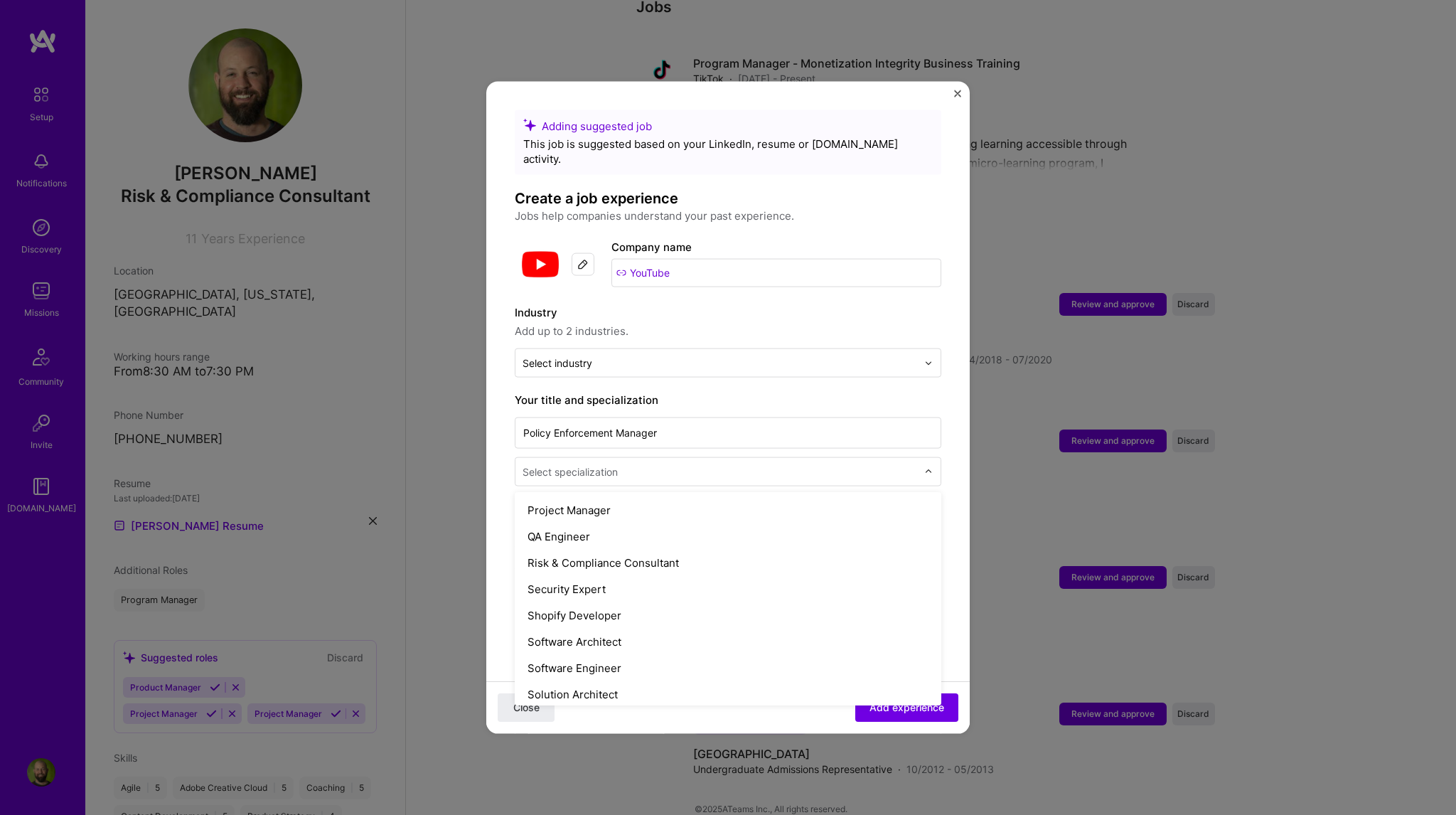
scroll to position [1422, 0]
click at [635, 547] on div "Risk & Compliance Consultant" at bounding box center [728, 560] width 418 height 26
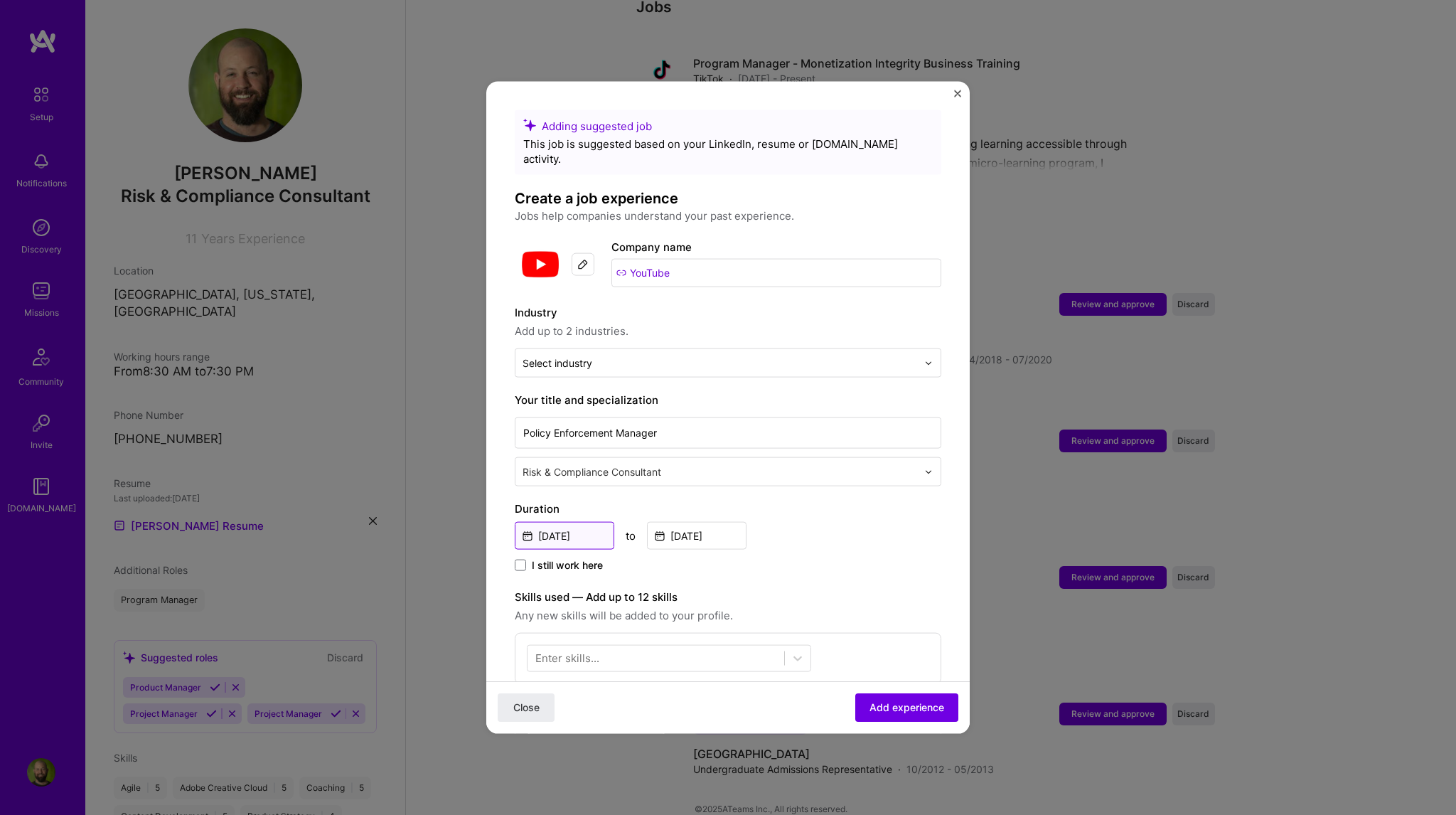
click at [556, 522] on input "[DATE]" at bounding box center [564, 536] width 100 height 28
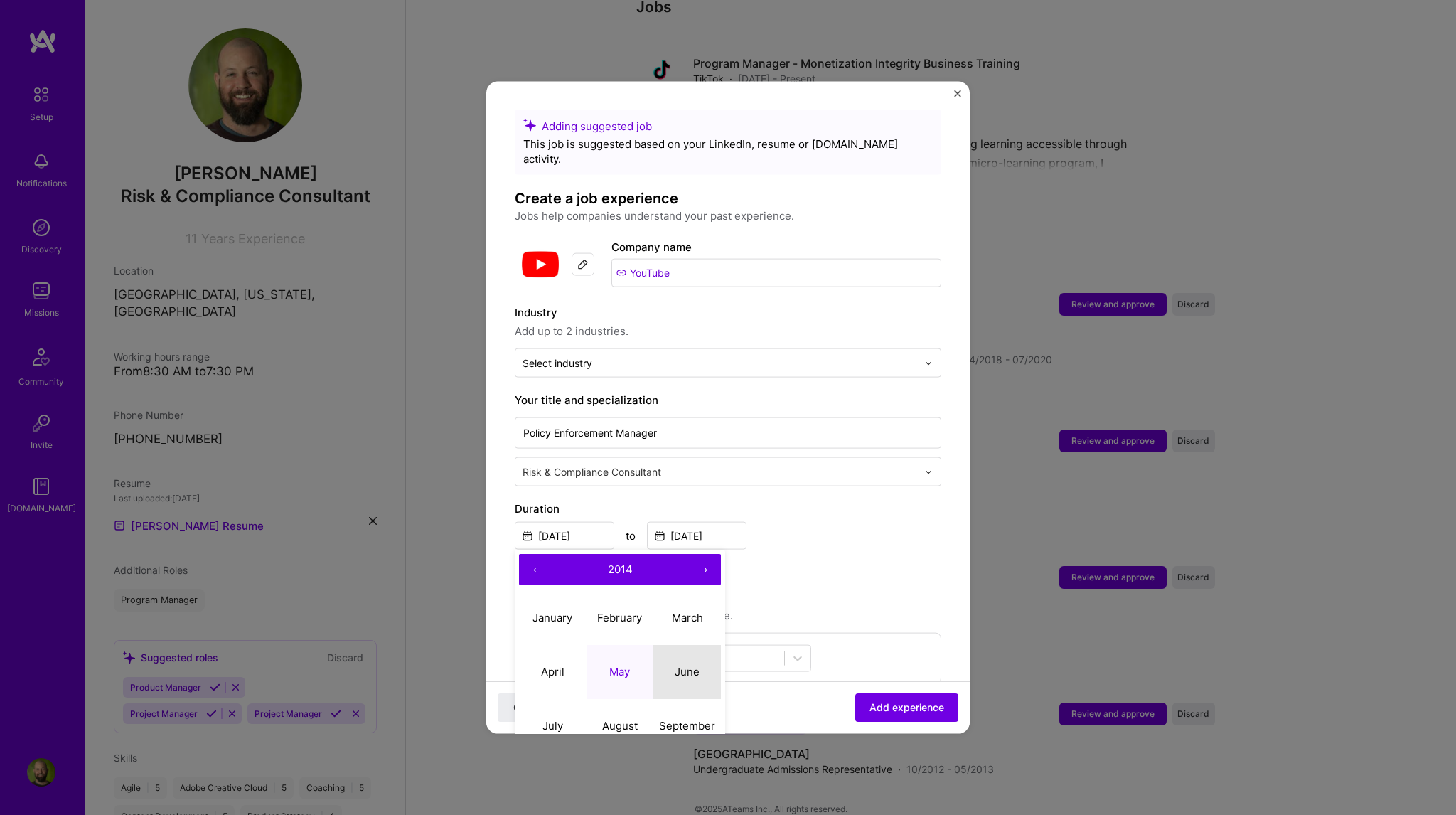
click at [688, 664] on abbr "June" at bounding box center [687, 671] width 25 height 14
type input "[DATE]"
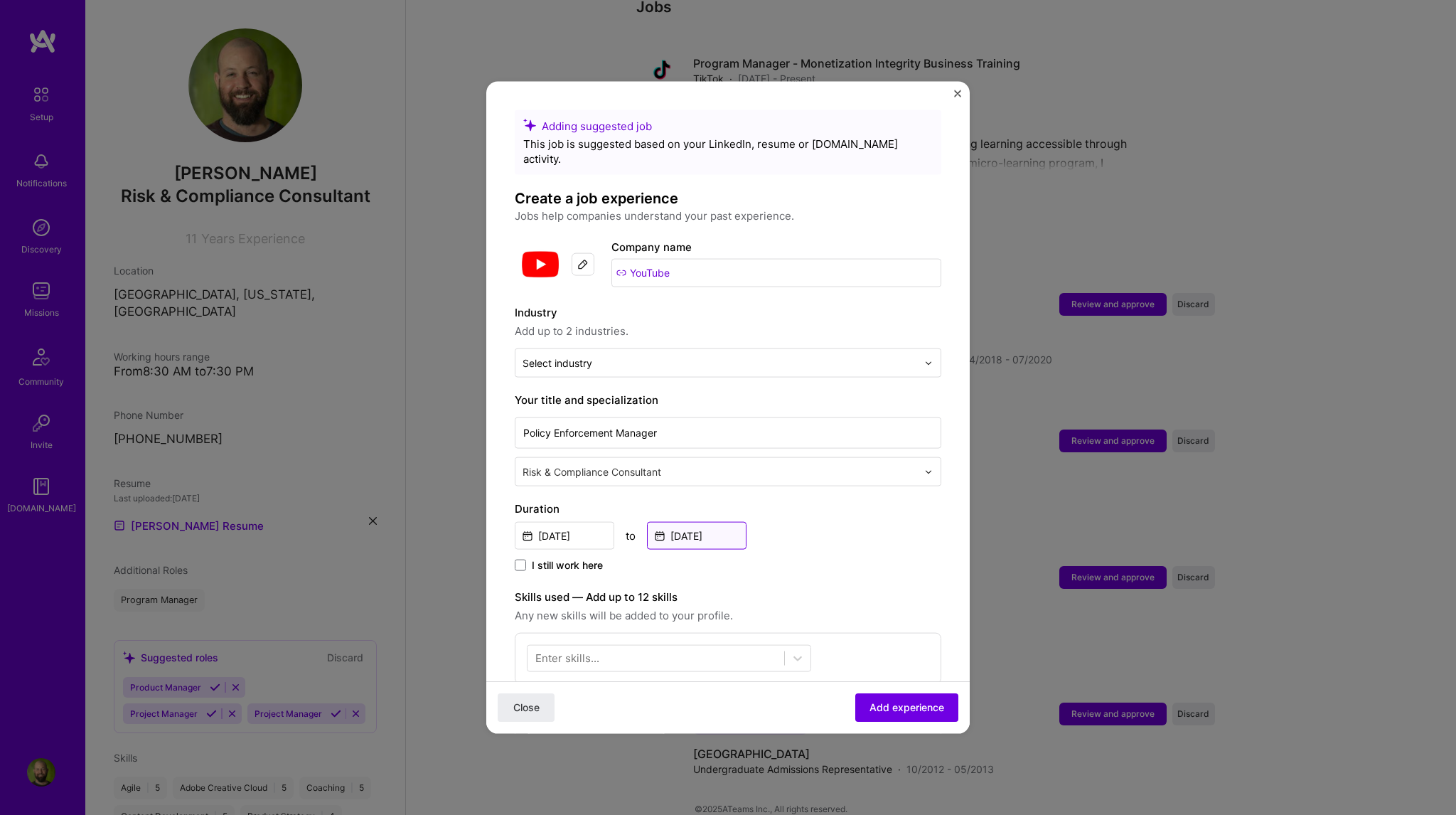
click at [687, 523] on input "[DATE]" at bounding box center [697, 536] width 100 height 28
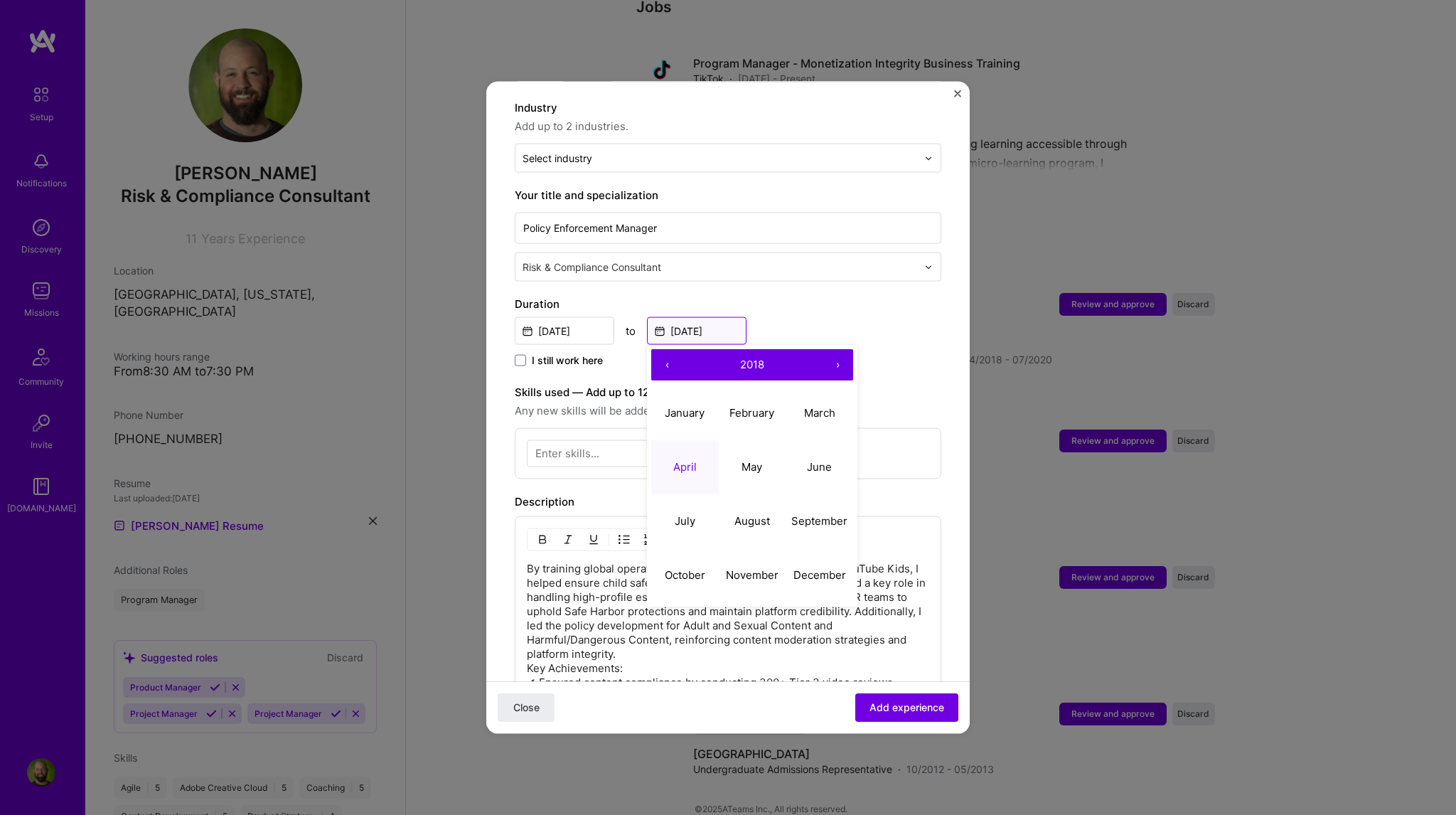
scroll to position [214, 0]
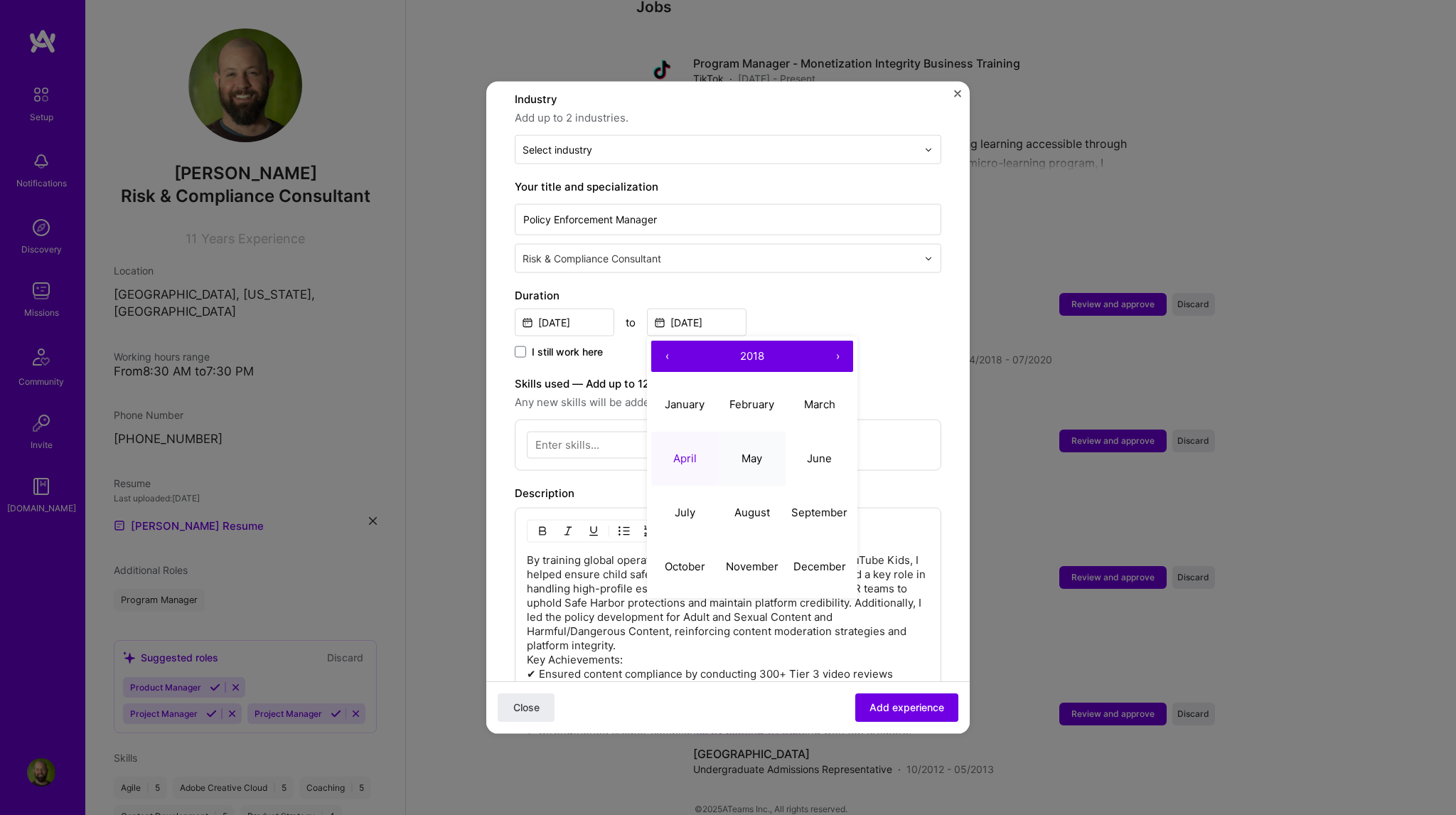
click at [751, 451] on abbr "May" at bounding box center [752, 457] width 20 height 14
type input "[DATE]"
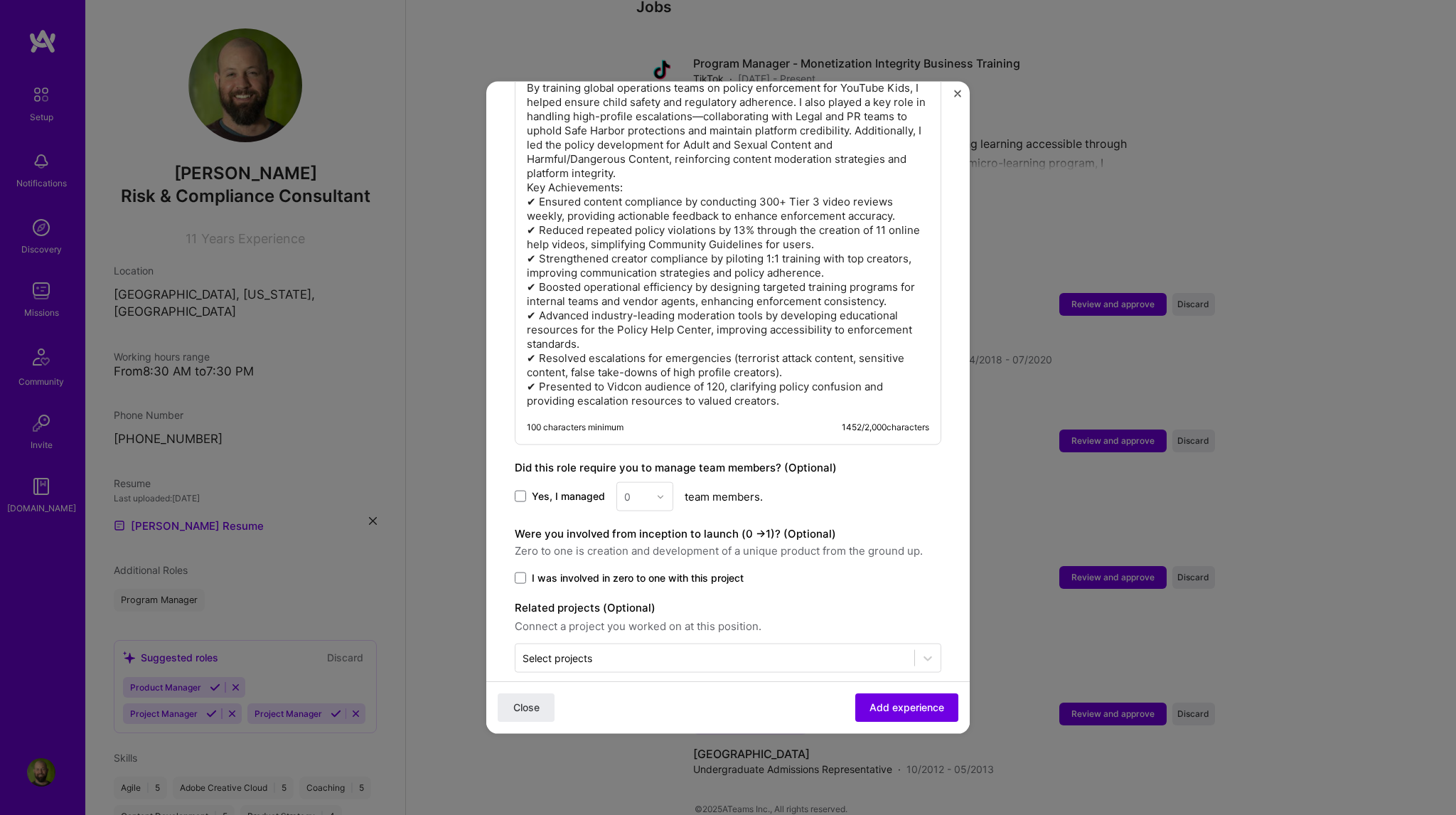
scroll to position [688, 0]
click at [593, 649] on input "text" at bounding box center [714, 656] width 384 height 15
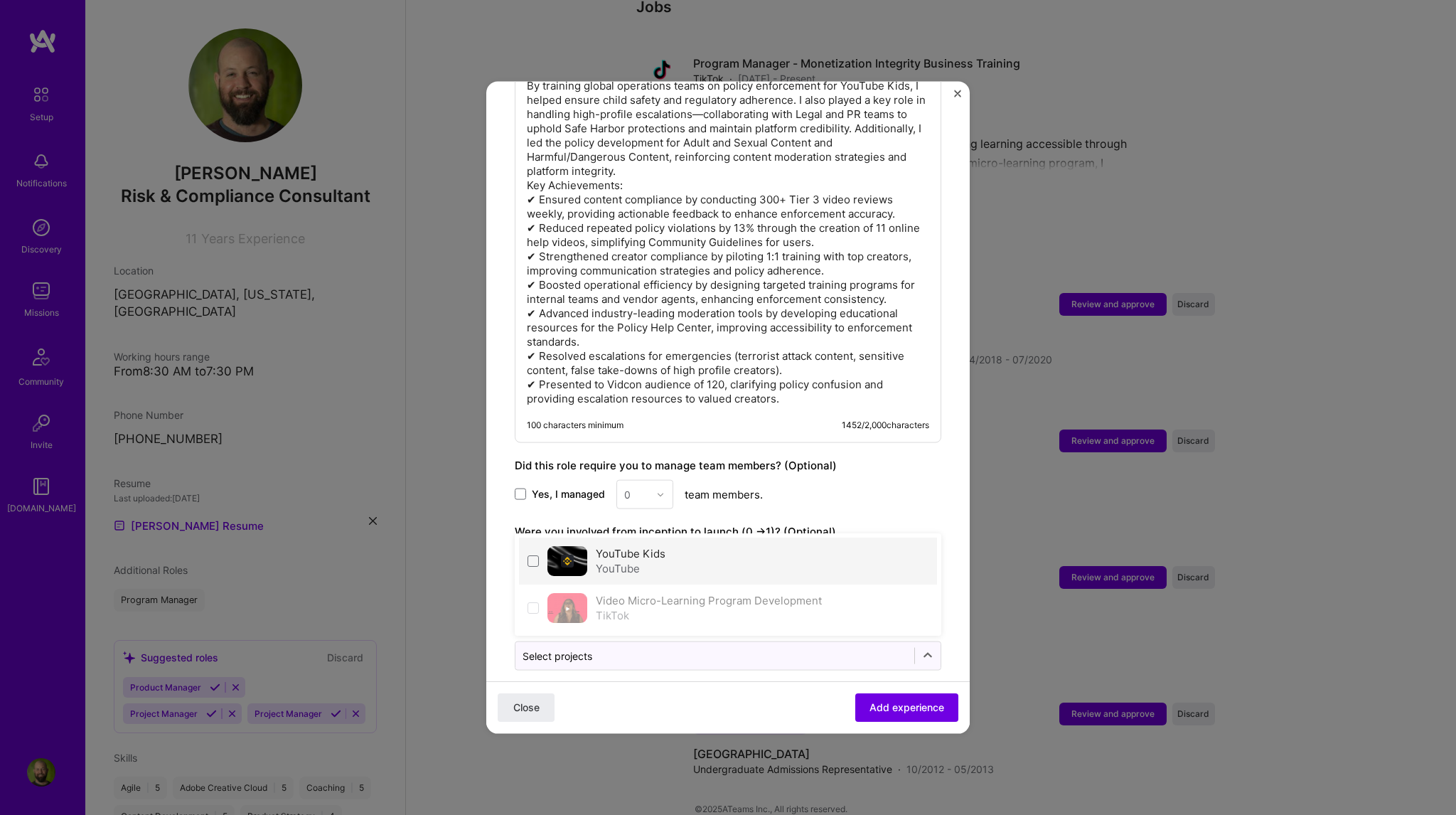
click at [529, 549] on div "YouTube Kids YouTube" at bounding box center [728, 561] width 418 height 47
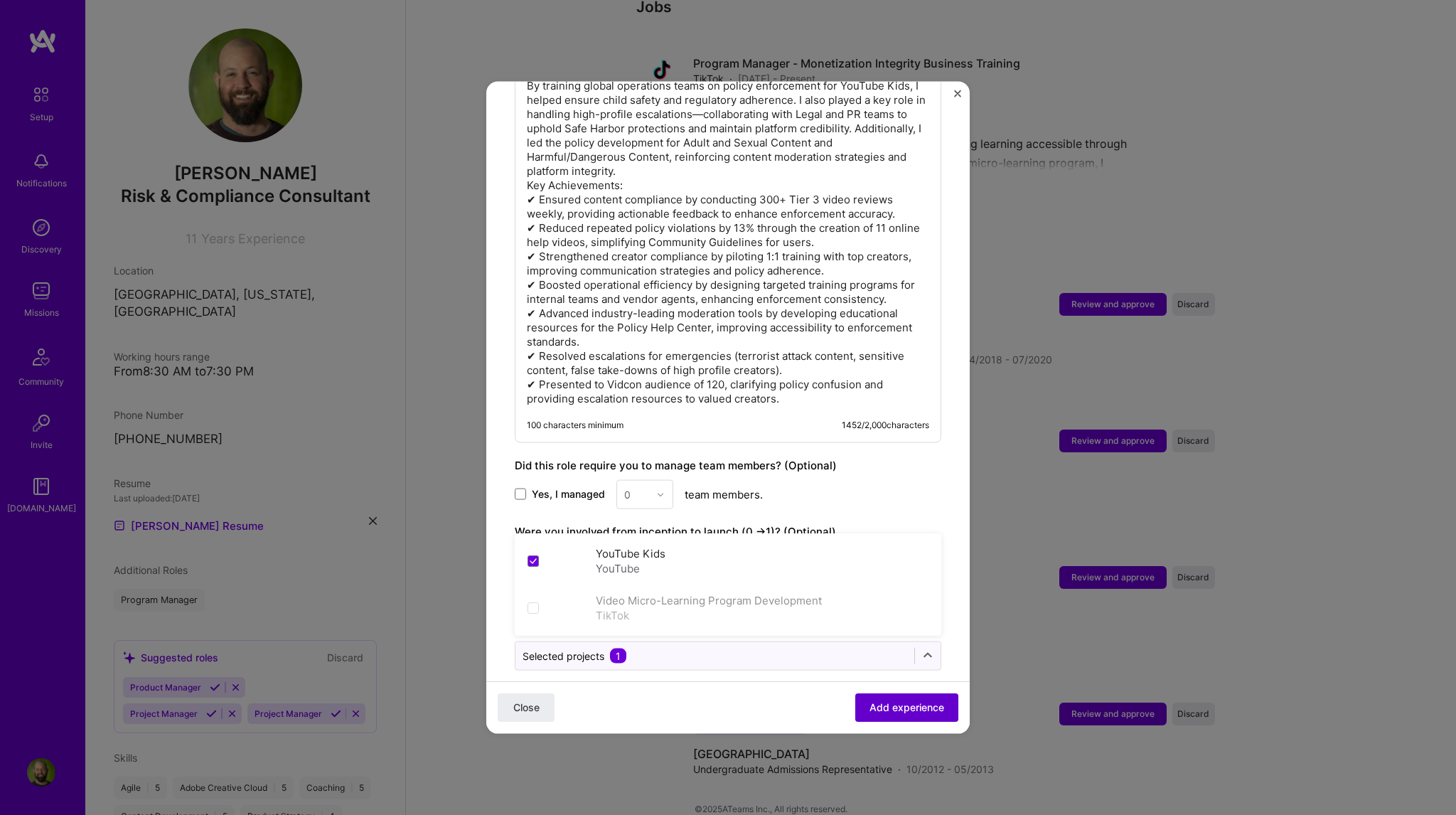
click at [894, 705] on span "Add experience" at bounding box center [906, 708] width 75 height 14
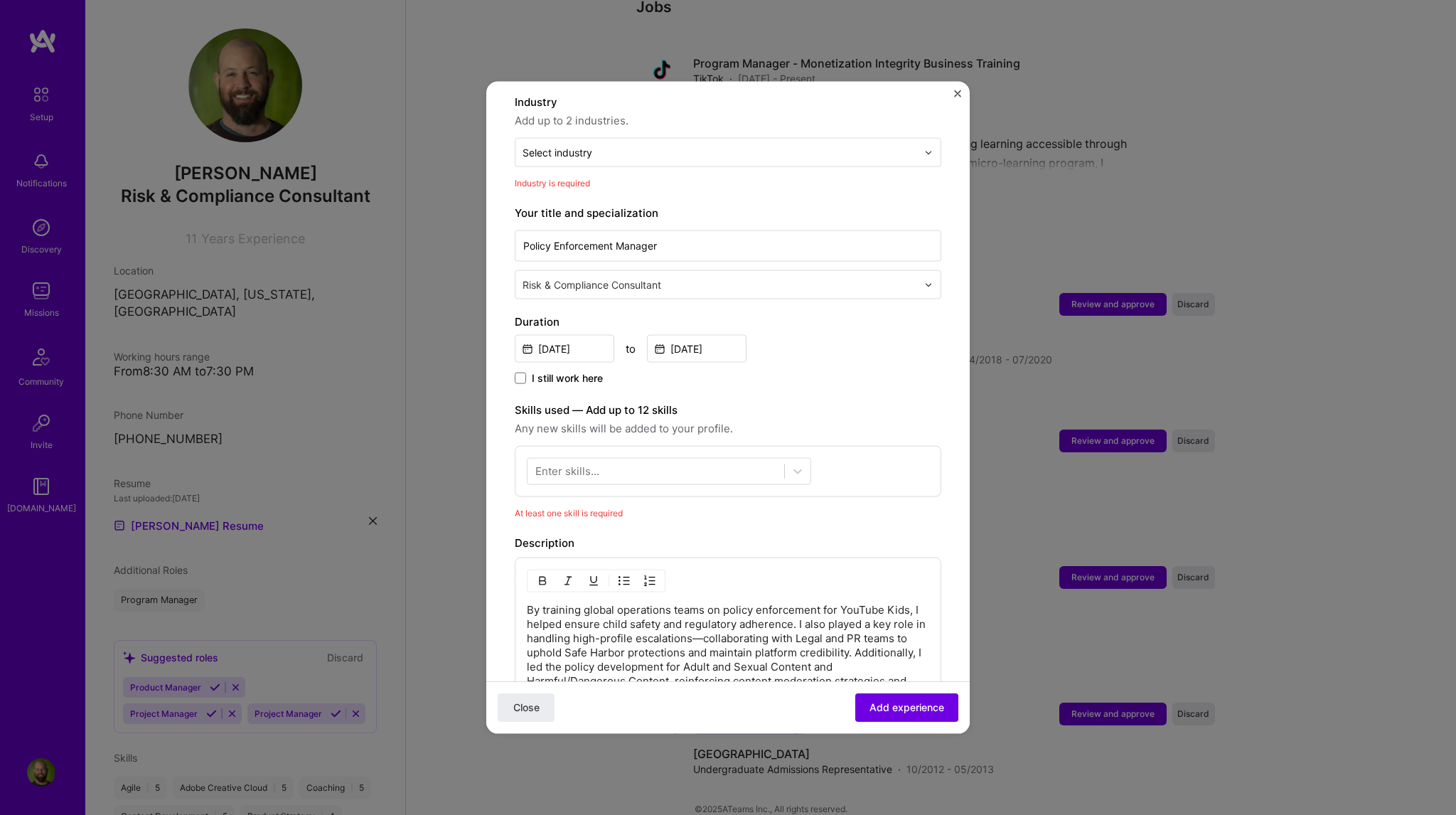
scroll to position [208, 0]
click at [587, 466] on div "Enter skills..." at bounding box center [567, 473] width 64 height 15
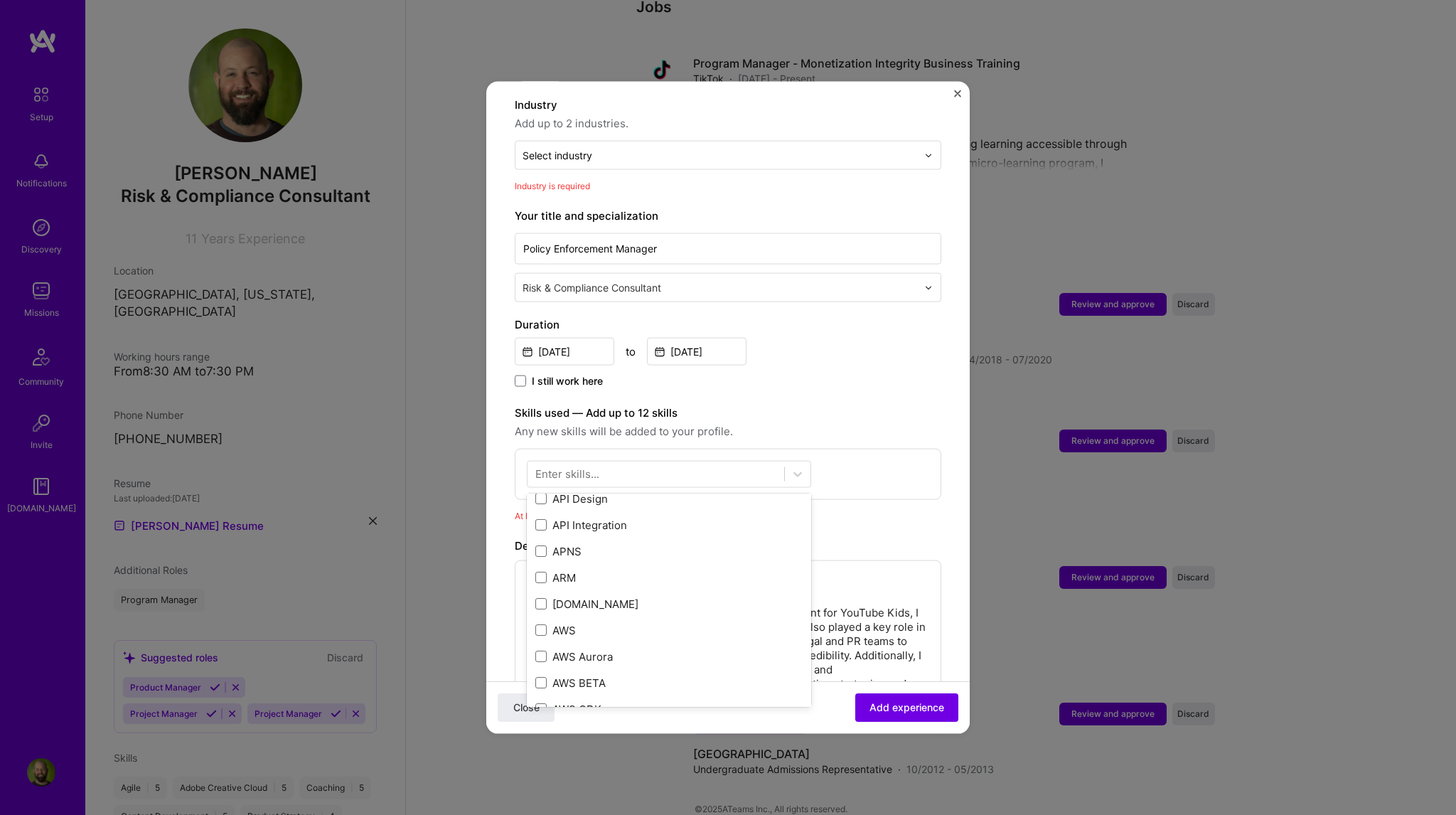
scroll to position [355, 0]
click at [586, 466] on div "Enter skills..." at bounding box center [567, 473] width 64 height 15
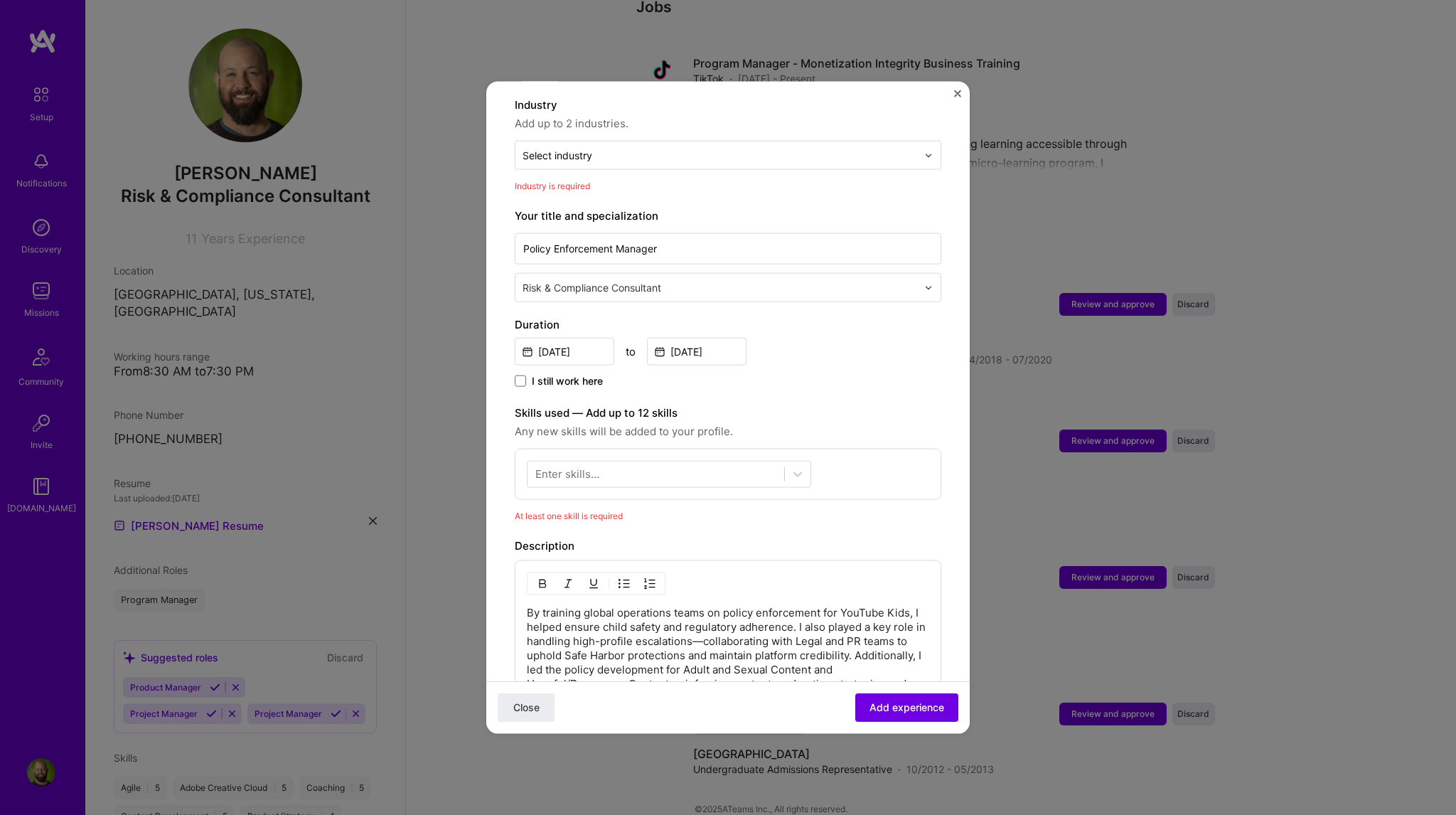
click at [596, 466] on div "Enter skills..." at bounding box center [567, 473] width 64 height 15
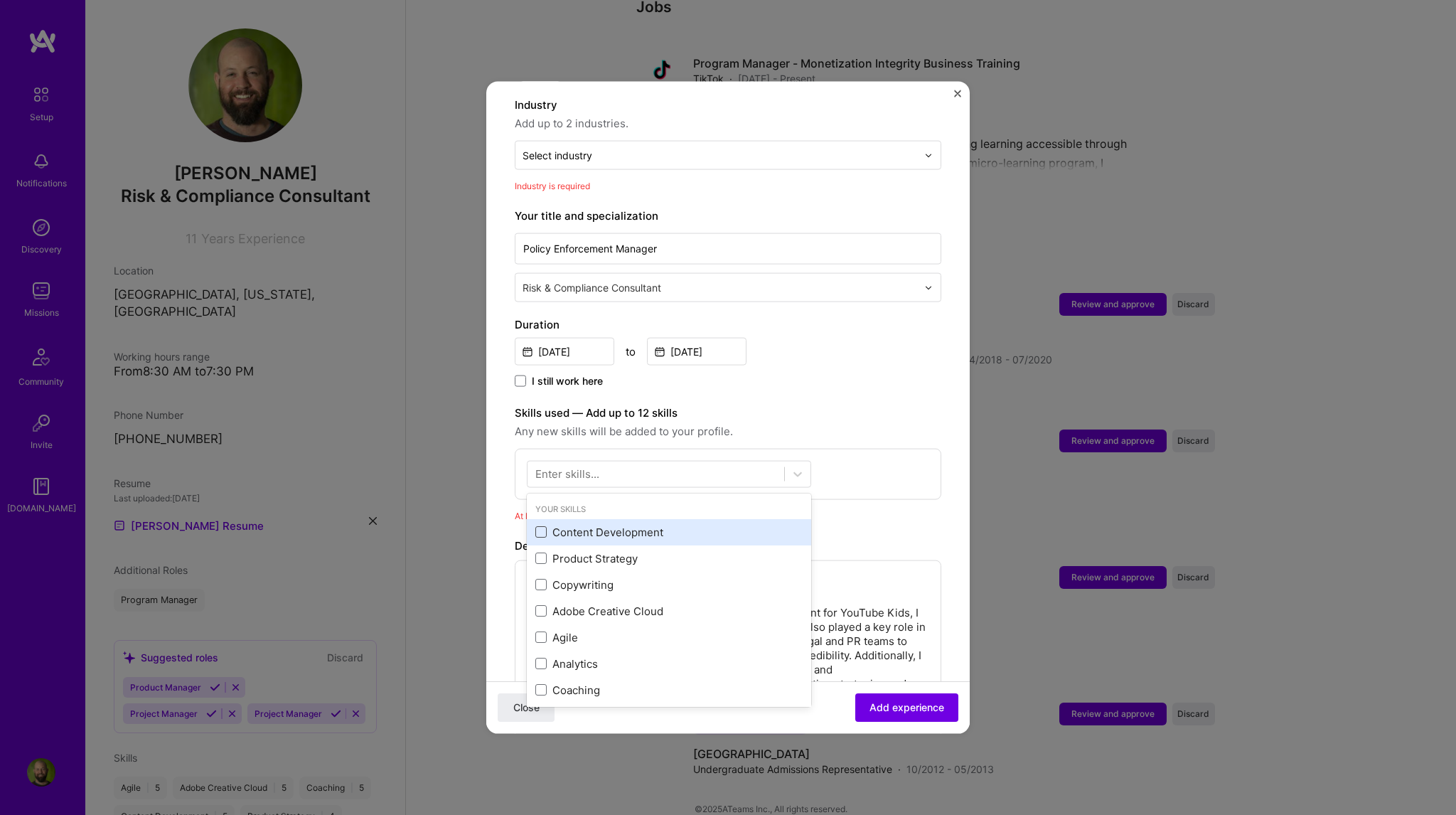
click at [538, 526] on span at bounding box center [541, 532] width 12 height 12
click at [0, 0] on input "checkbox" at bounding box center [0, 0] width 0 height 0
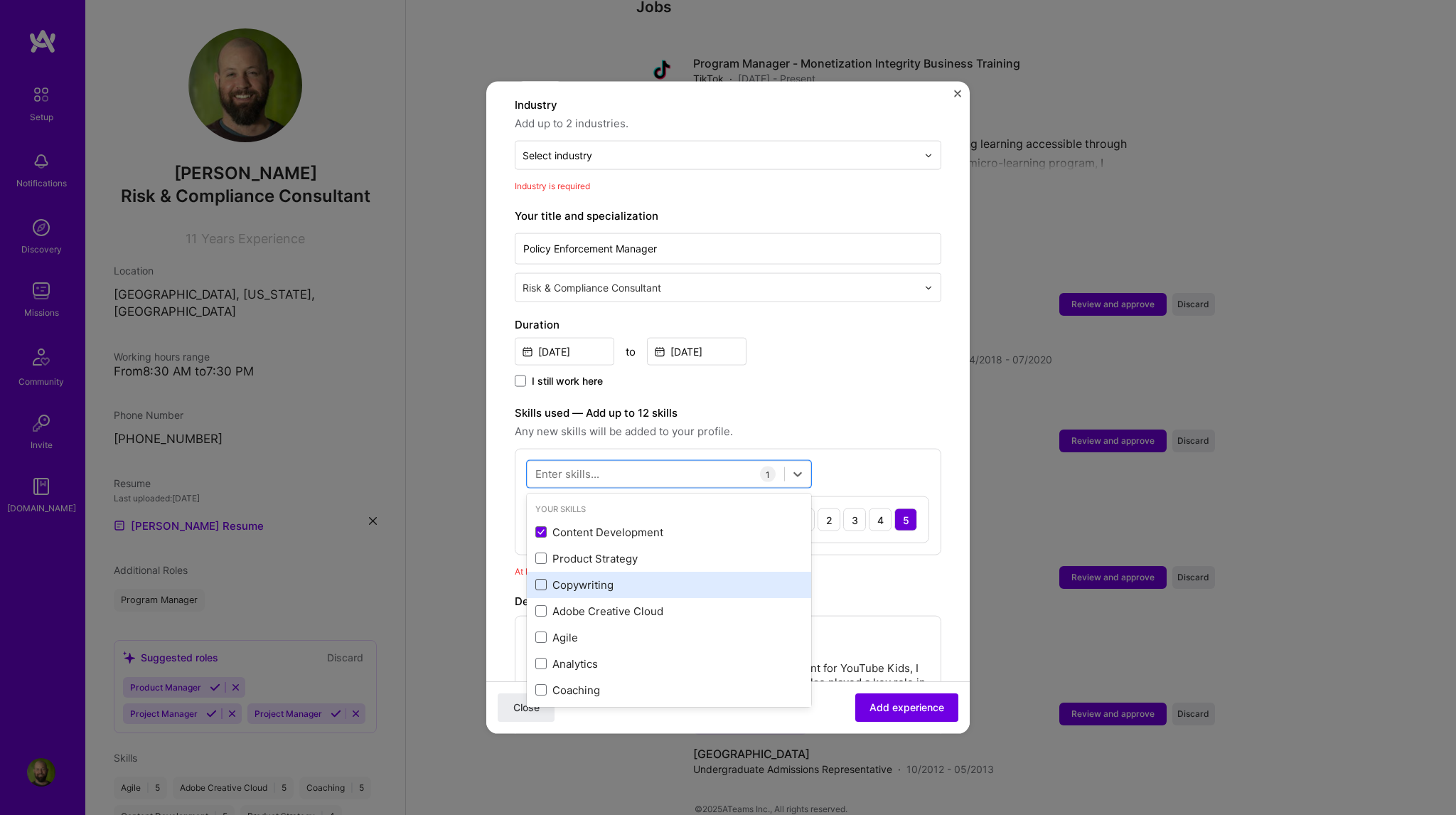
click at [546, 579] on span at bounding box center [541, 585] width 12 height 12
click at [0, 0] on input "checkbox" at bounding box center [0, 0] width 0 height 0
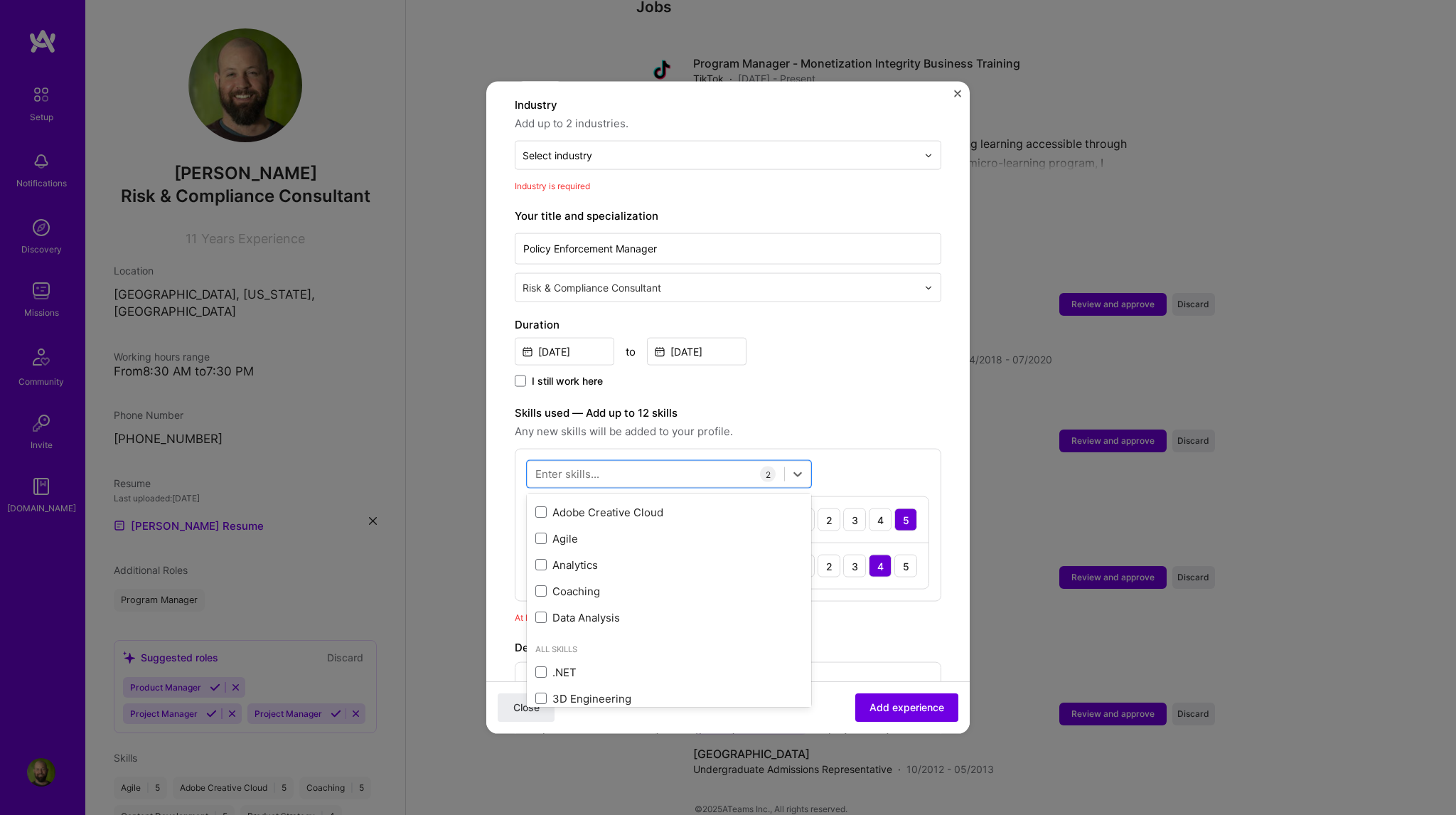
scroll to position [142, 0]
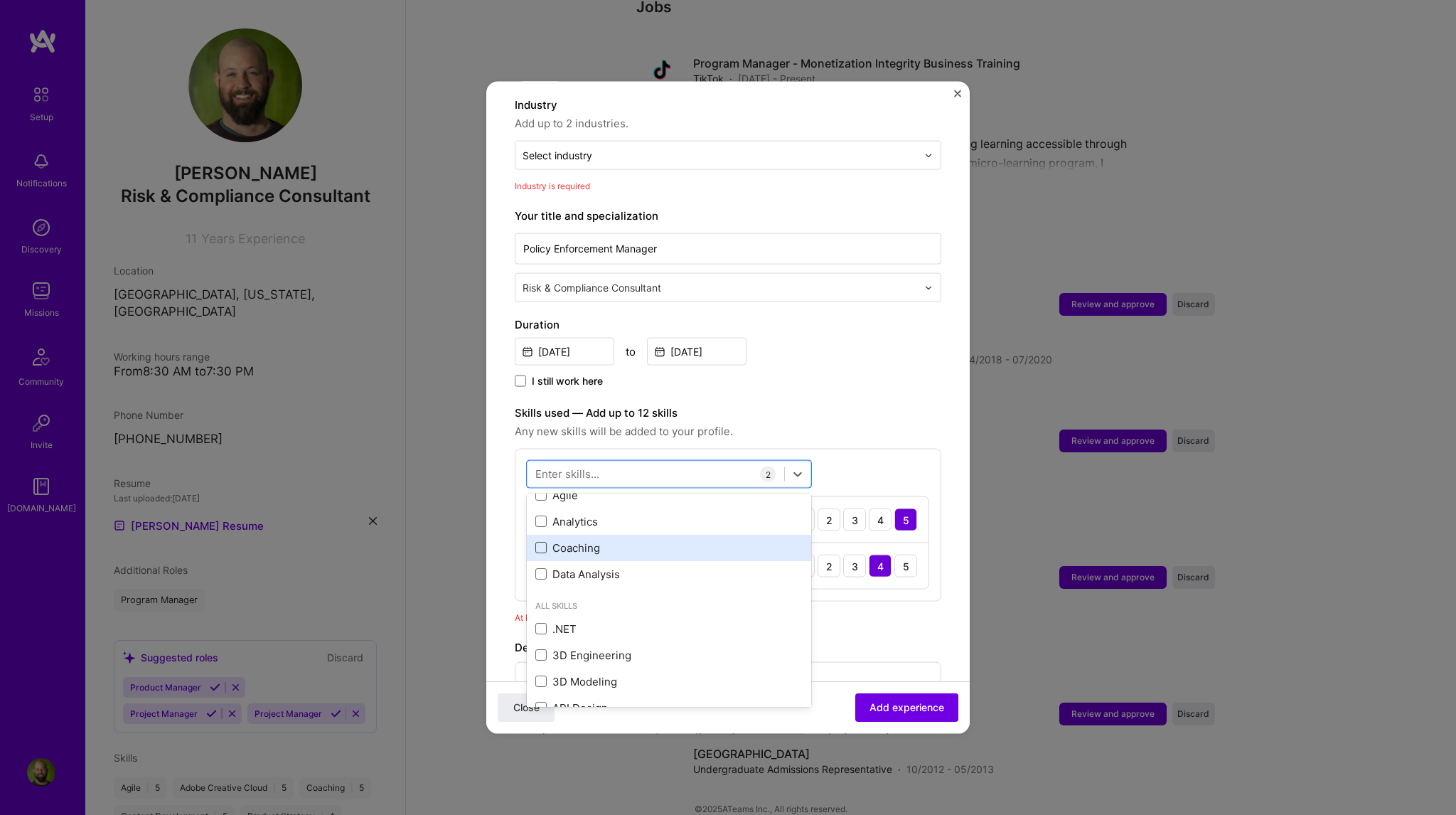
click at [543, 542] on span at bounding box center [541, 548] width 12 height 12
click at [0, 0] on input "checkbox" at bounding box center [0, 0] width 0 height 0
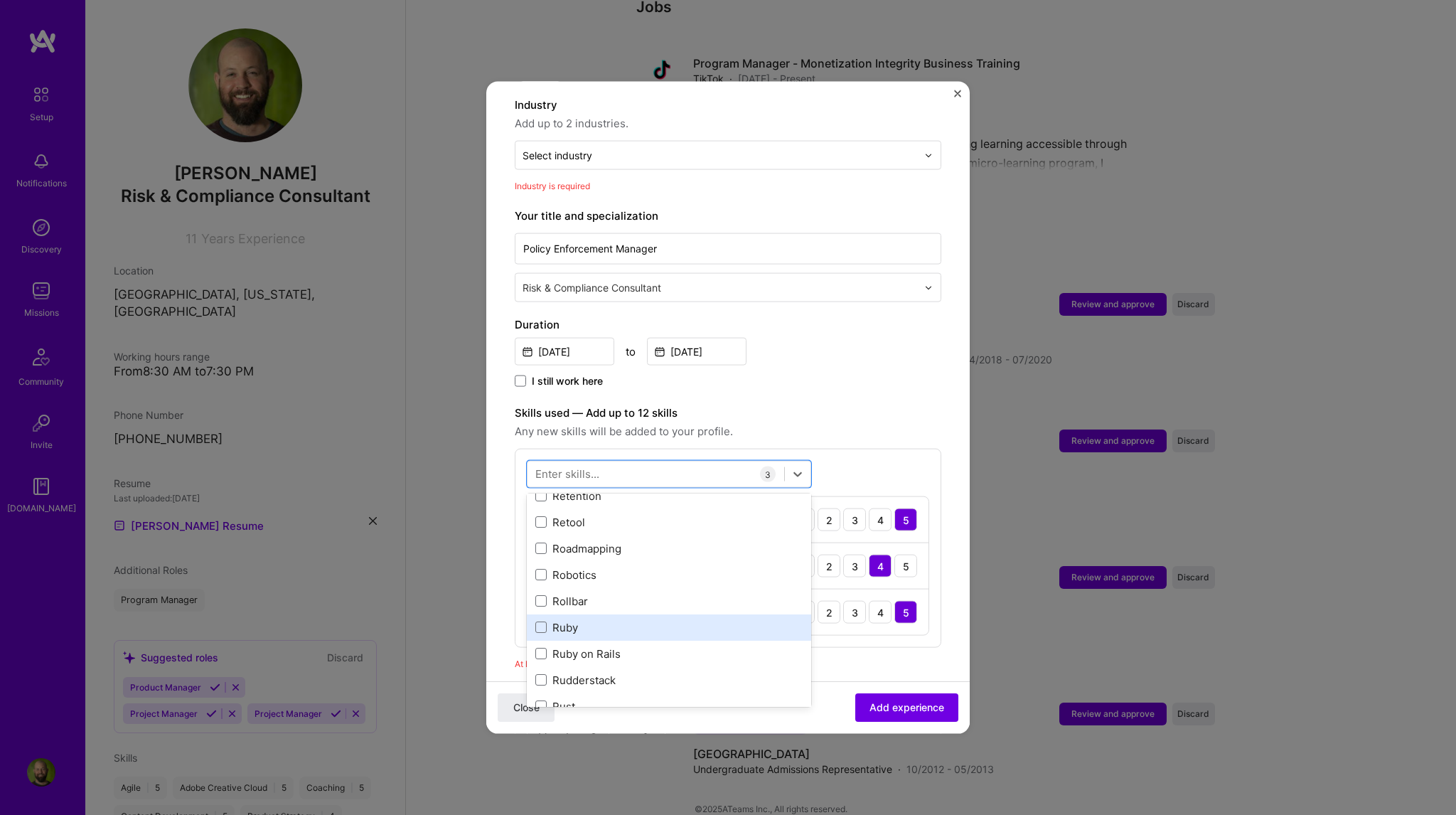
scroll to position [7182, 0]
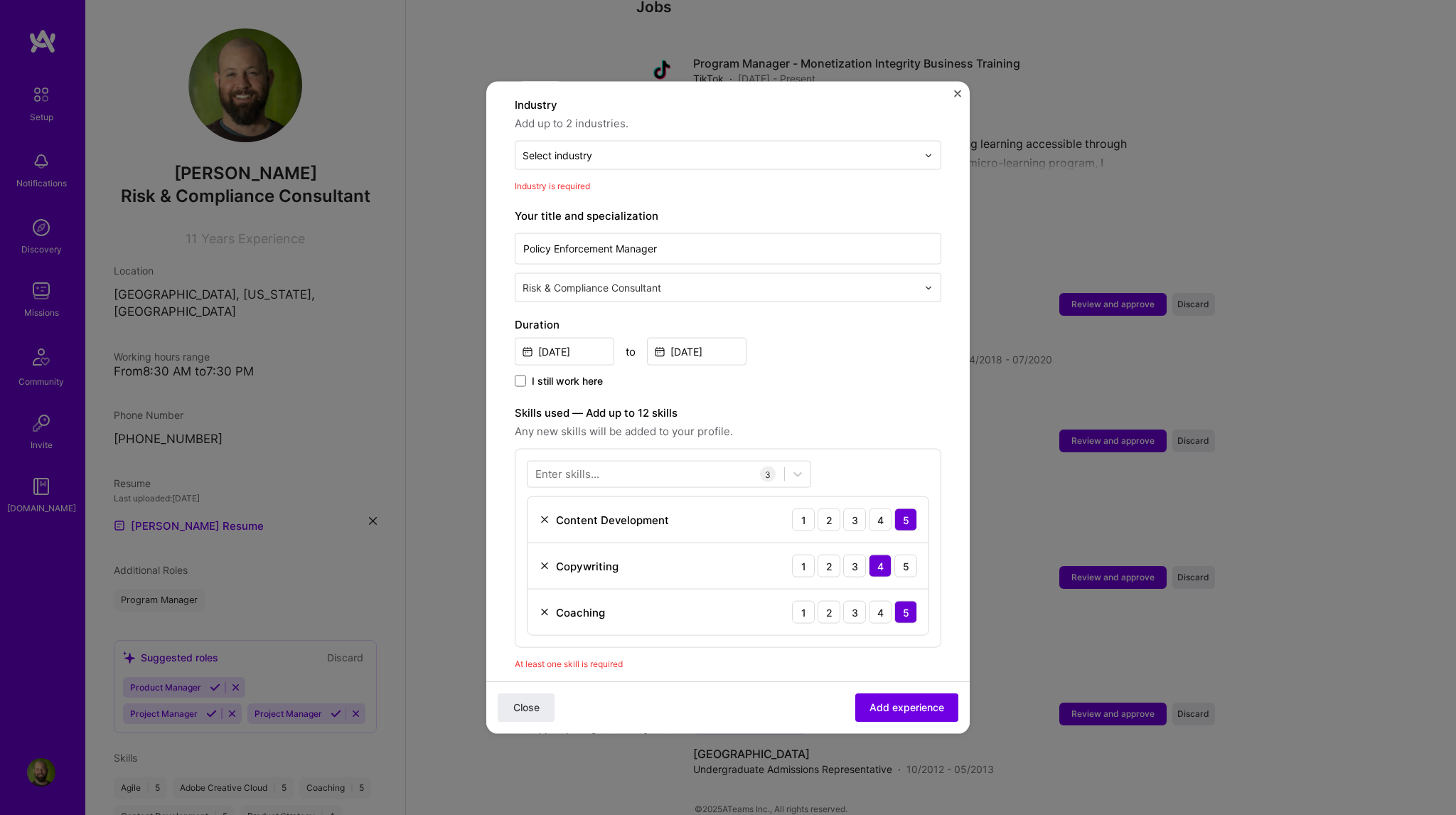
click at [878, 405] on label "Skills used — Add up to 12 skills" at bounding box center [727, 413] width 426 height 17
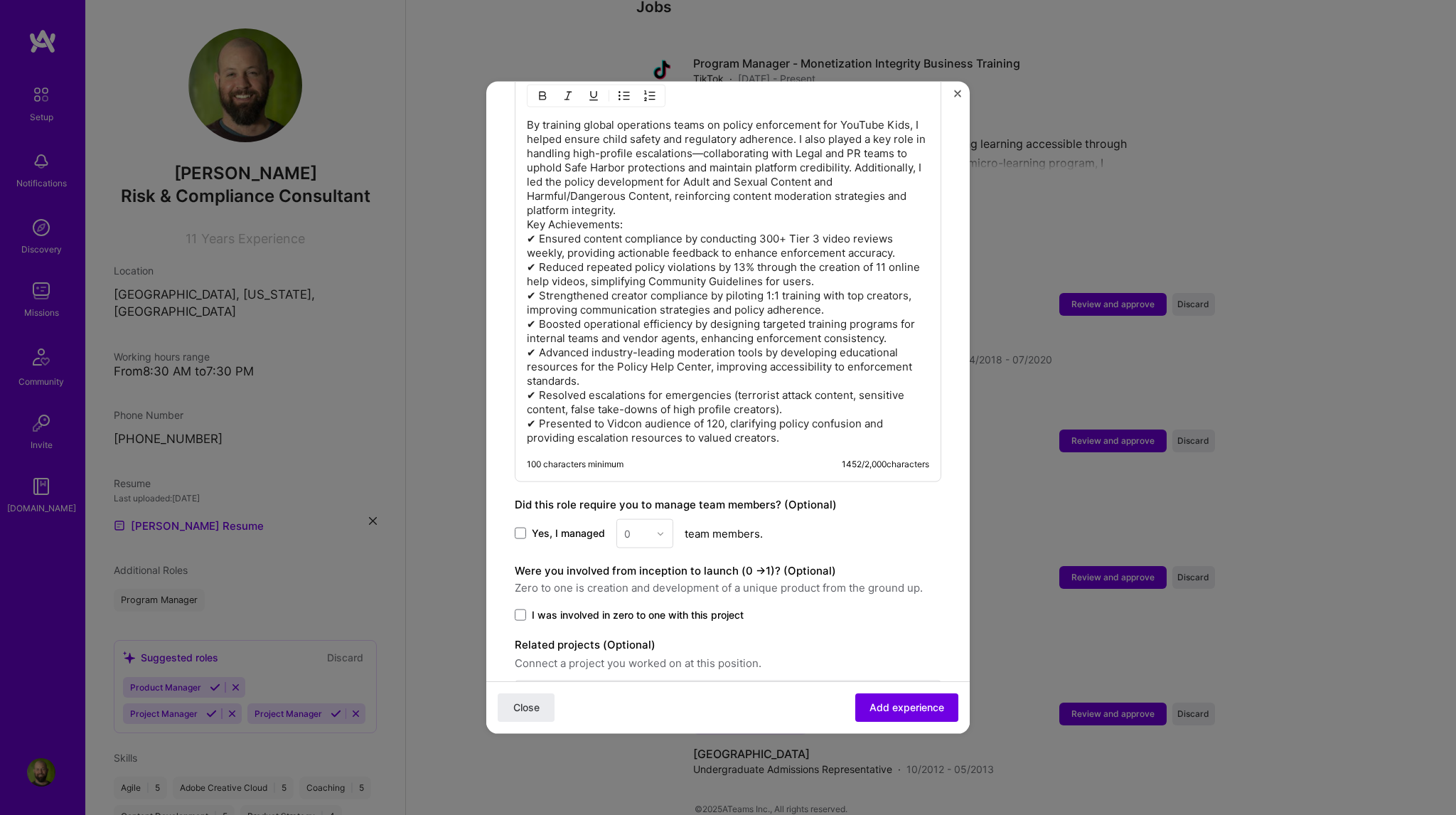
scroll to position [882, 0]
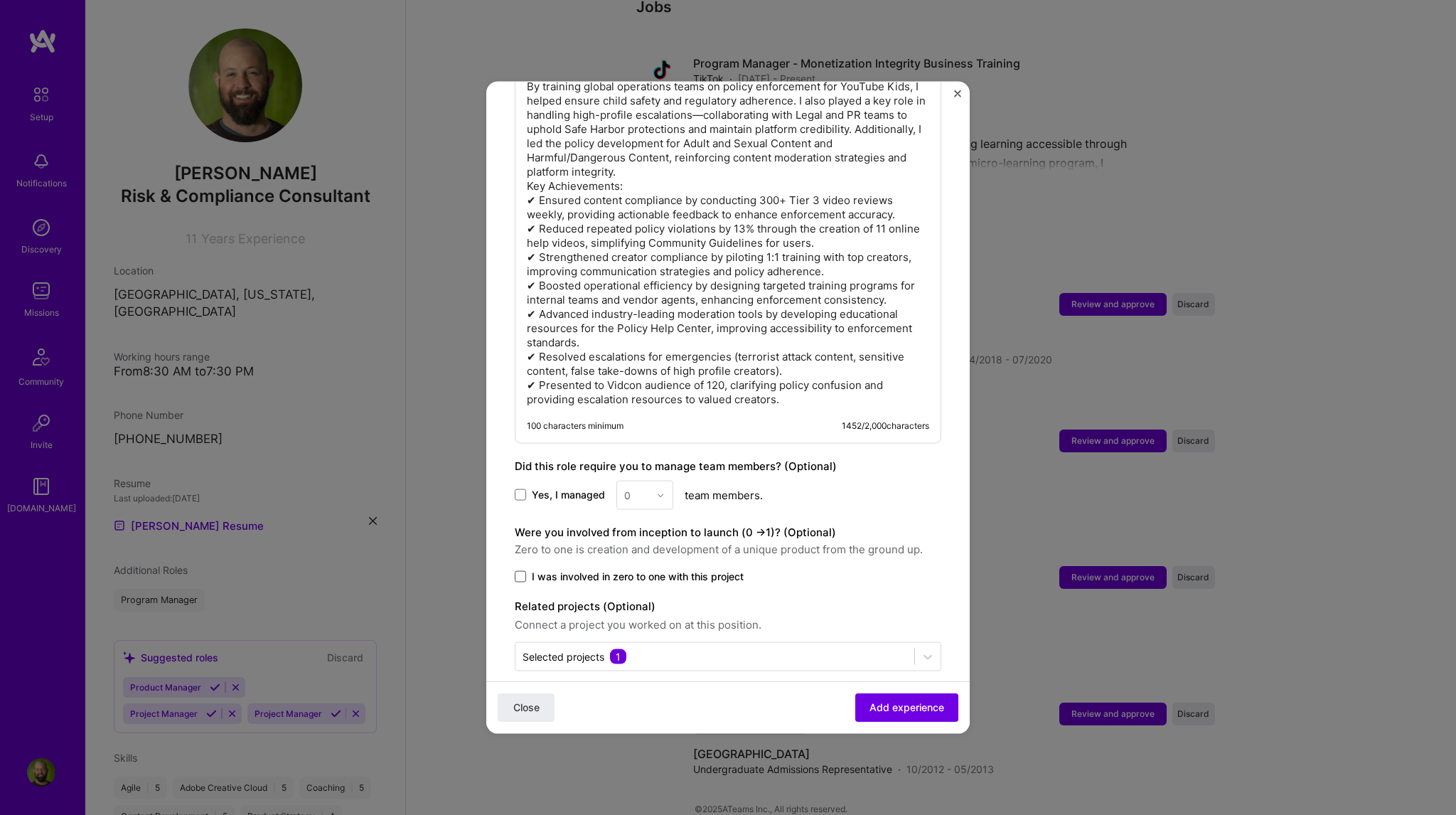
click at [517, 571] on span at bounding box center [520, 577] width 12 height 12
click at [0, 0] on input "I was involved in zero to one with this project" at bounding box center [0, 0] width 0 height 0
click at [893, 704] on span "Add experience" at bounding box center [906, 708] width 75 height 14
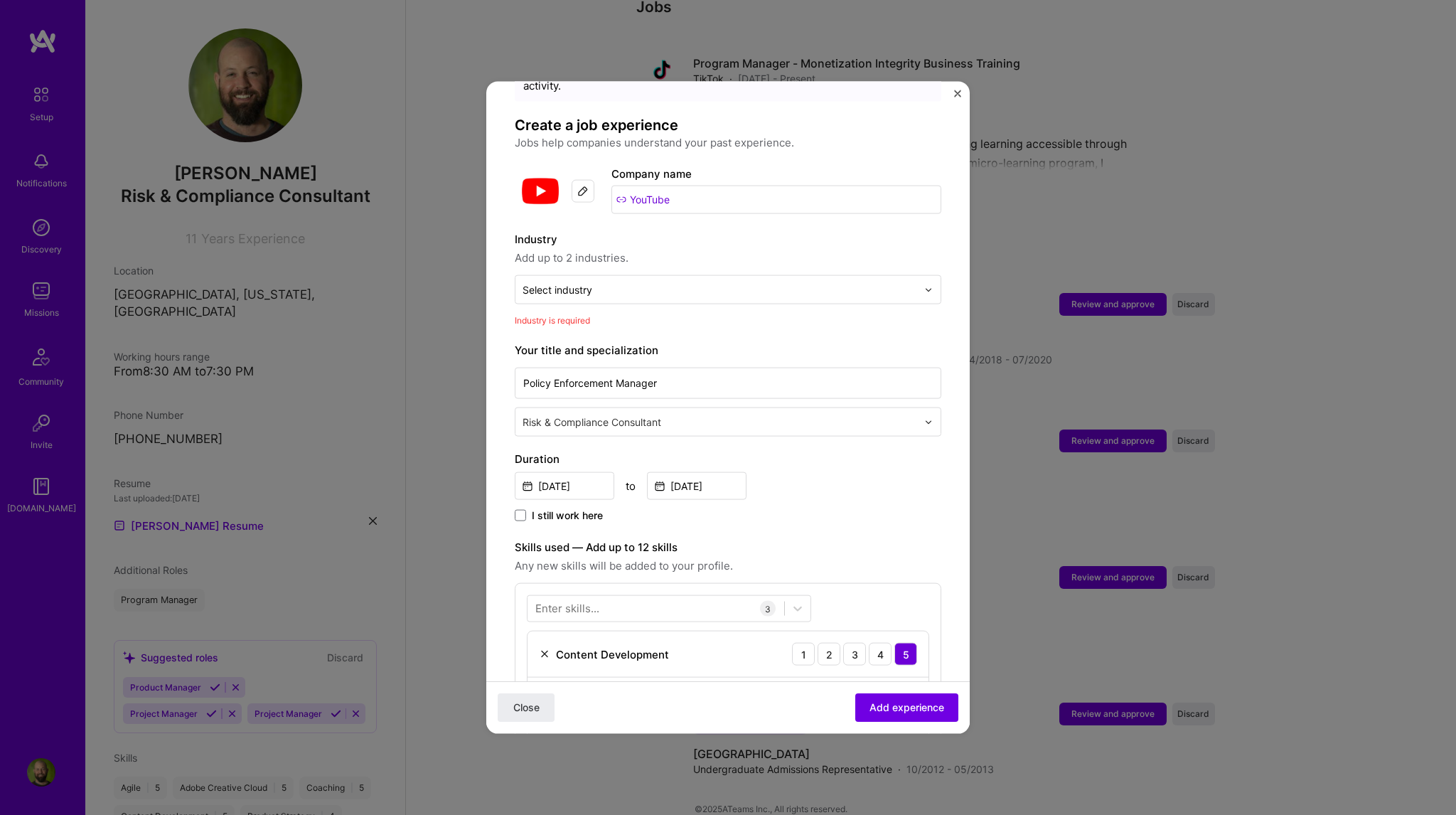
scroll to position [65, 0]
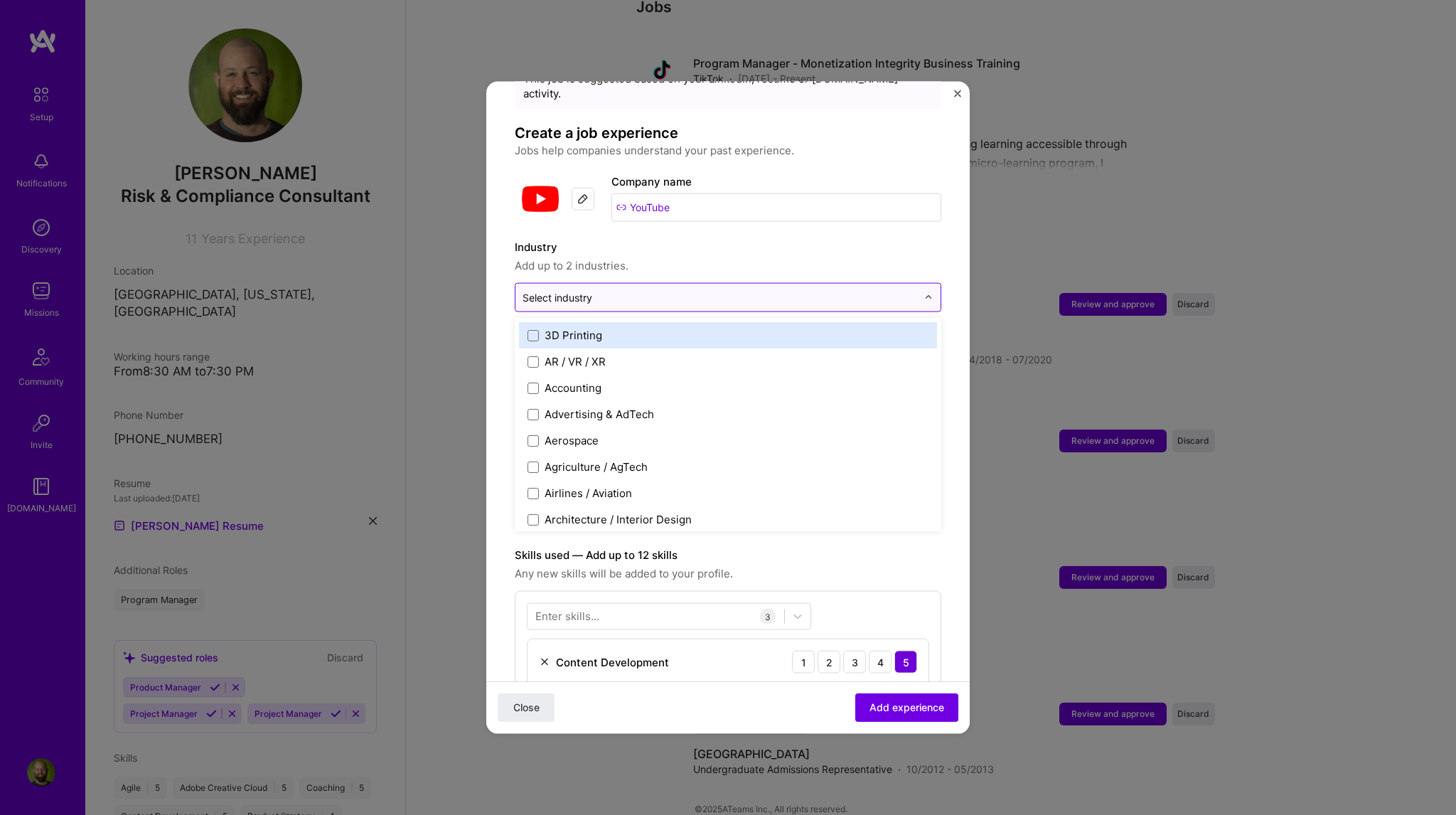
click at [636, 290] on input "text" at bounding box center [719, 297] width 394 height 15
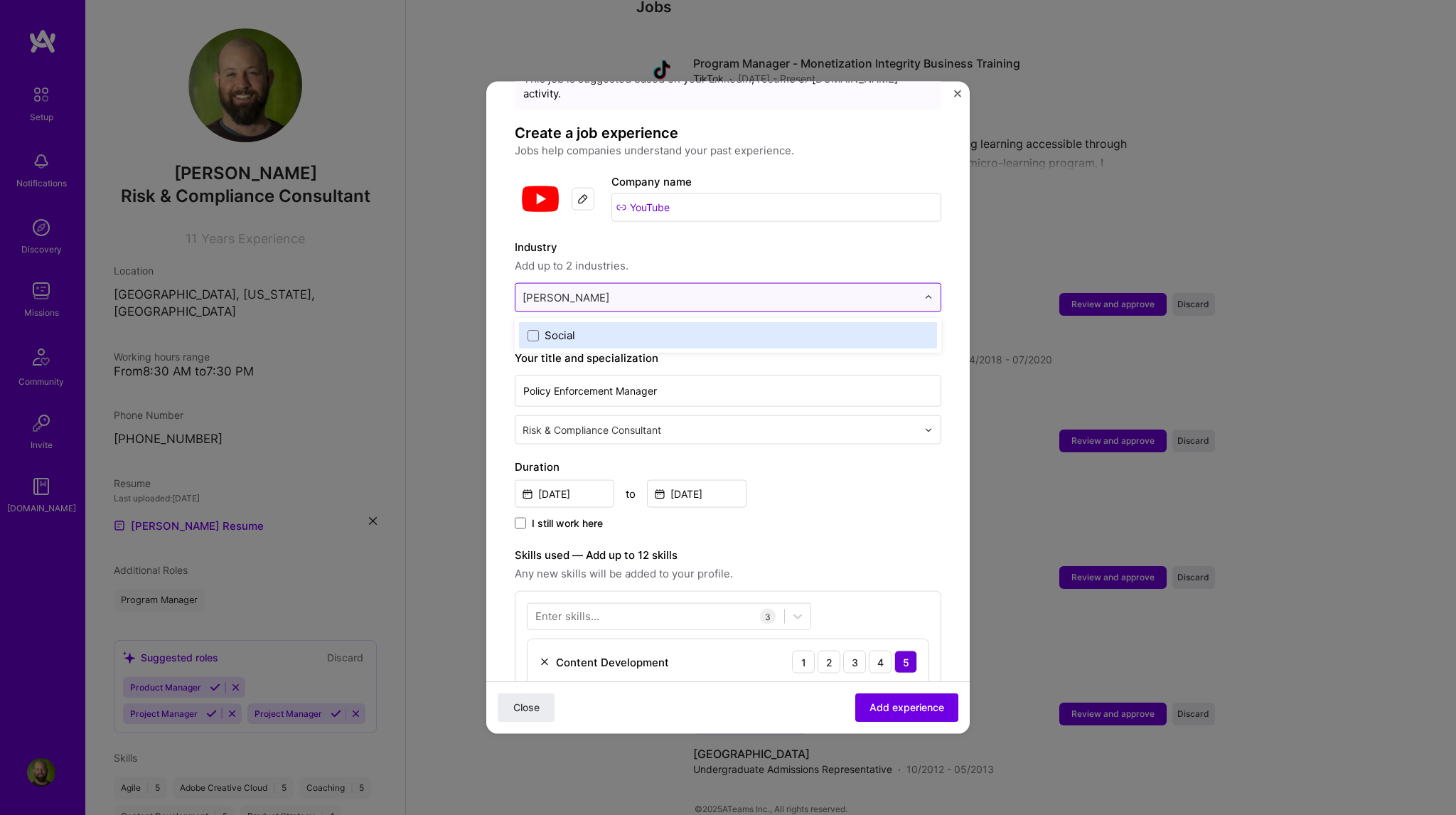
type input "social"
click at [538, 329] on span at bounding box center [533, 335] width 12 height 12
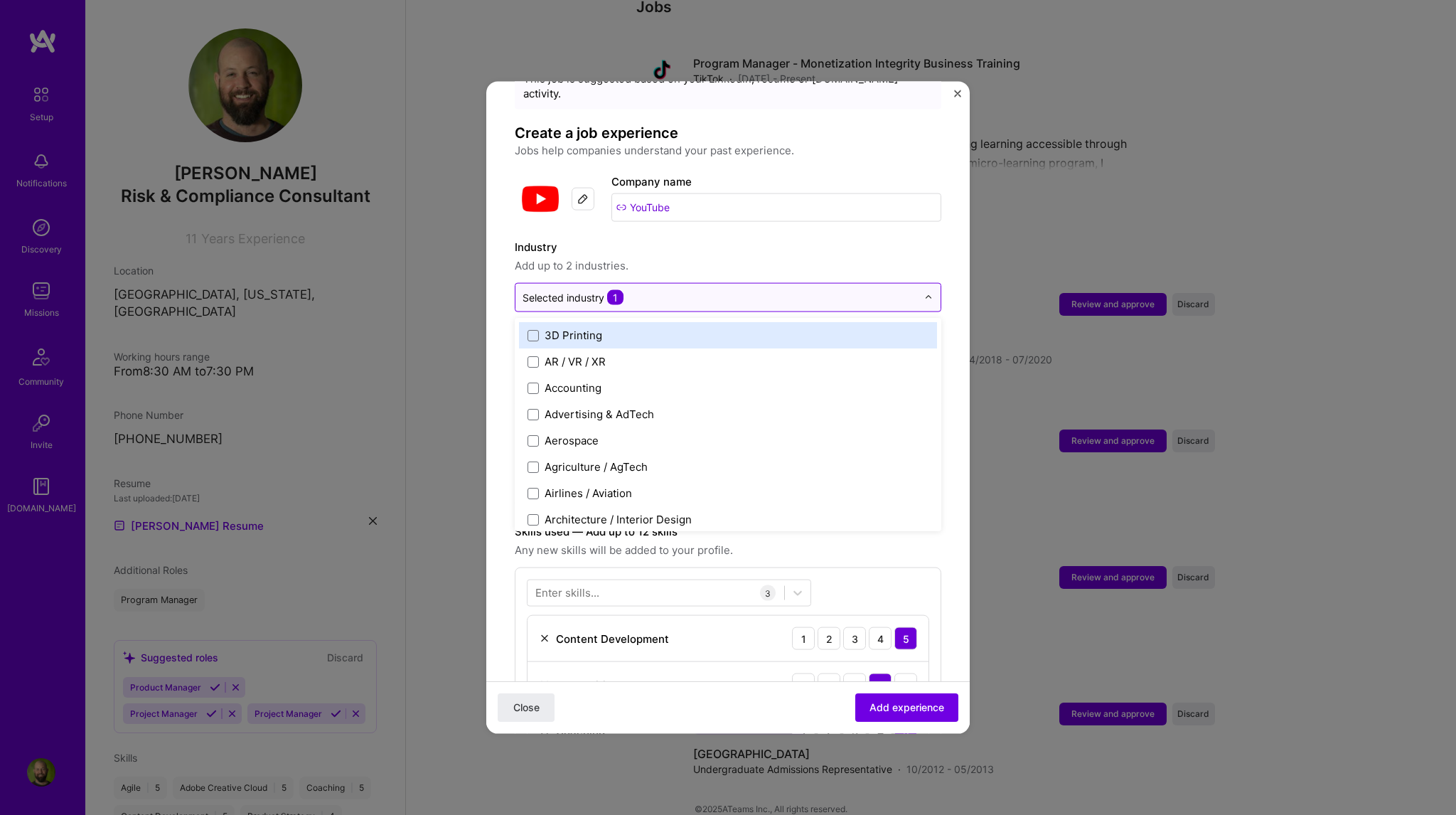
click at [657, 290] on input "text" at bounding box center [719, 297] width 394 height 15
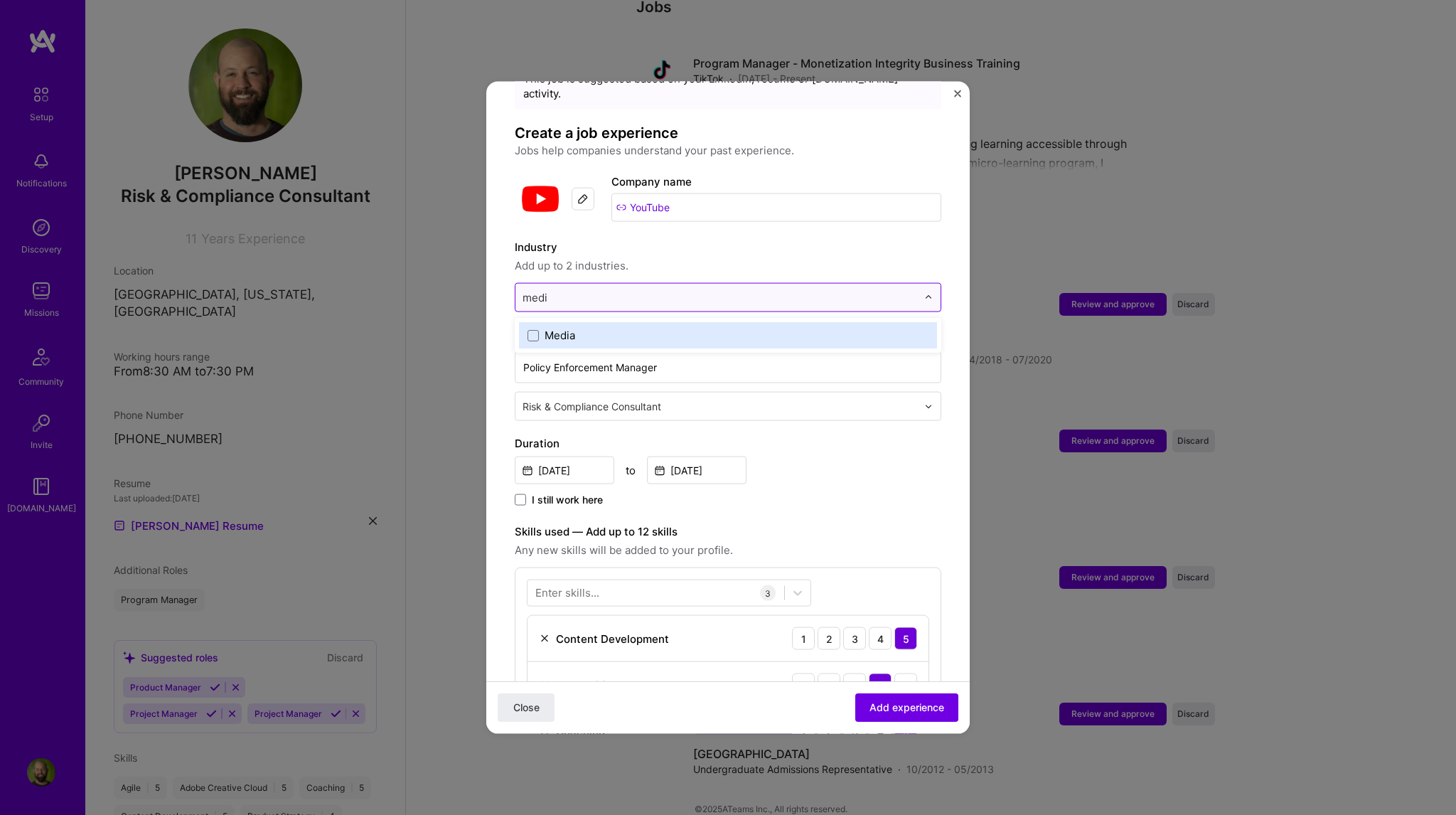
type input "media"
click at [533, 329] on span at bounding box center [533, 335] width 12 height 12
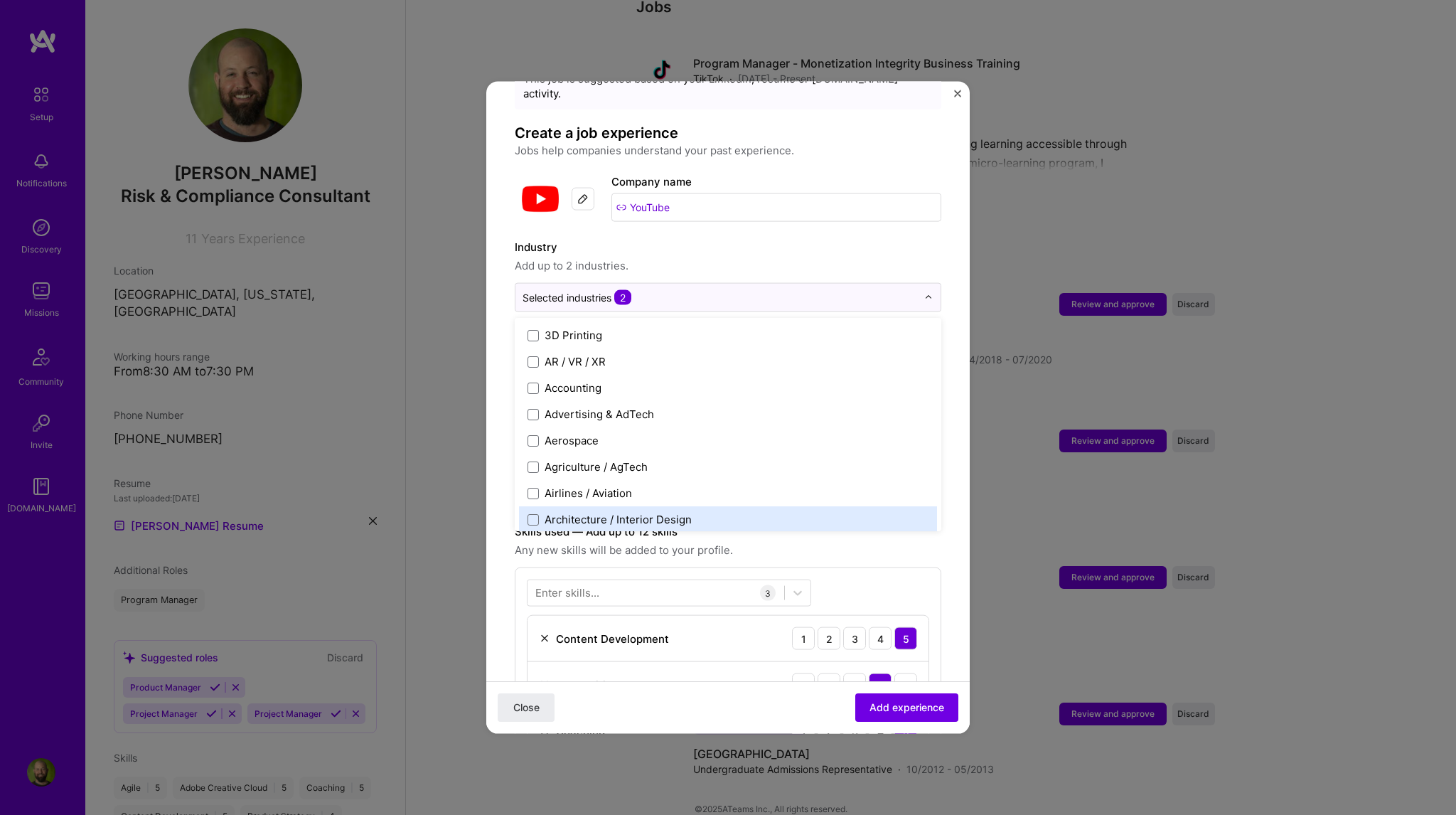
click at [499, 436] on form "Adding suggested job This job is suggested based on your LinkedIn, resume or [D…" at bounding box center [728, 782] width 483 height 1476
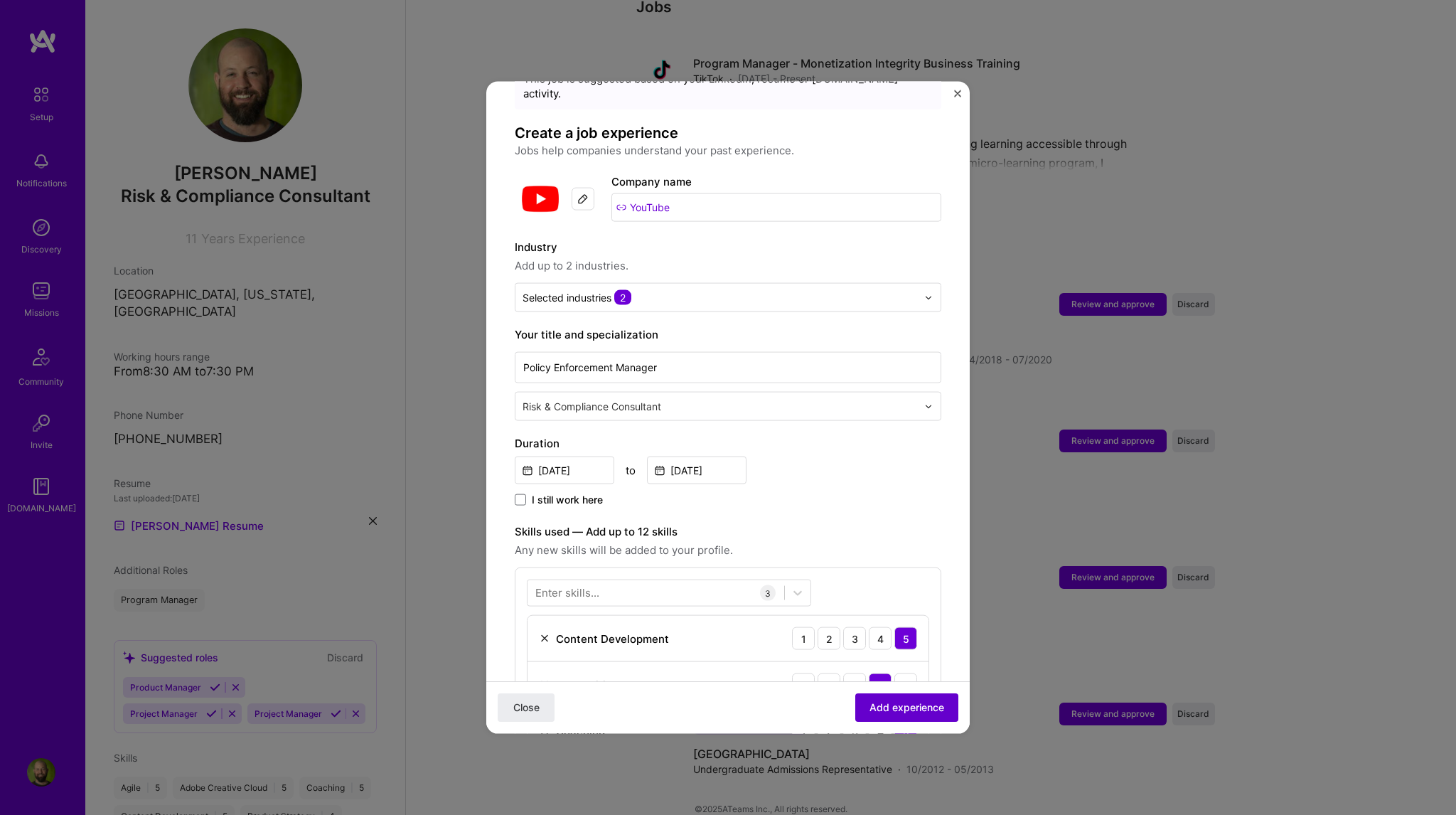
click at [893, 704] on span "Add experience" at bounding box center [906, 708] width 75 height 14
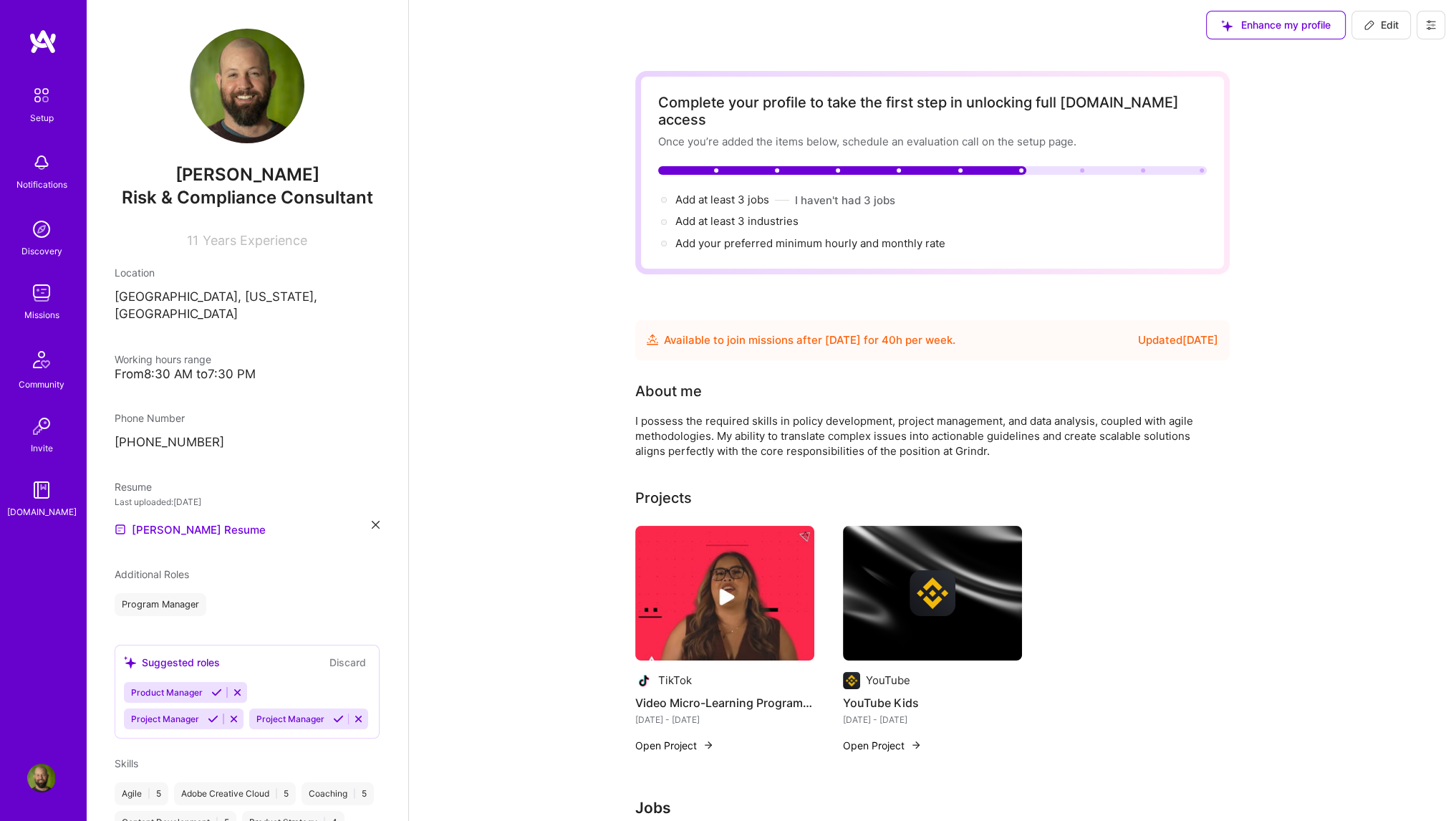
scroll to position [0, 0]
